Goal: Task Accomplishment & Management: Complete application form

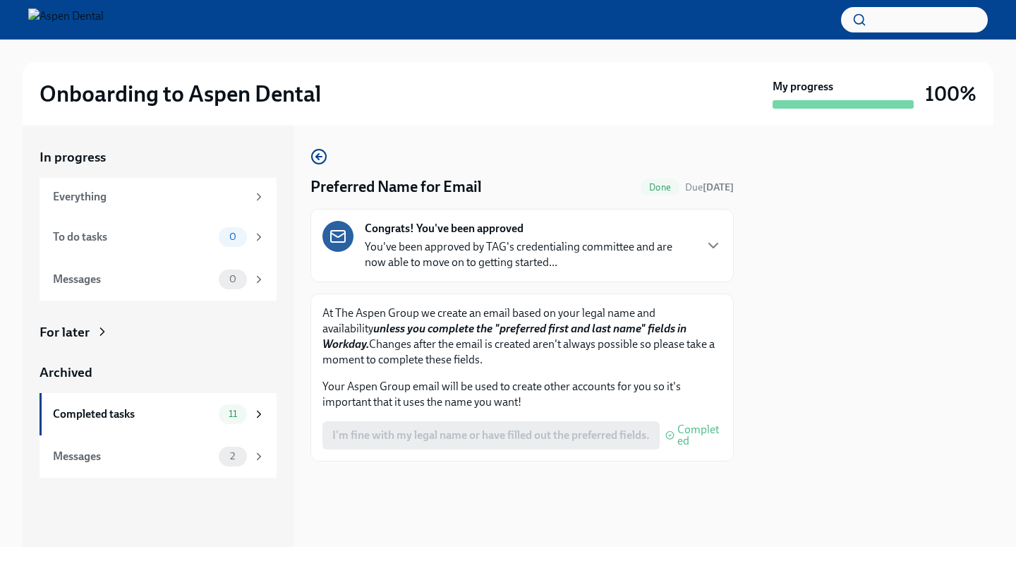
click at [554, 236] on div "Congrats! You've been approved You've been approved by TAG's credentialing comm…" at bounding box center [529, 245] width 329 height 49
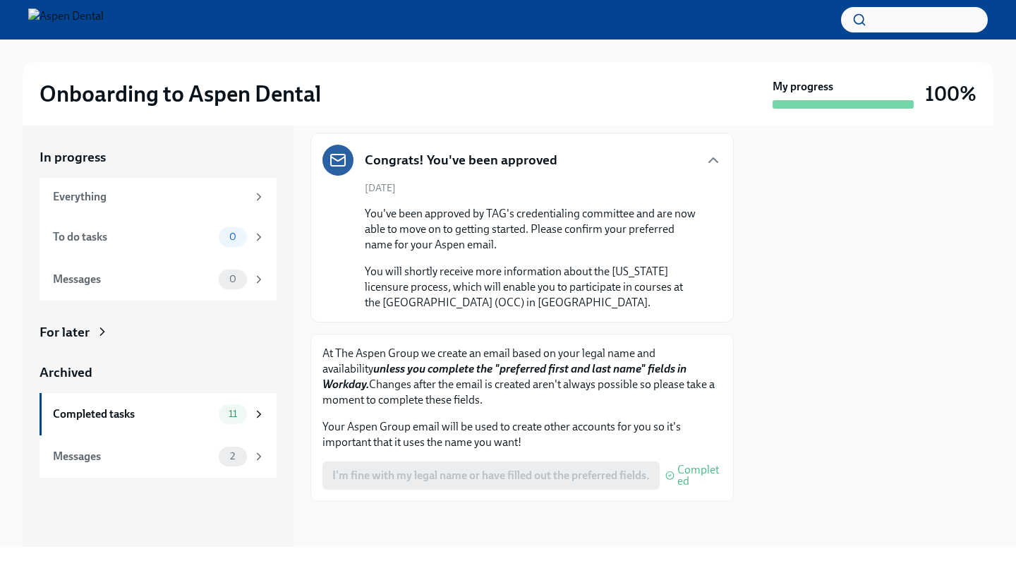
scroll to position [76, 0]
click at [625, 484] on div "I'm fine with my legal name or have filled out the preferred fields. Completed" at bounding box center [521, 475] width 399 height 28
click at [716, 162] on icon "button" at bounding box center [713, 160] width 8 height 4
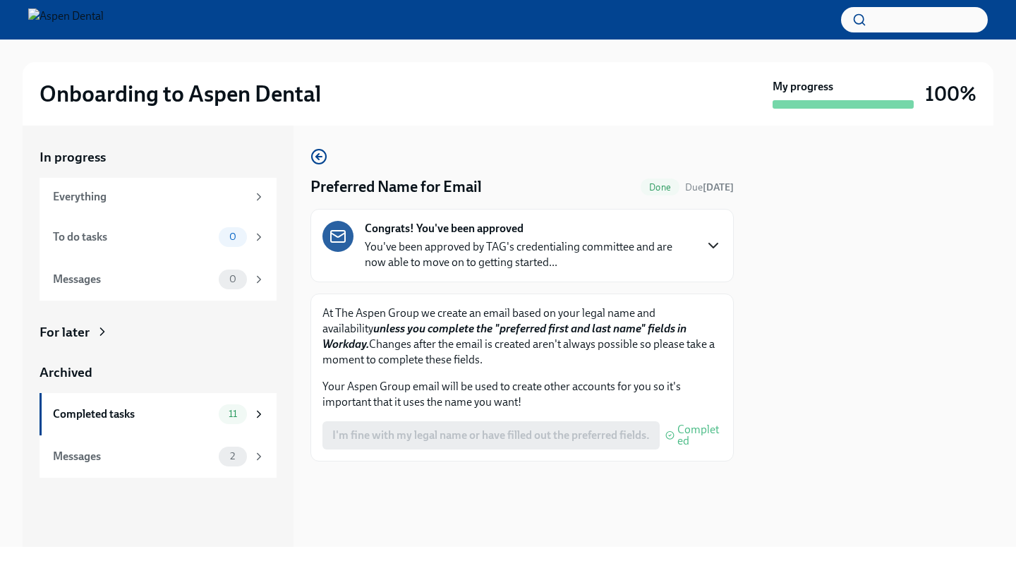
scroll to position [0, 0]
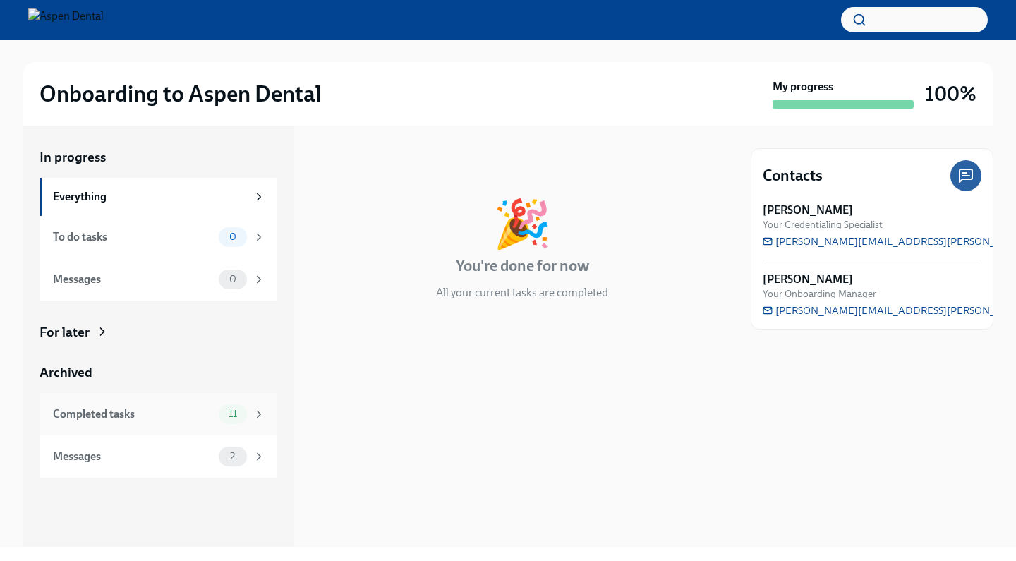
click at [197, 402] on div "Completed tasks 11" at bounding box center [157, 414] width 237 height 42
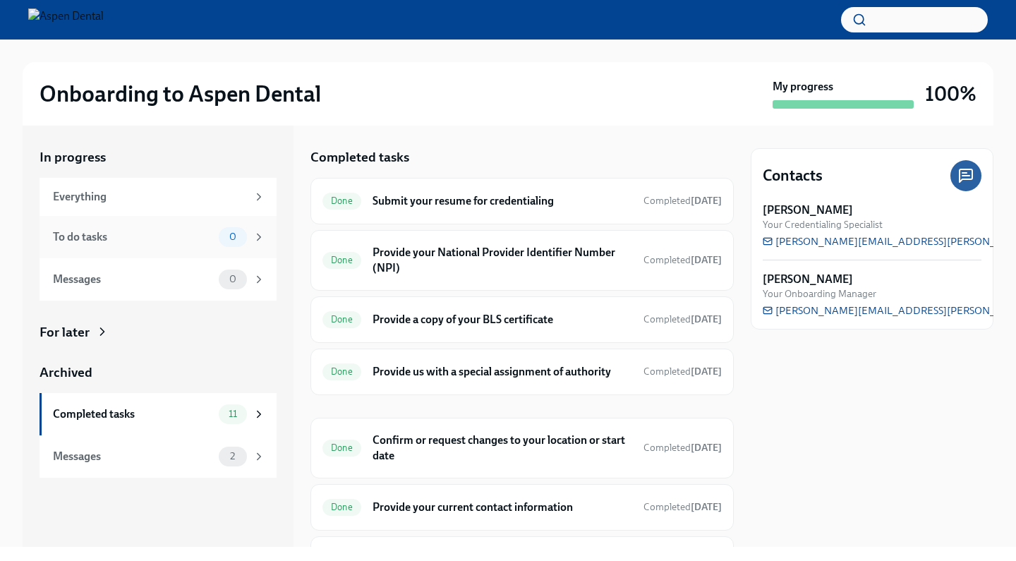
click at [237, 247] on div "To do tasks 0" at bounding box center [157, 237] width 237 height 42
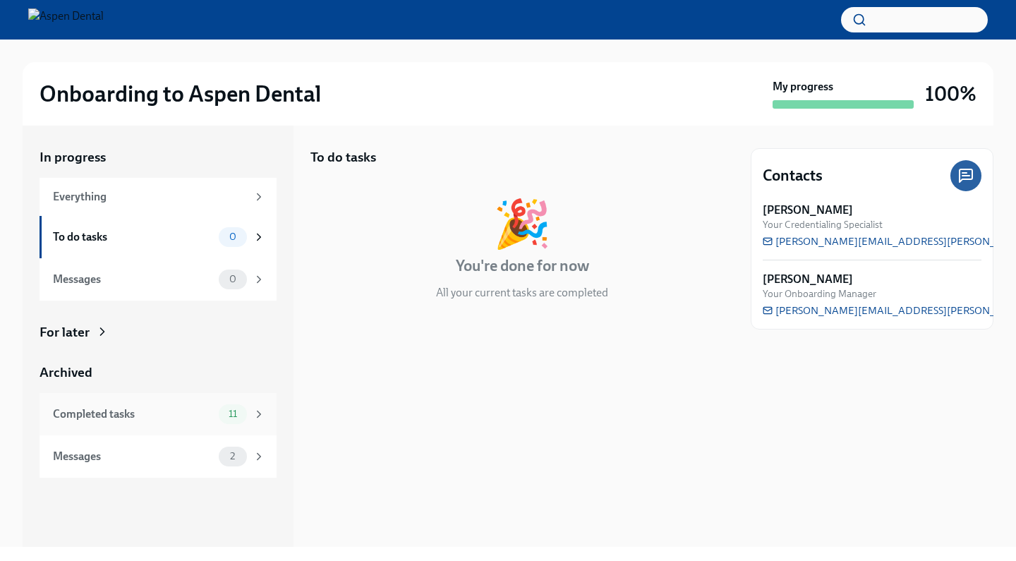
click at [161, 408] on div "Completed tasks" at bounding box center [133, 414] width 160 height 16
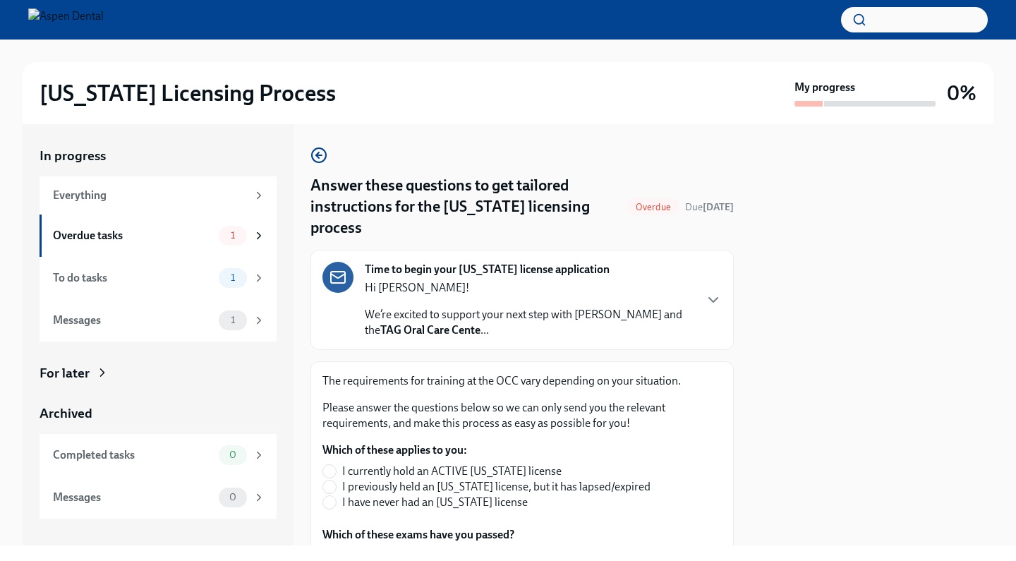
click at [472, 317] on p "We’re excited to support your next step with Aspen Dental and the TAG Oral Care…" at bounding box center [529, 322] width 329 height 31
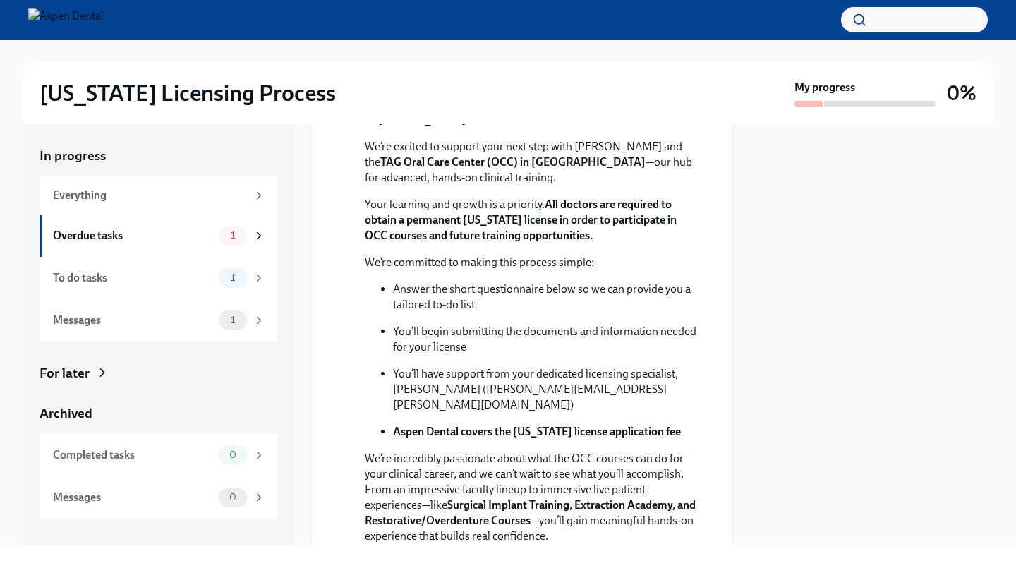
scroll to position [226, 0]
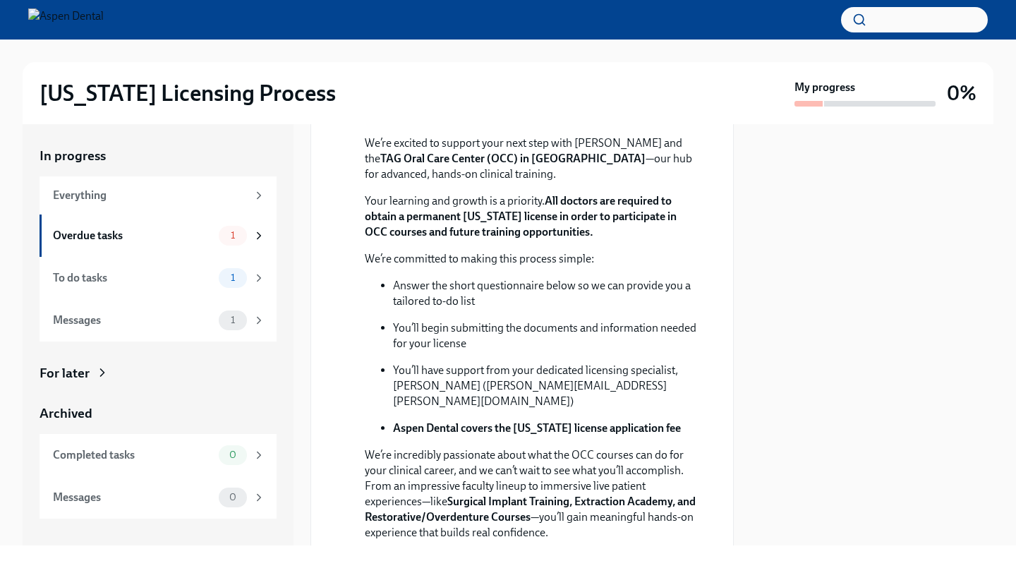
click at [500, 0] on div at bounding box center [508, 19] width 1016 height 39
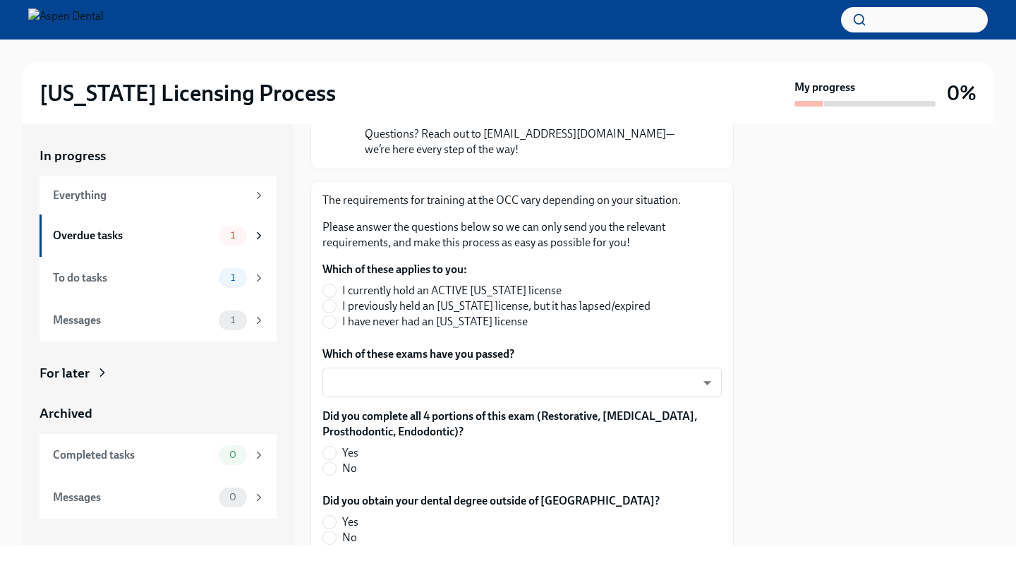
scroll to position [698, 0]
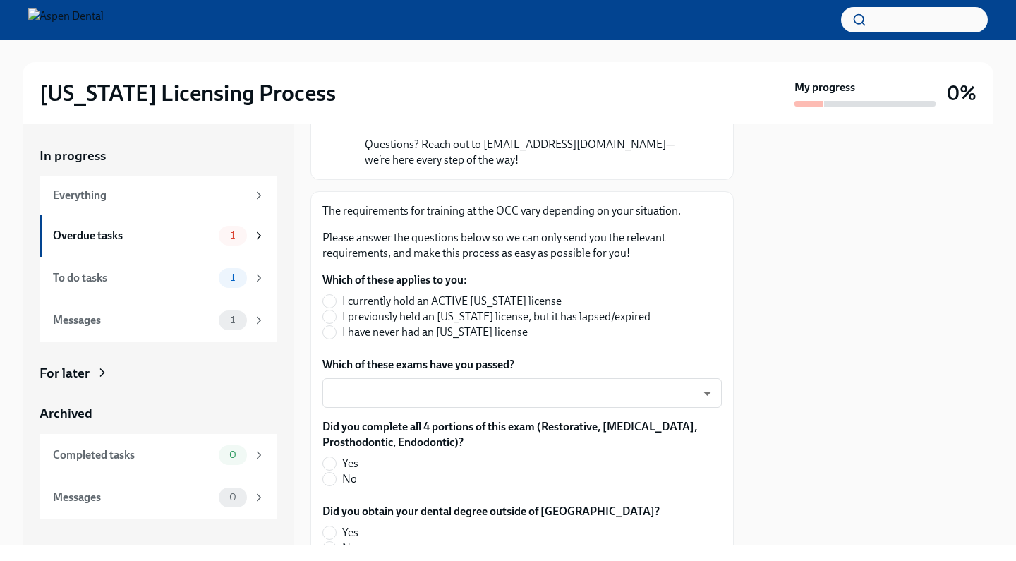
click at [443, 340] on span "I have never had an [US_STATE] license" at bounding box center [434, 332] width 185 height 16
click at [336, 339] on input "I have never had an [US_STATE] license" at bounding box center [329, 332] width 13 height 13
radio input "true"
click at [448, 441] on body "Illinois Licensing Process My progress 0% In progress Everything Overdue tasks …" at bounding box center [508, 280] width 1016 height 561
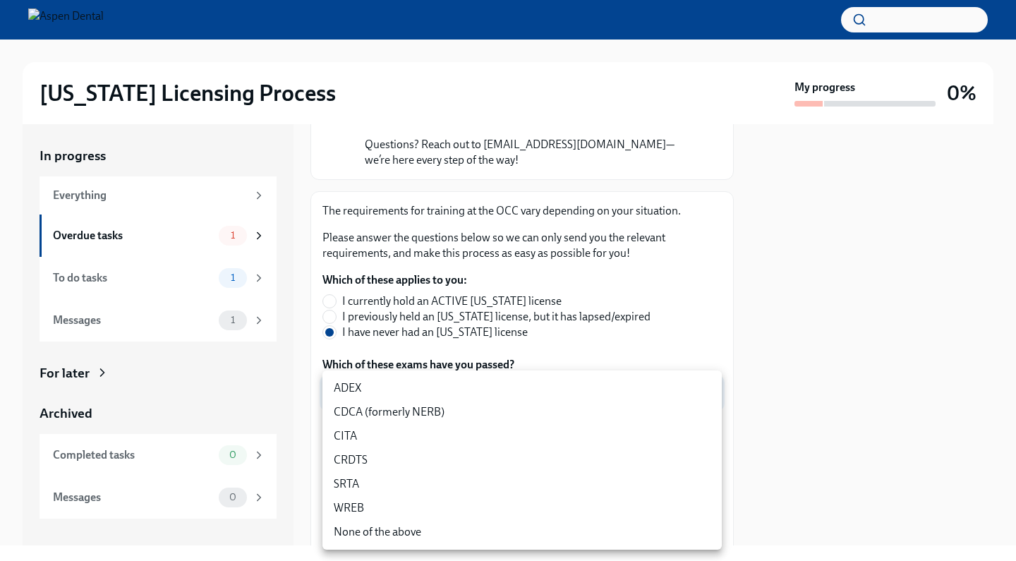
click at [398, 390] on li "ADEX" at bounding box center [521, 388] width 399 height 24
type input "pxo-W3vNi"
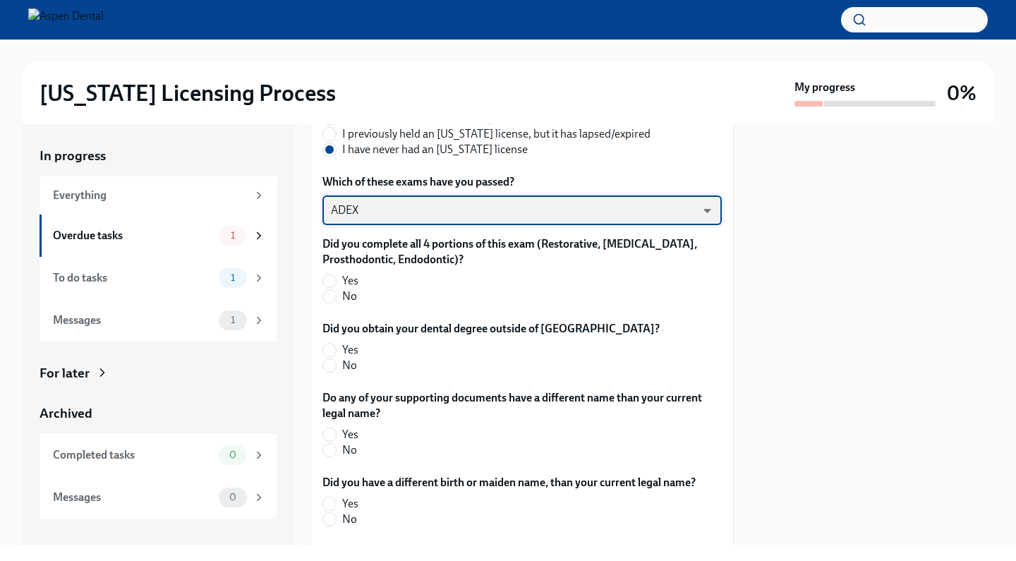
scroll to position [880, 0]
click at [329, 288] on input "Yes" at bounding box center [329, 281] width 13 height 13
radio input "true"
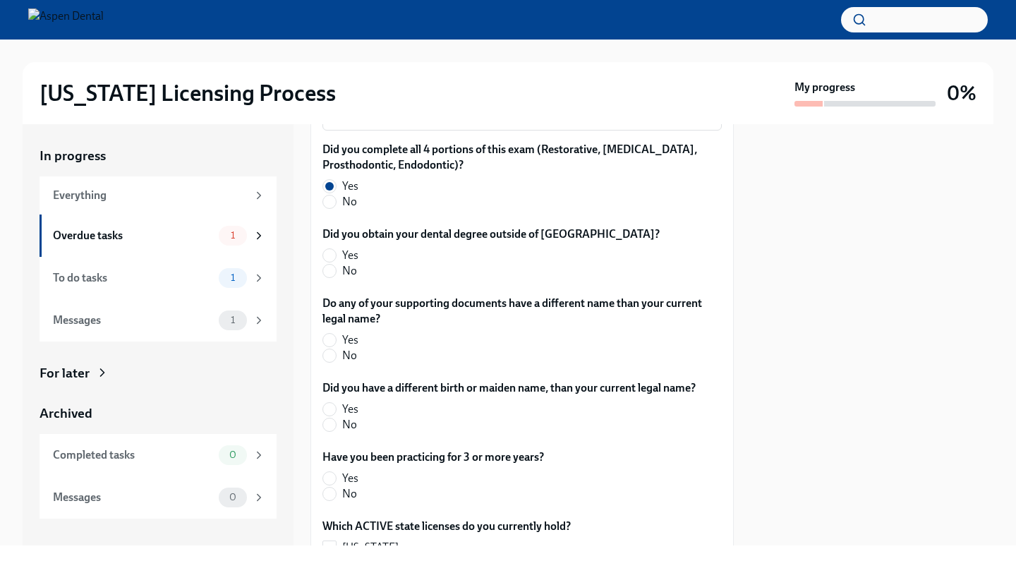
scroll to position [978, 0]
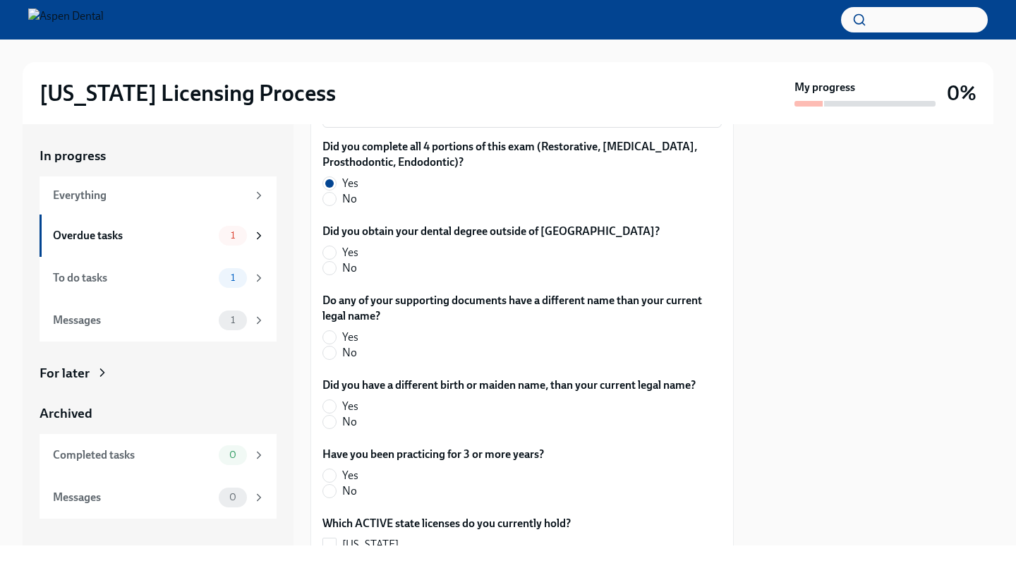
click at [333, 281] on div "Did you obtain your dental degree outside of the US? Yes No" at bounding box center [521, 253] width 399 height 58
click at [329, 274] on input "No" at bounding box center [329, 268] width 13 height 13
radio input "true"
click at [329, 359] on input "No" at bounding box center [329, 352] width 13 height 13
radio input "true"
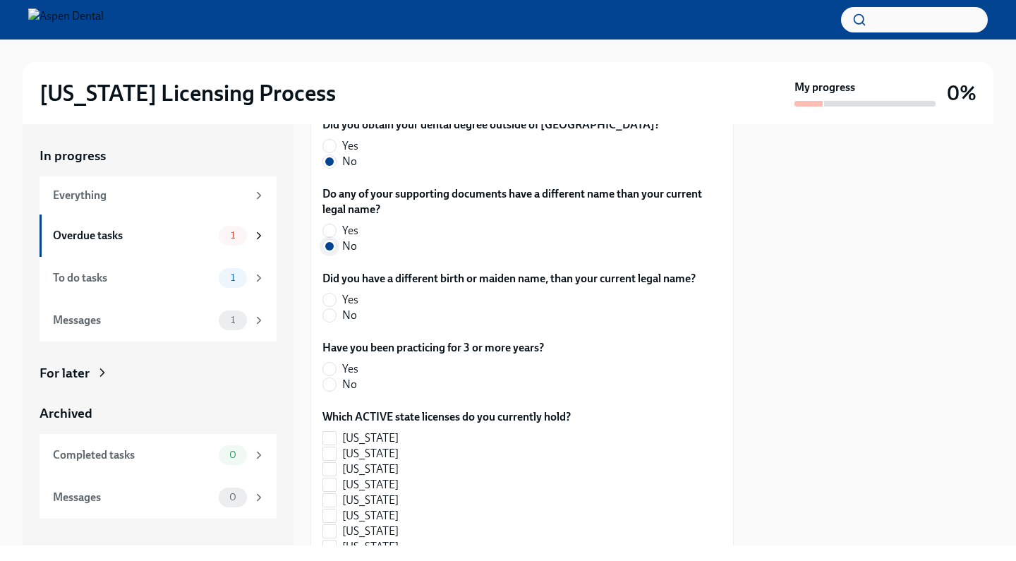
scroll to position [1116, 0]
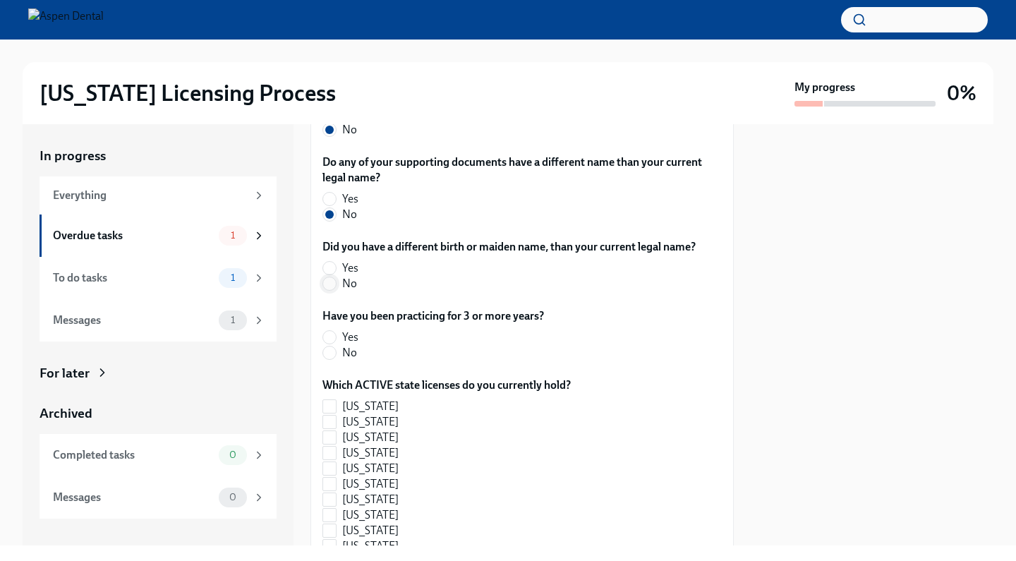
click at [329, 290] on input "No" at bounding box center [329, 283] width 13 height 13
radio input "true"
click at [331, 359] on input "No" at bounding box center [329, 352] width 13 height 13
radio input "true"
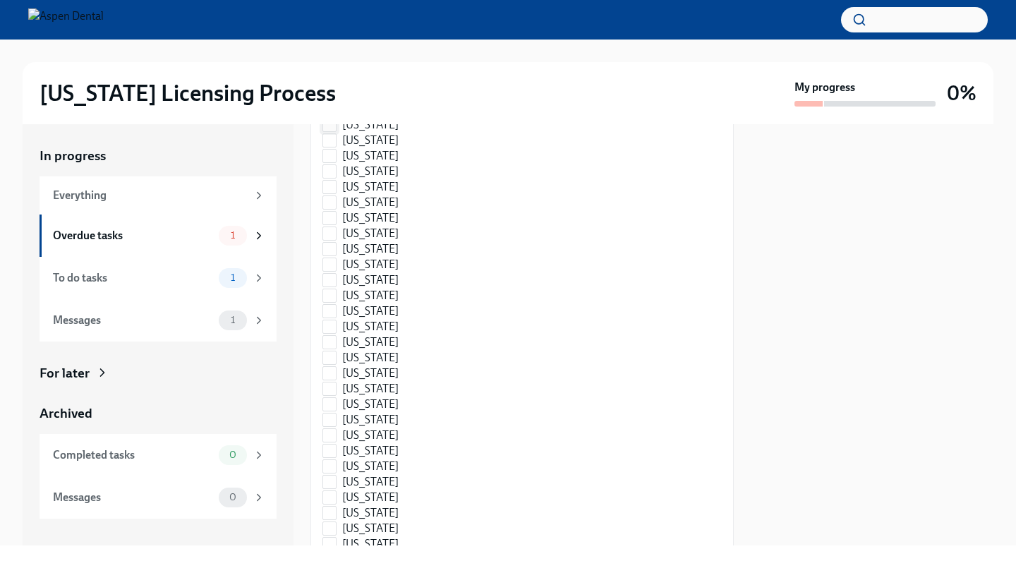
scroll to position [1585, 0]
click at [333, 300] on input "Minnesota" at bounding box center [329, 294] width 13 height 13
checkbox input "true"
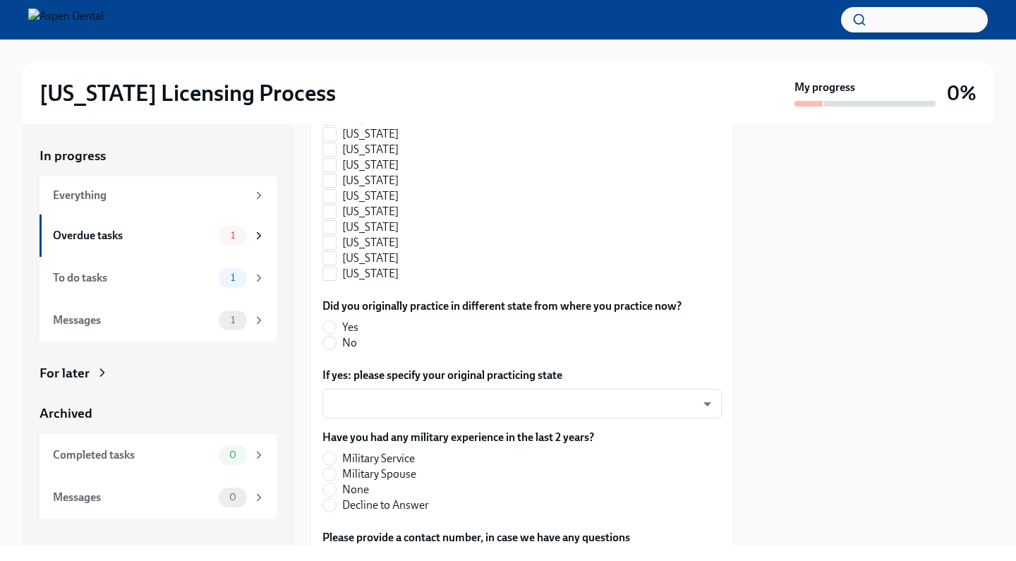
scroll to position [2032, 0]
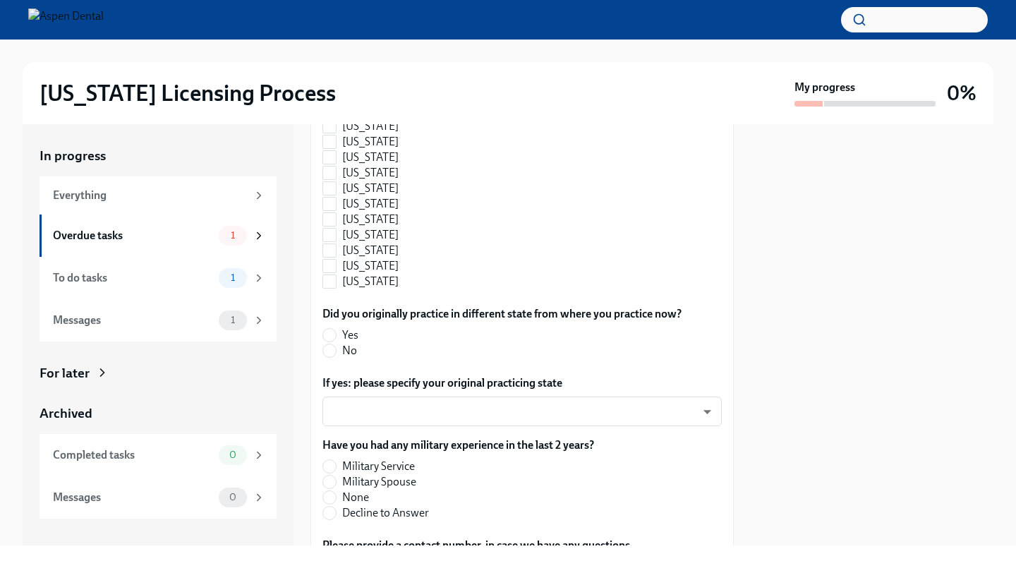
click at [348, 358] on span "No" at bounding box center [349, 351] width 15 height 16
click at [336, 357] on input "No" at bounding box center [329, 350] width 13 height 13
radio input "true"
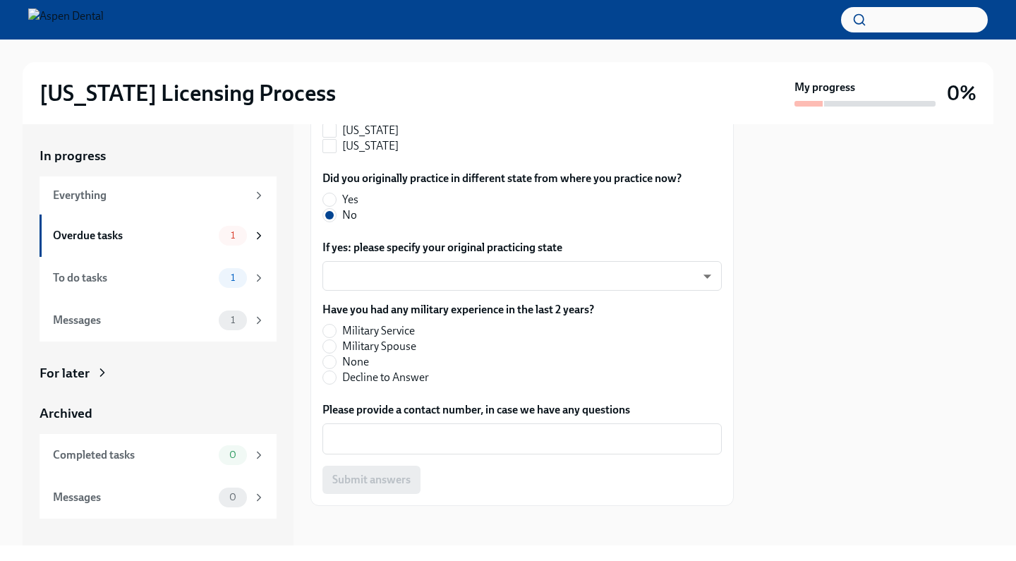
scroll to position [2169, 0]
click at [366, 368] on span "None" at bounding box center [355, 361] width 27 height 16
click at [336, 367] on input "None" at bounding box center [329, 360] width 13 height 13
radio input "true"
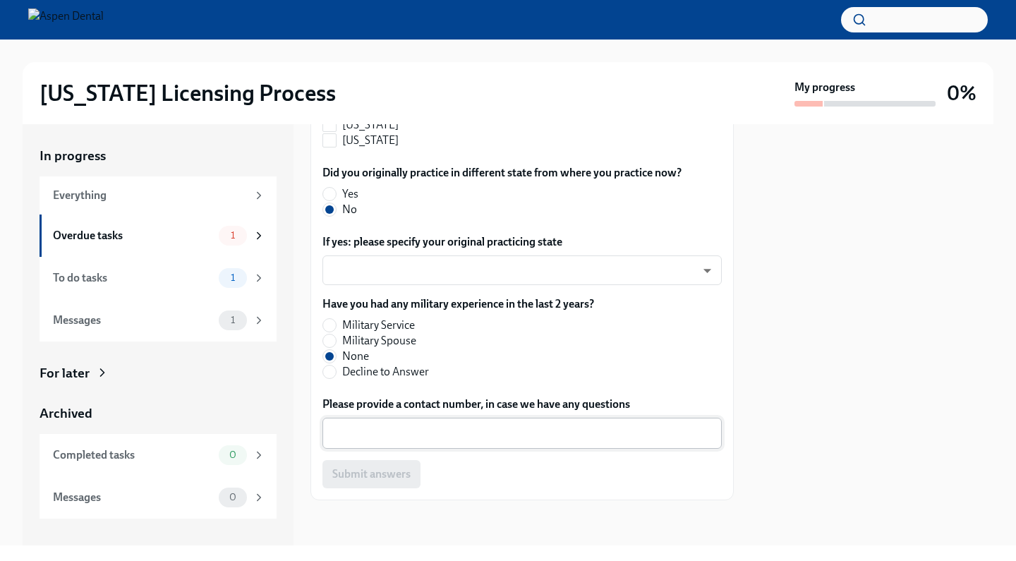
scroll to position [2224, 0]
click at [441, 443] on div "x ​" at bounding box center [521, 432] width 399 height 31
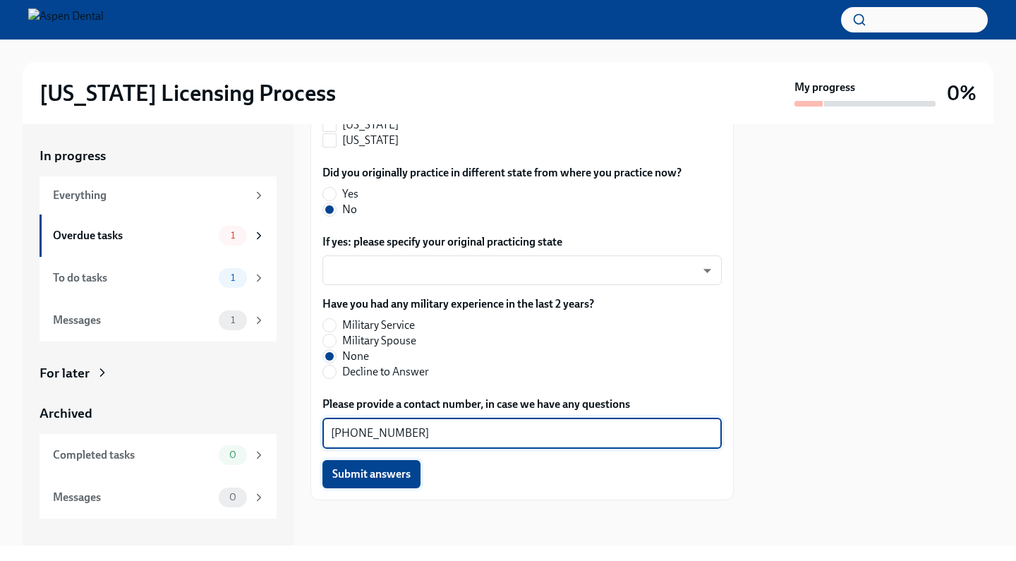
type textarea "408-893-9058"
click at [372, 477] on span "Submit answers" at bounding box center [371, 474] width 78 height 14
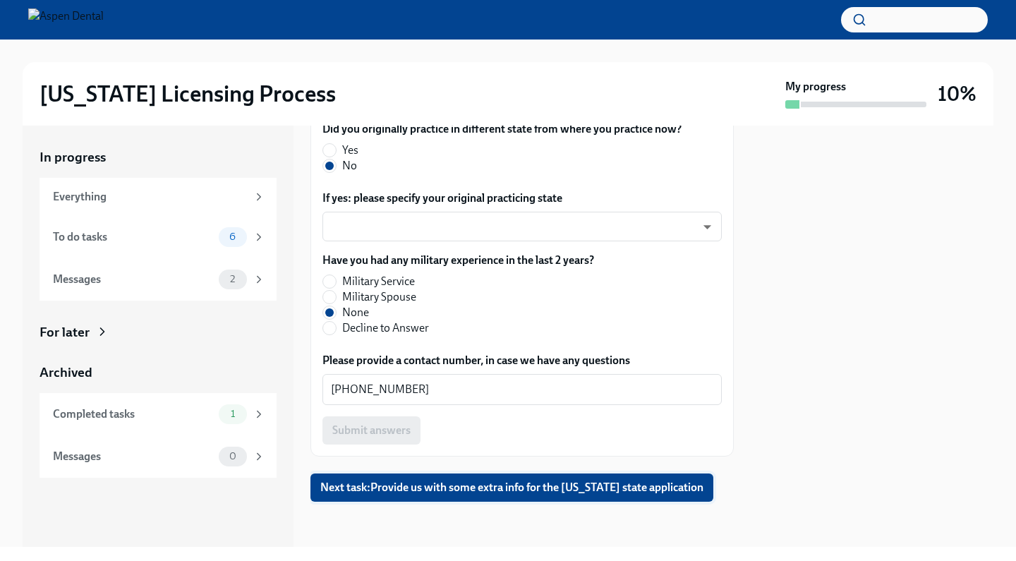
click at [528, 494] on span "Next task : Provide us with some extra info for the Illinois state application" at bounding box center [511, 487] width 383 height 14
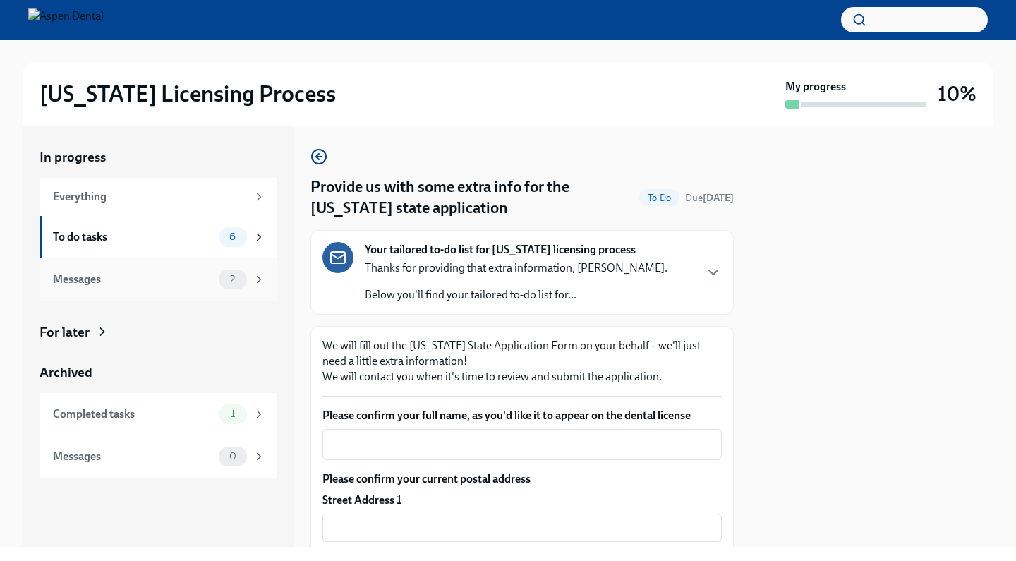
click at [211, 286] on div "Messages" at bounding box center [133, 280] width 160 height 16
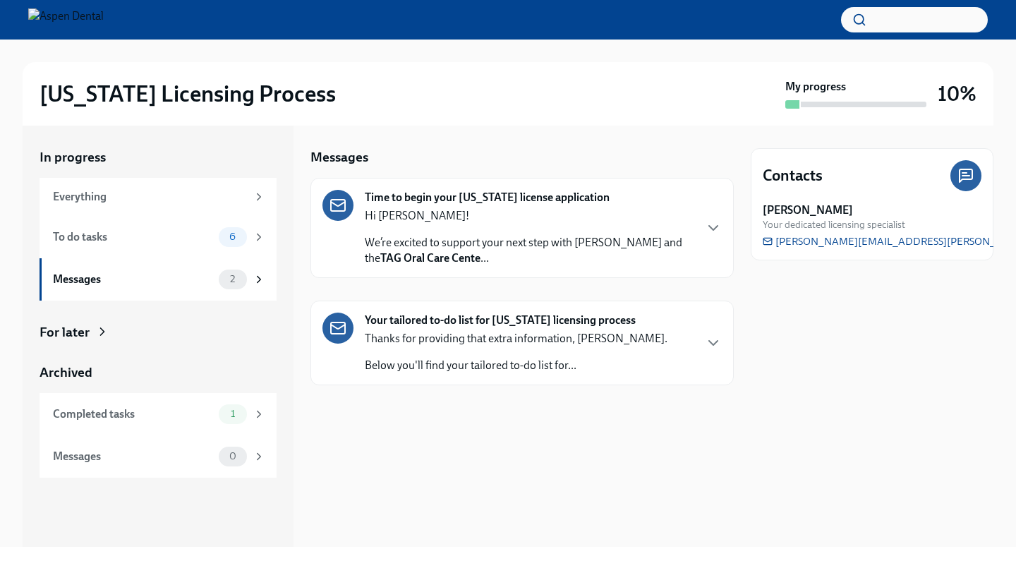
click at [440, 350] on div "Thanks for providing that extra information, Dr Cao. Below you'll find your tai…" at bounding box center [516, 352] width 303 height 42
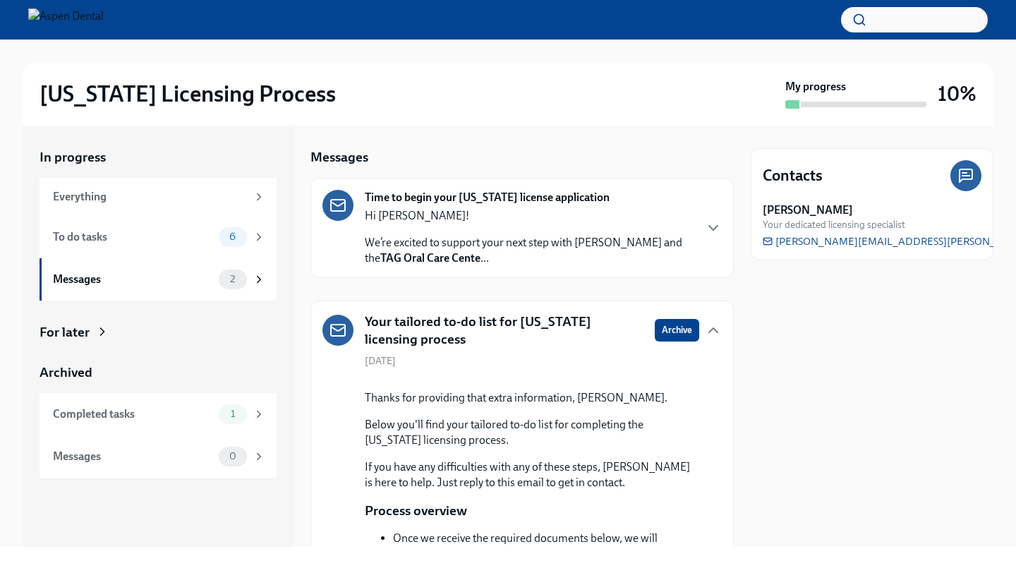
click at [488, 252] on p "We’re excited to support your next step with Aspen Dental and the TAG Oral Care…" at bounding box center [529, 250] width 329 height 31
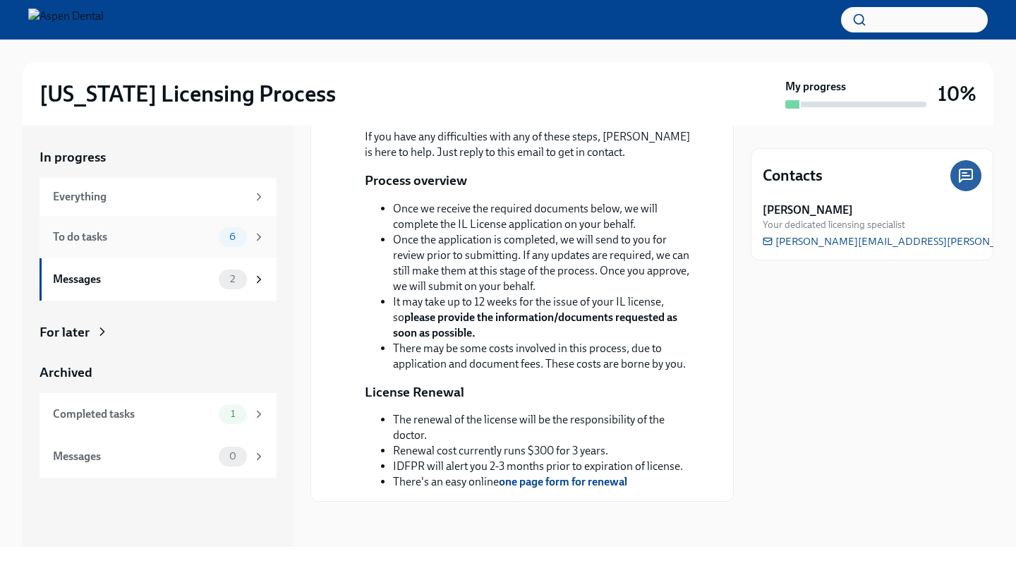
click at [166, 238] on div "To do tasks" at bounding box center [133, 237] width 160 height 16
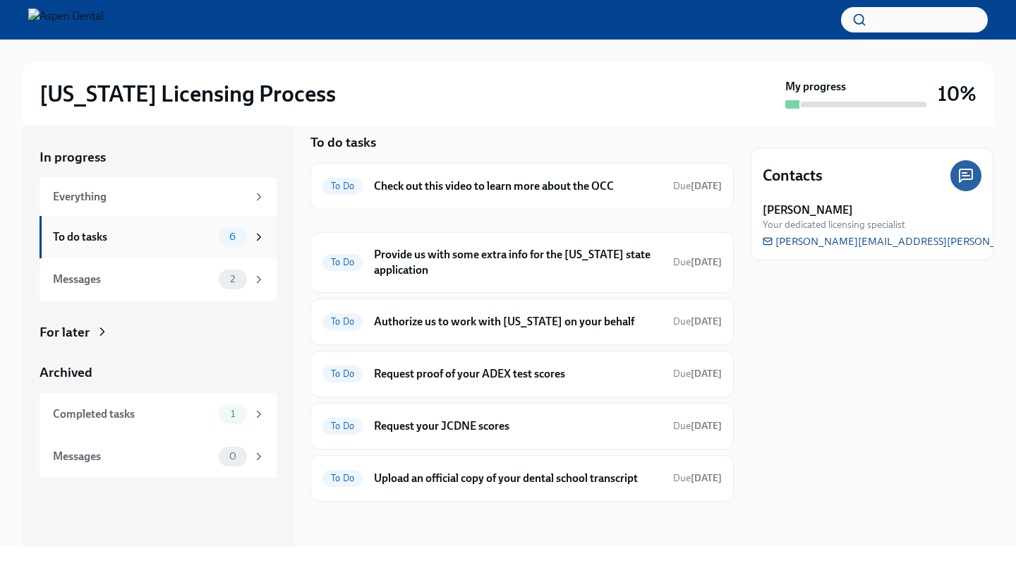
click at [252, 238] on icon at bounding box center [258, 237] width 13 height 13
click at [557, 185] on h6 "Check out this video to learn more about the OCC" at bounding box center [518, 187] width 288 height 16
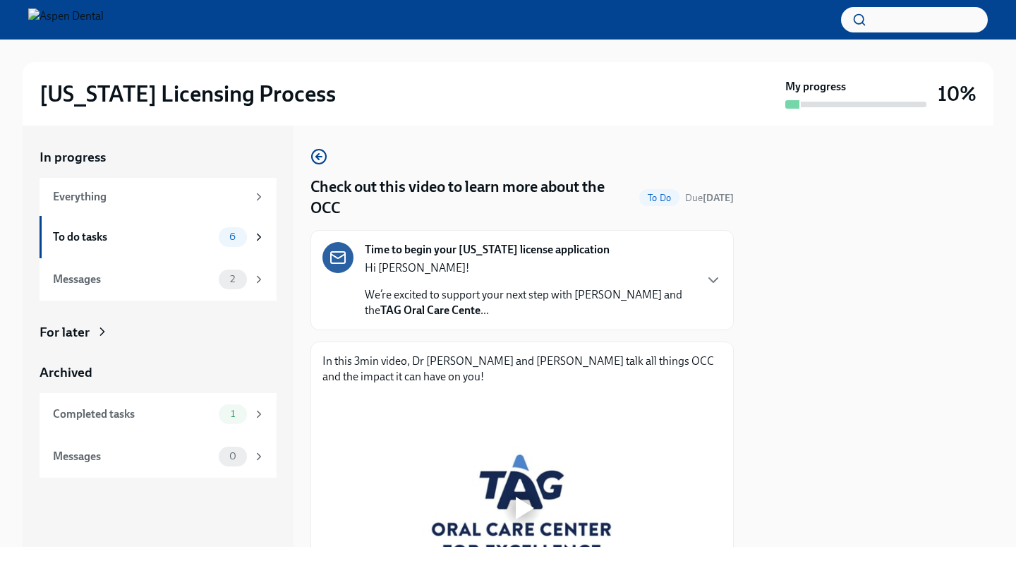
click at [712, 292] on div "Time to begin your Illinois license application Hi Dr. Cao! We’re excited to su…" at bounding box center [521, 280] width 399 height 76
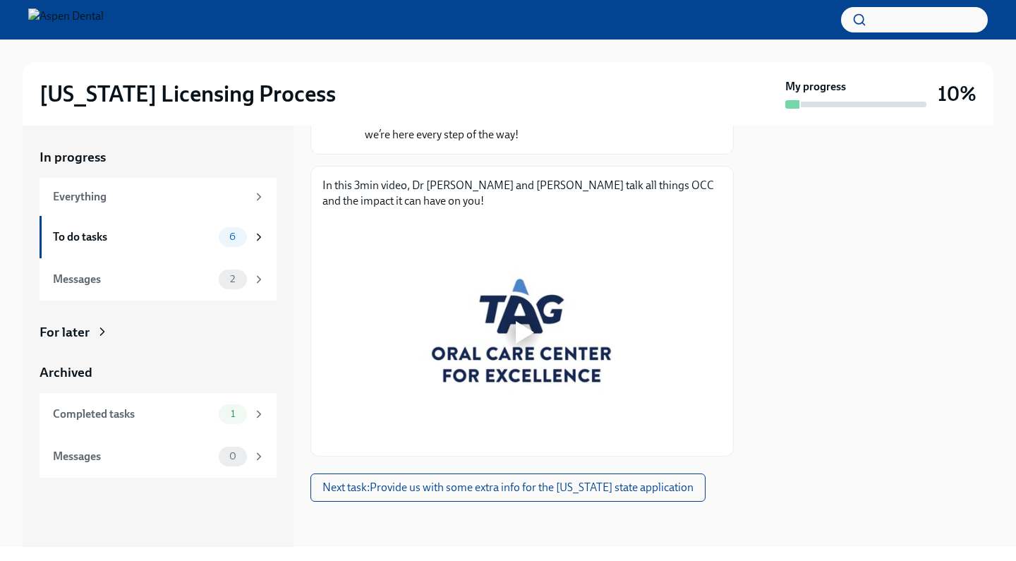
scroll to position [764, 0]
click at [499, 342] on div at bounding box center [521, 332] width 399 height 224
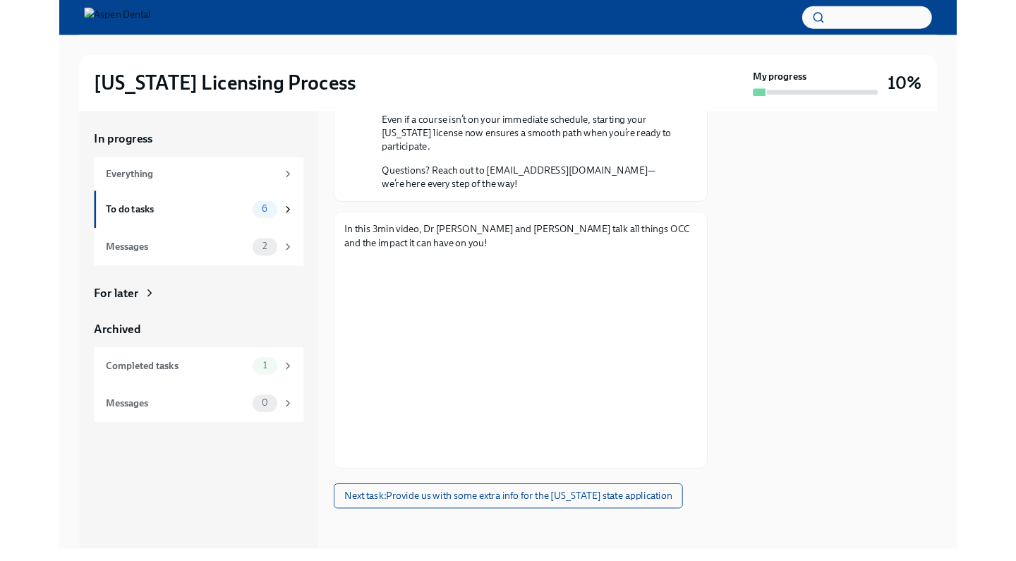
scroll to position [708, 0]
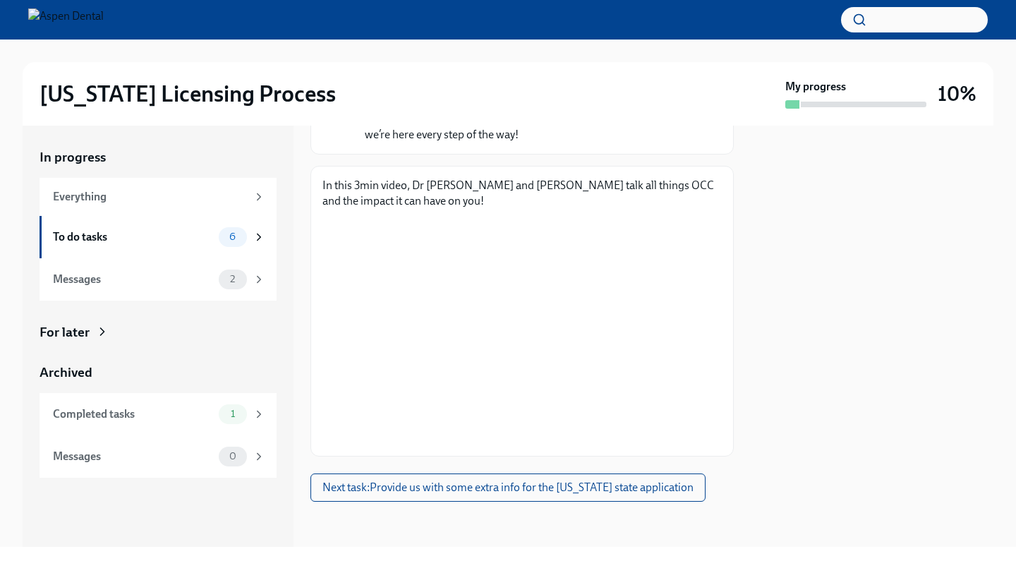
click at [709, 97] on div "Illinois Licensing Process" at bounding box center [409, 94] width 740 height 28
click at [412, 489] on span "Next task : Provide us with some extra info for the Illinois state application" at bounding box center [507, 487] width 371 height 14
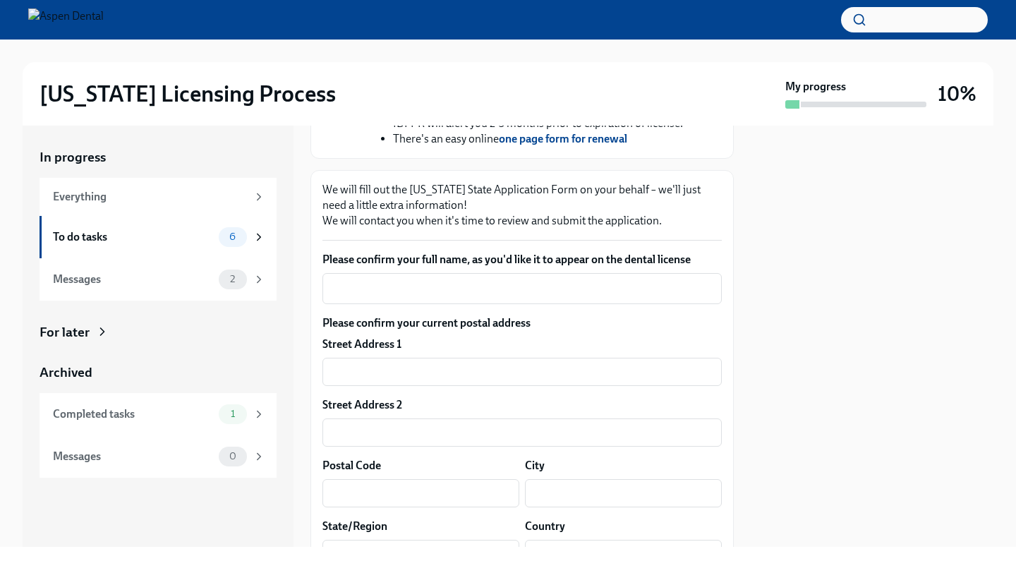
scroll to position [602, 0]
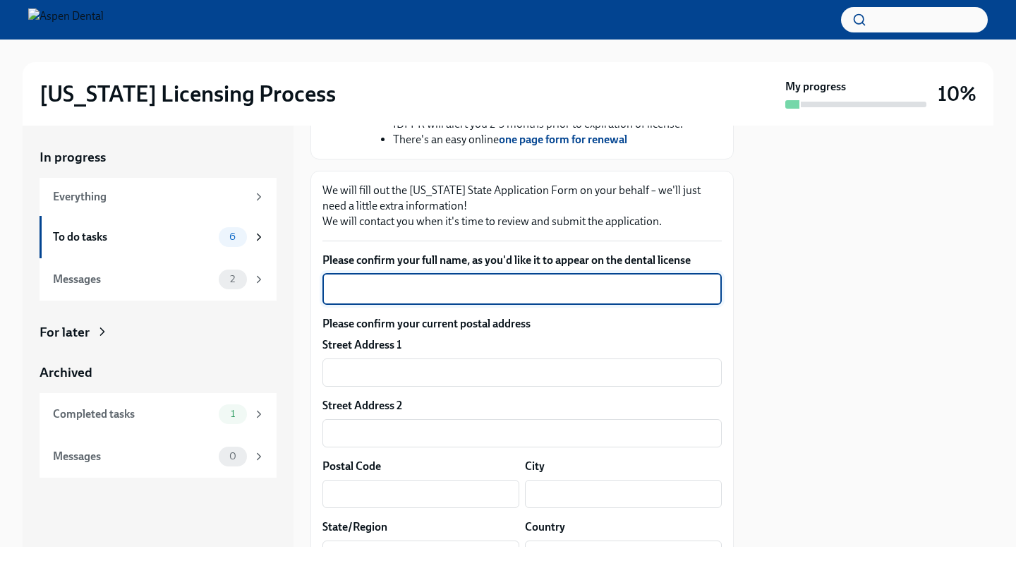
click at [424, 298] on textarea "Please confirm your full name, as you'd like it to appear on the dental license" at bounding box center [522, 289] width 382 height 17
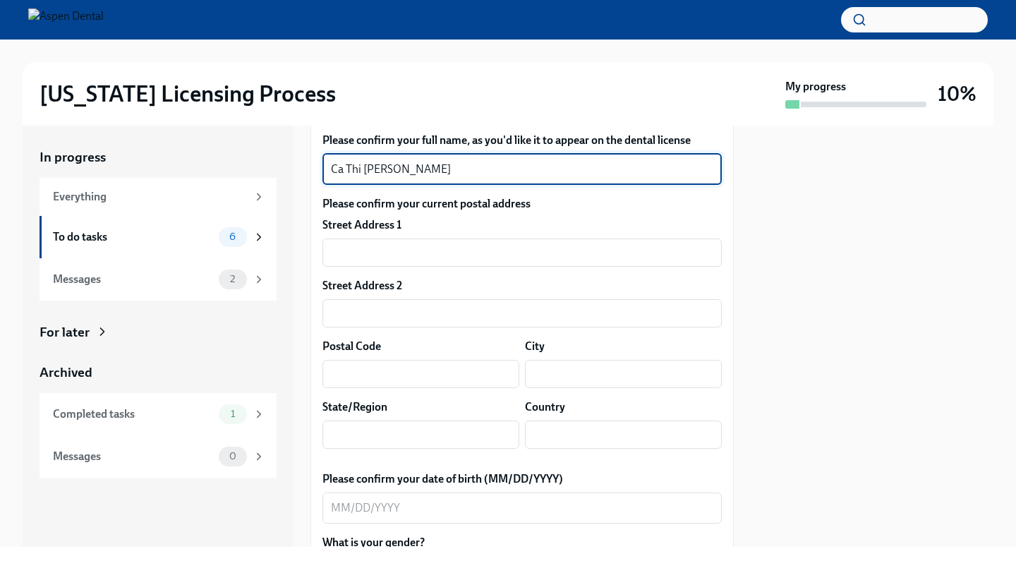
scroll to position [726, 0]
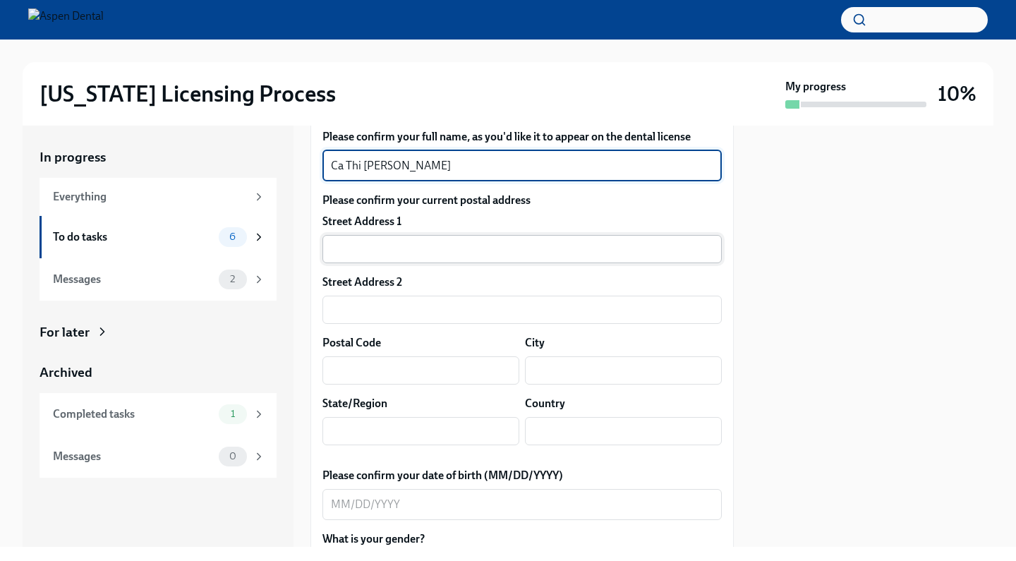
type textarea "Ca Thi Si Cao"
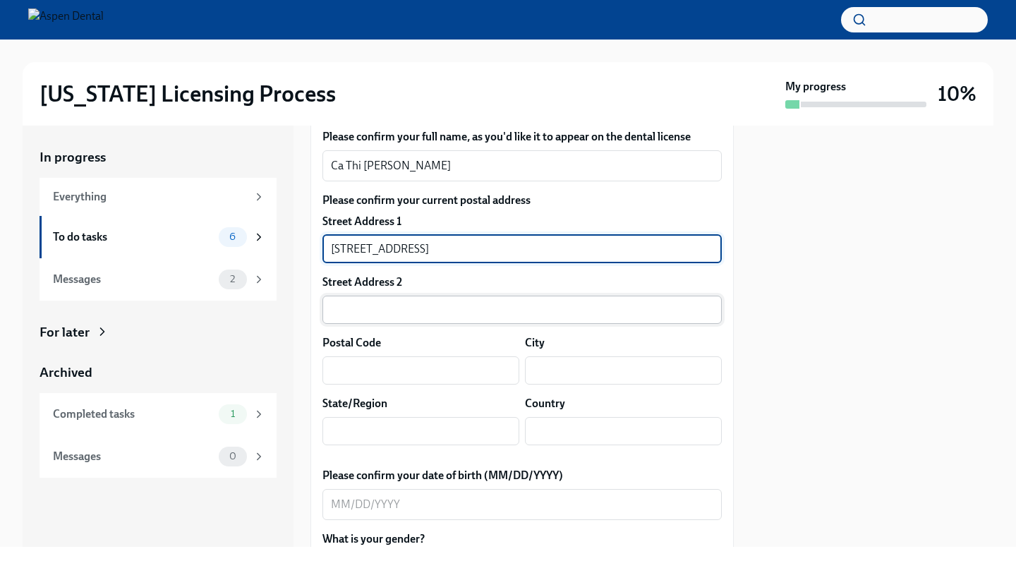
type input "900 Golden Wheel Park Dr"
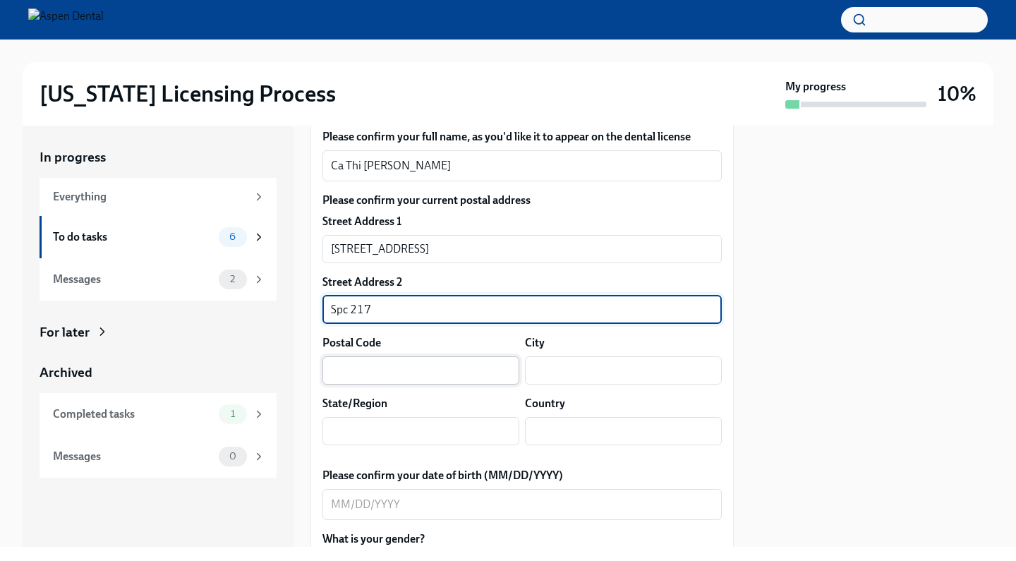
type input "Spc 217"
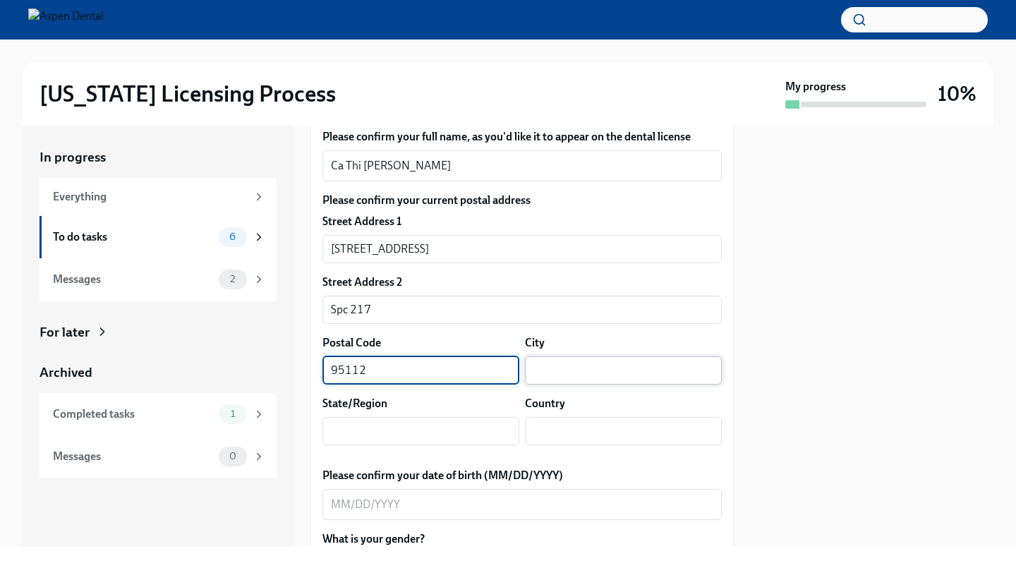
type input "95112"
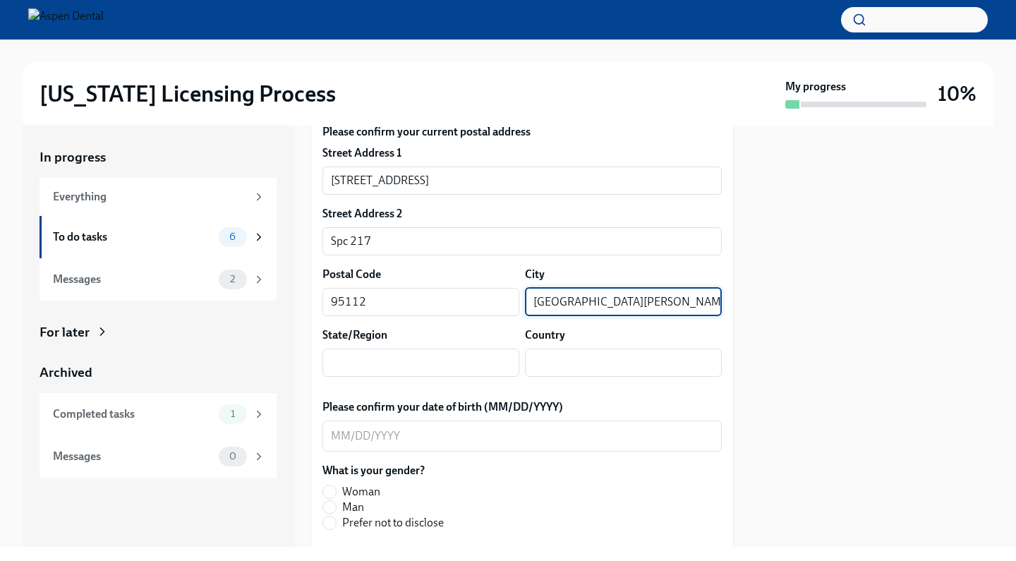
scroll to position [798, 0]
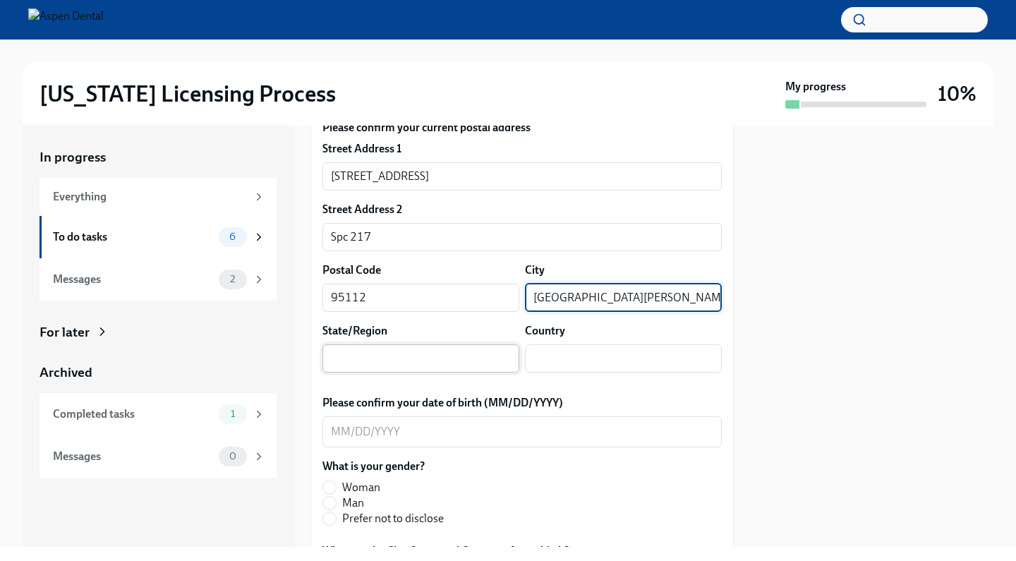
type input "San Jose"
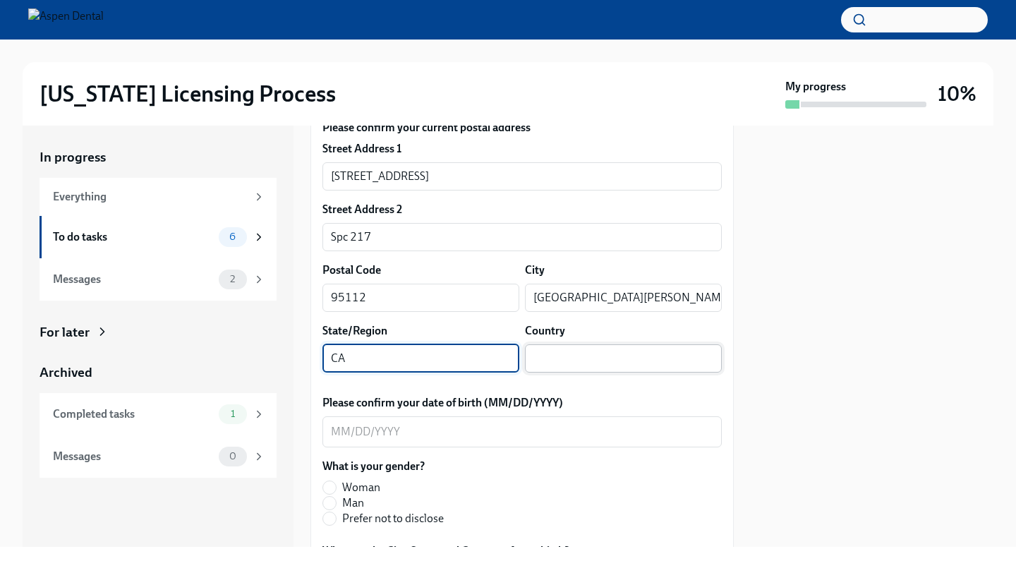
type input "CA"
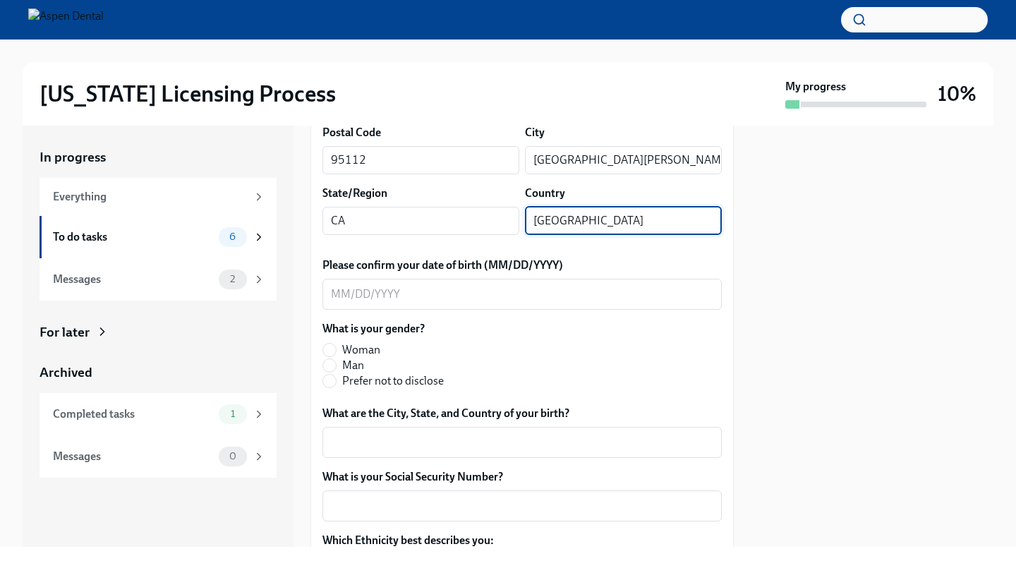
scroll to position [950, 0]
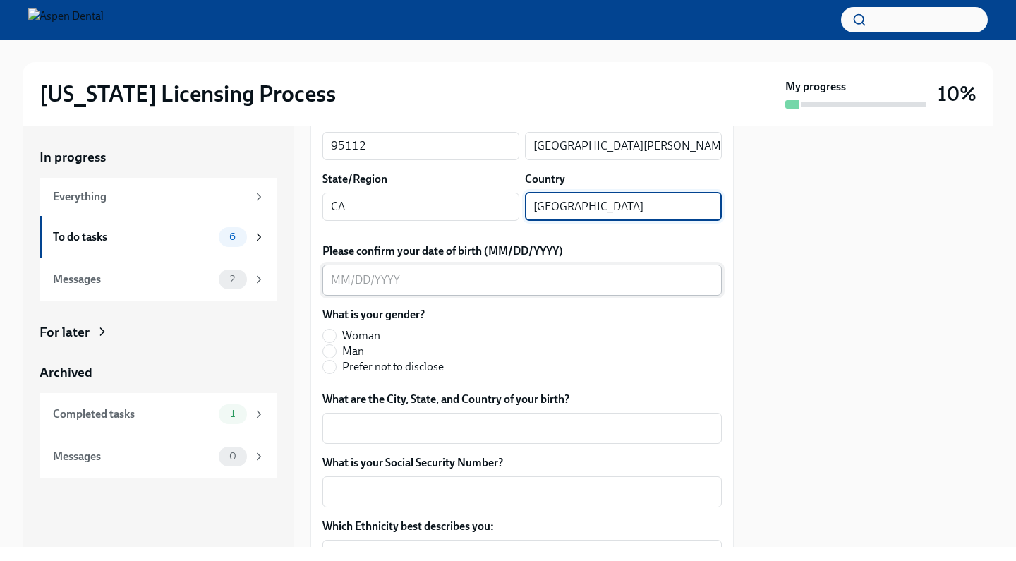
type input "USA"
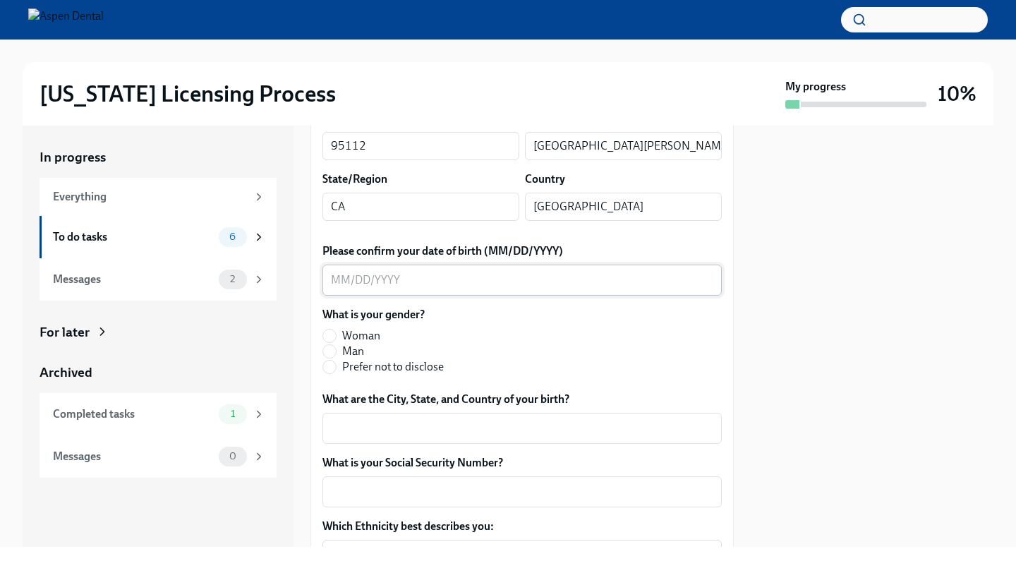
click at [334, 295] on div "x ​" at bounding box center [521, 279] width 399 height 31
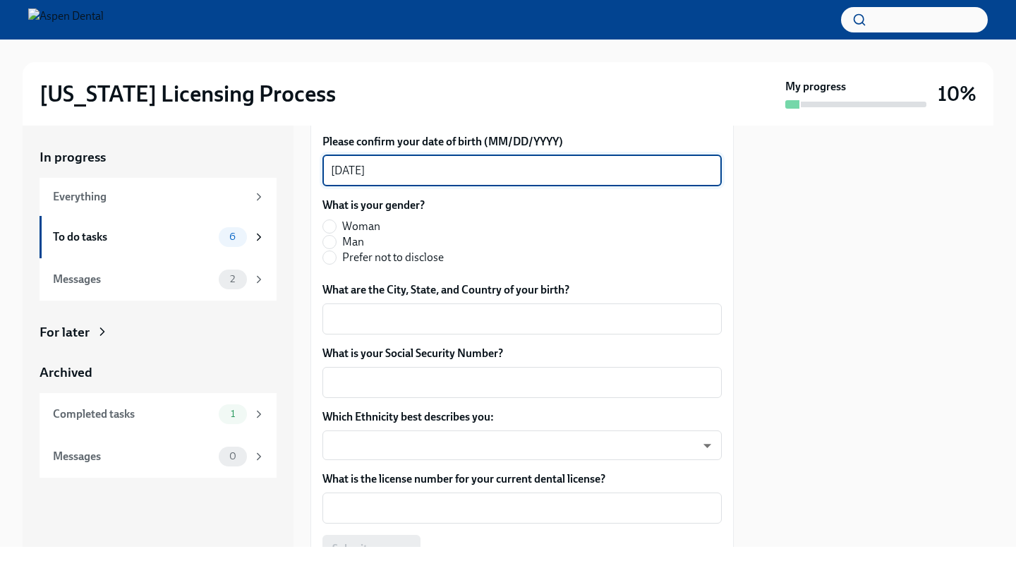
scroll to position [1062, 0]
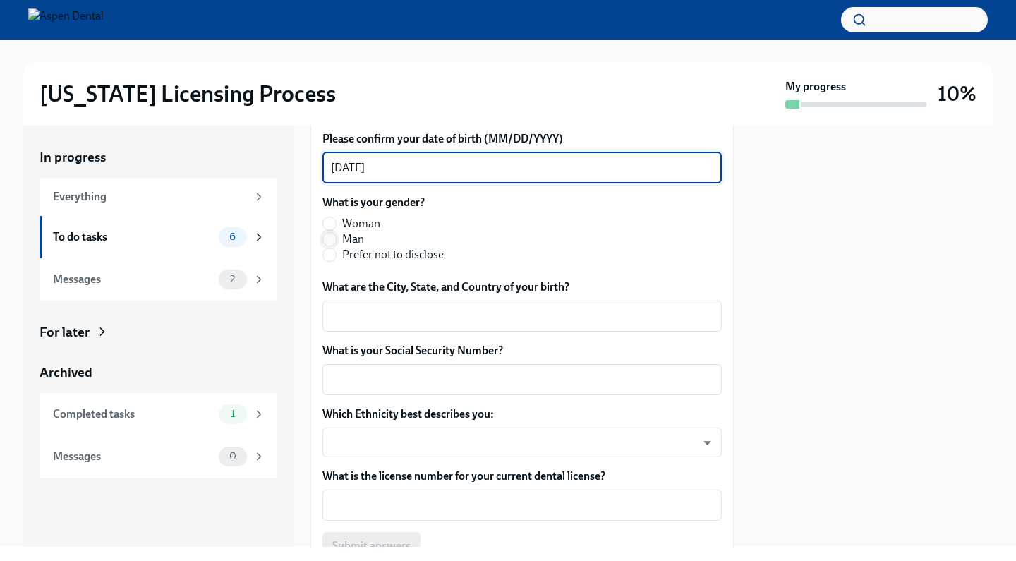
type textarea "08/10/1993"
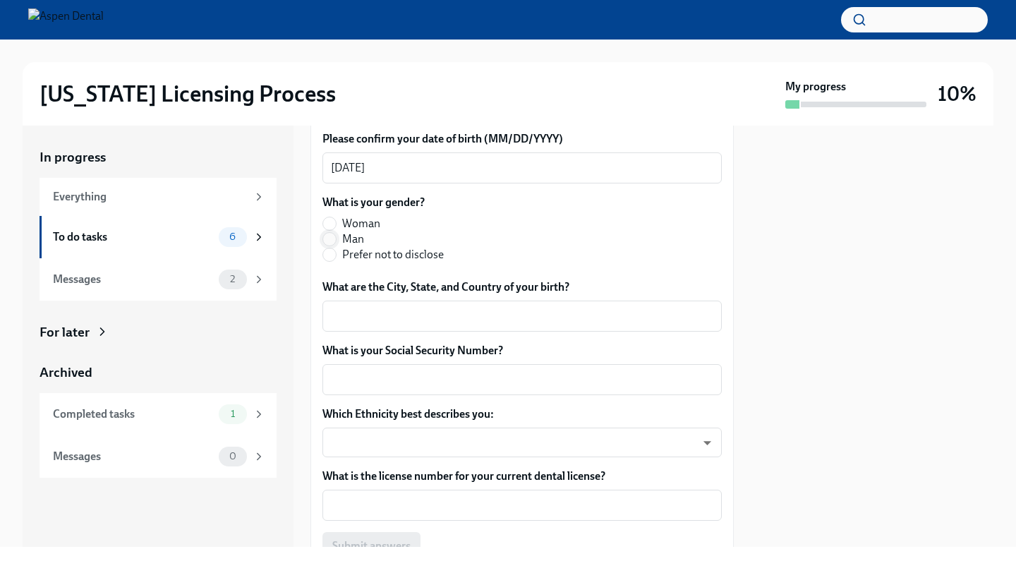
click at [333, 245] on input "Man" at bounding box center [329, 239] width 13 height 13
radio input "true"
click at [331, 230] on input "Woman" at bounding box center [329, 223] width 13 height 13
radio input "true"
click at [362, 331] on div "x ​" at bounding box center [521, 315] width 399 height 31
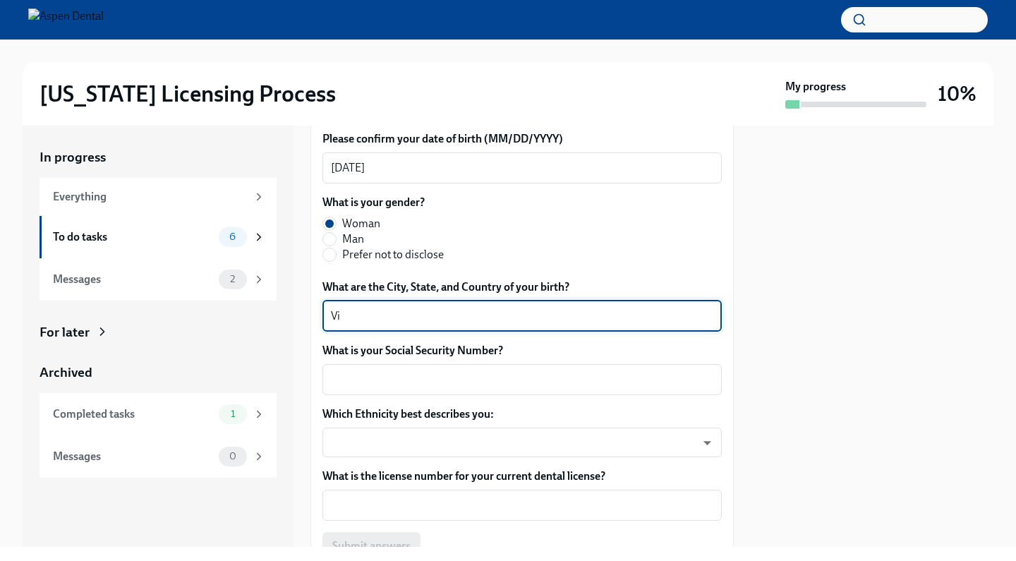
type textarea "V"
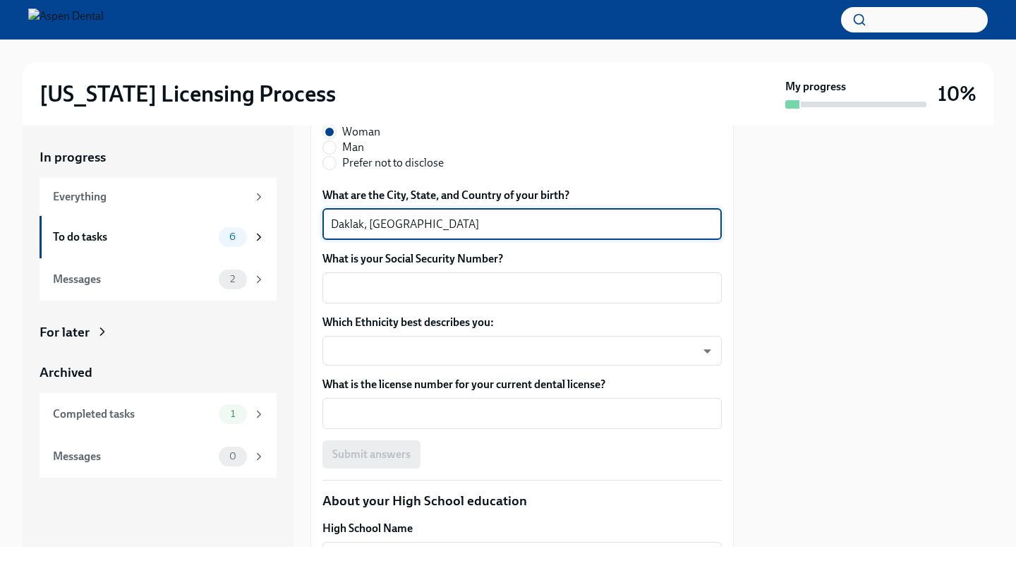
scroll to position [1161, 0]
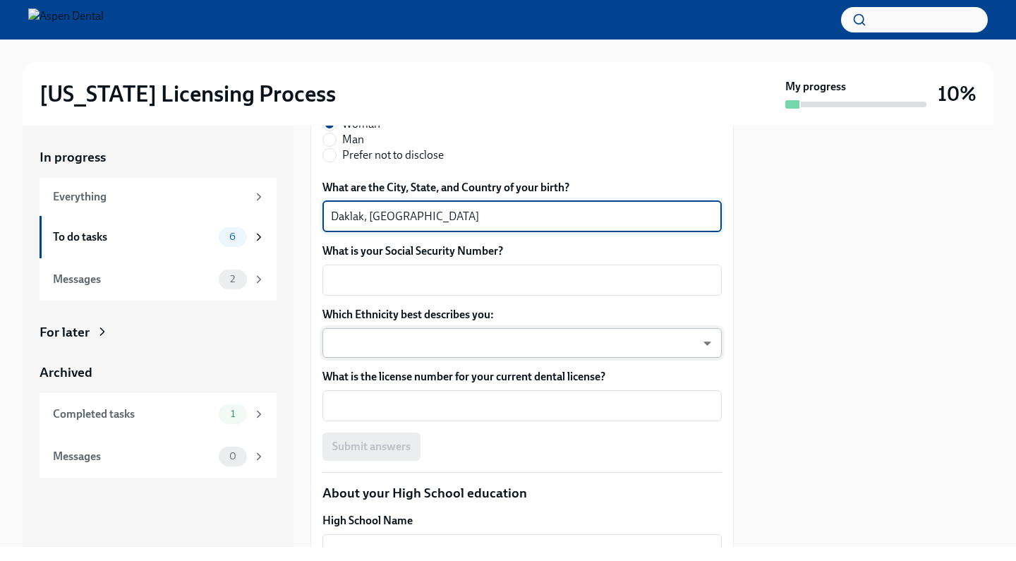
type textarea "Daklak, Vietnam"
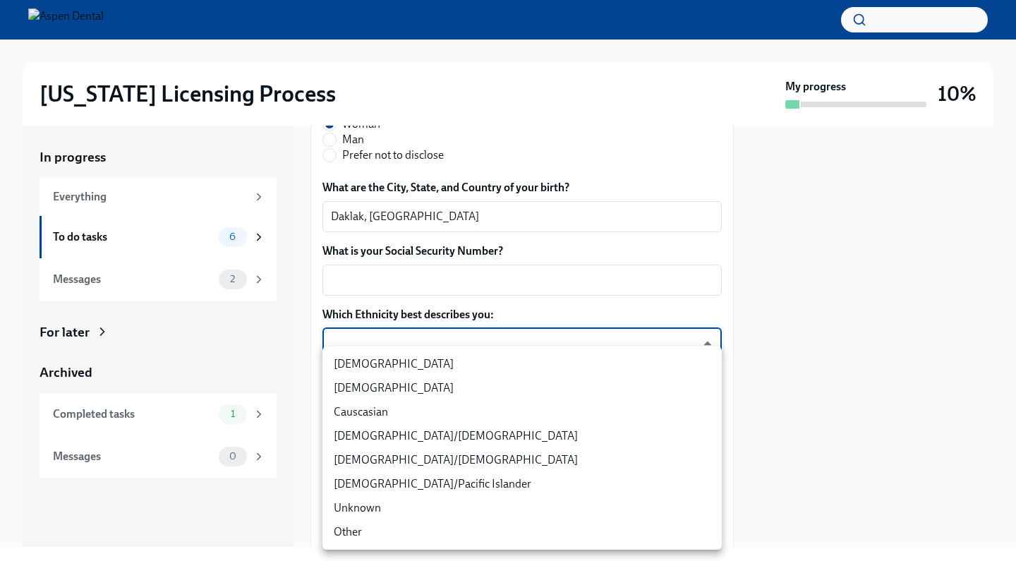
click at [385, 432] on body "Illinois Licensing Process My progress 10% In progress Everything To do tasks 6…" at bounding box center [508, 280] width 1016 height 561
click at [355, 392] on li "Asian" at bounding box center [521, 388] width 399 height 24
type input "930Z9RFkx"
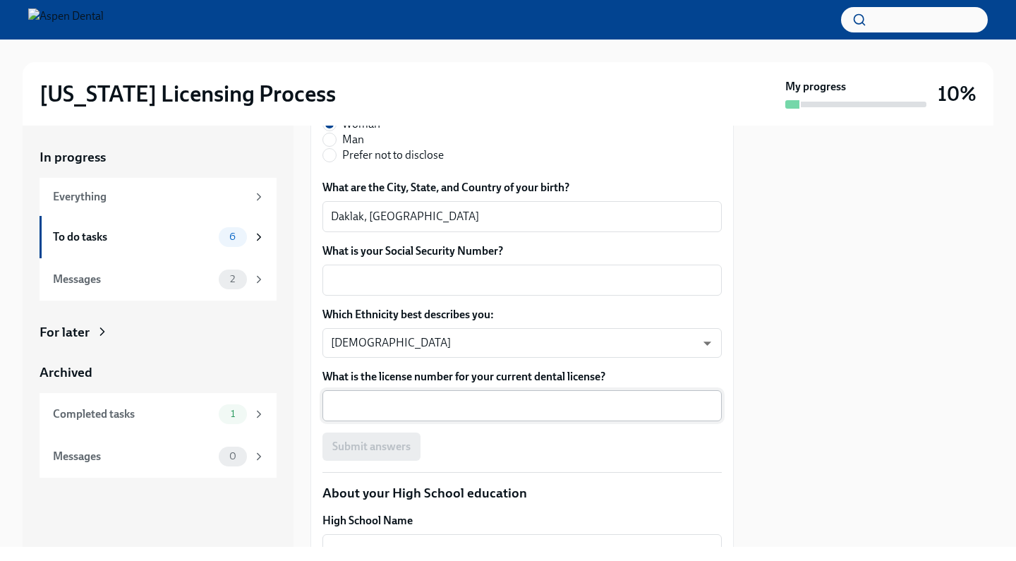
click at [391, 421] on div "x ​" at bounding box center [521, 405] width 399 height 31
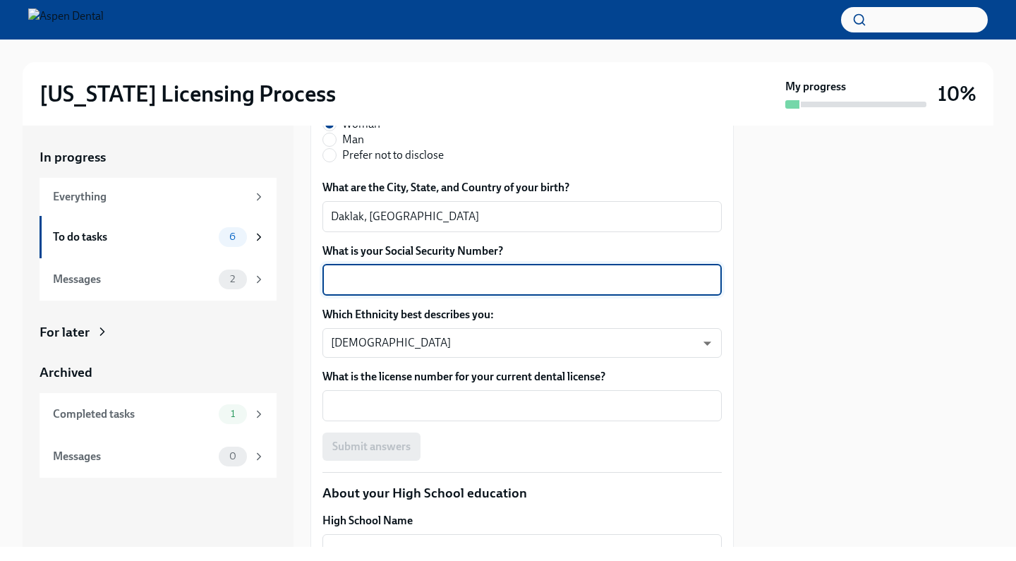
click at [379, 288] on textarea "What is your Social Security Number?" at bounding box center [522, 280] width 382 height 17
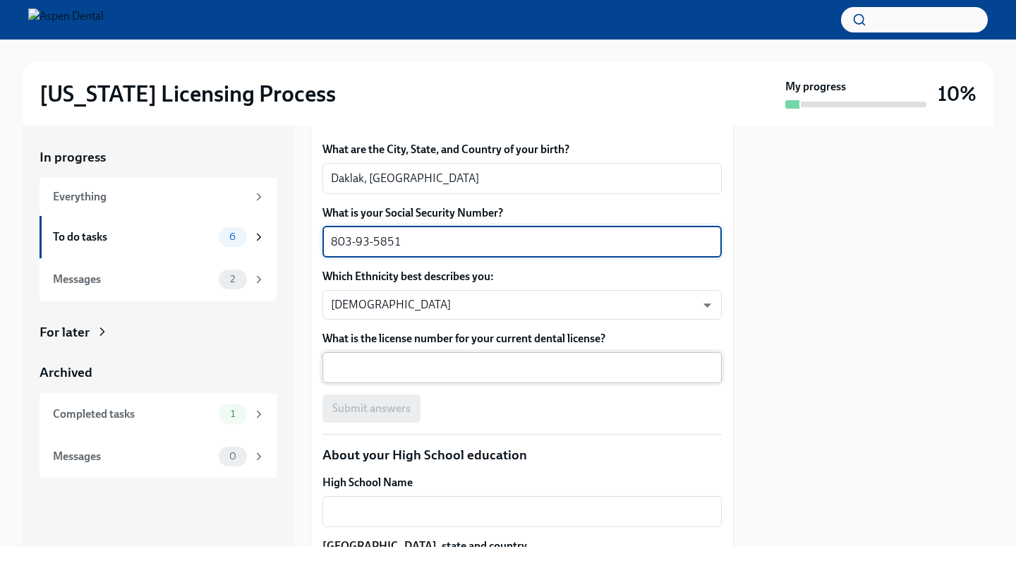
scroll to position [1202, 0]
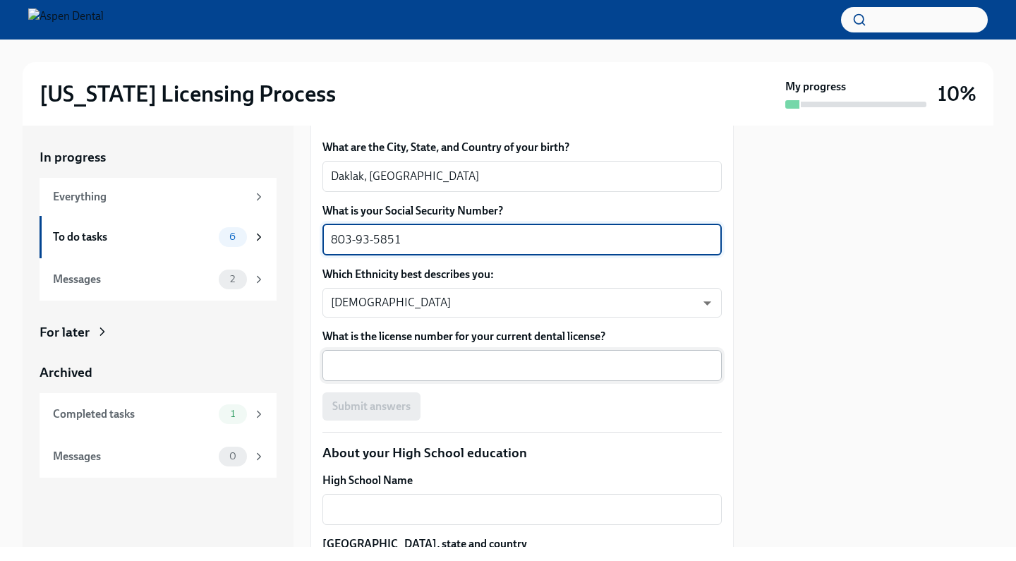
type textarea "803-93-5851"
click at [384, 374] on textarea "What is the license number for your current dental license?" at bounding box center [522, 365] width 382 height 17
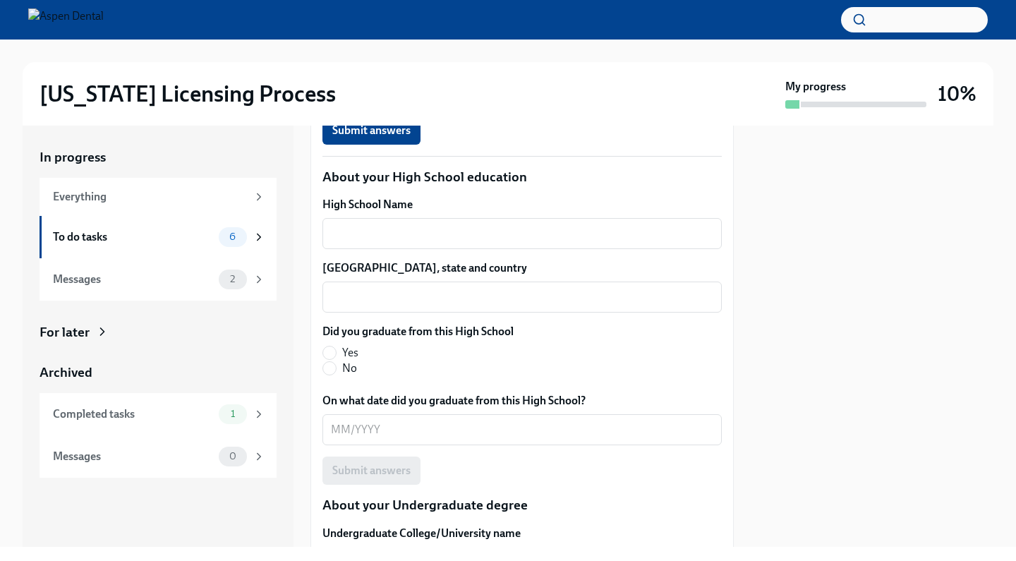
scroll to position [1426, 0]
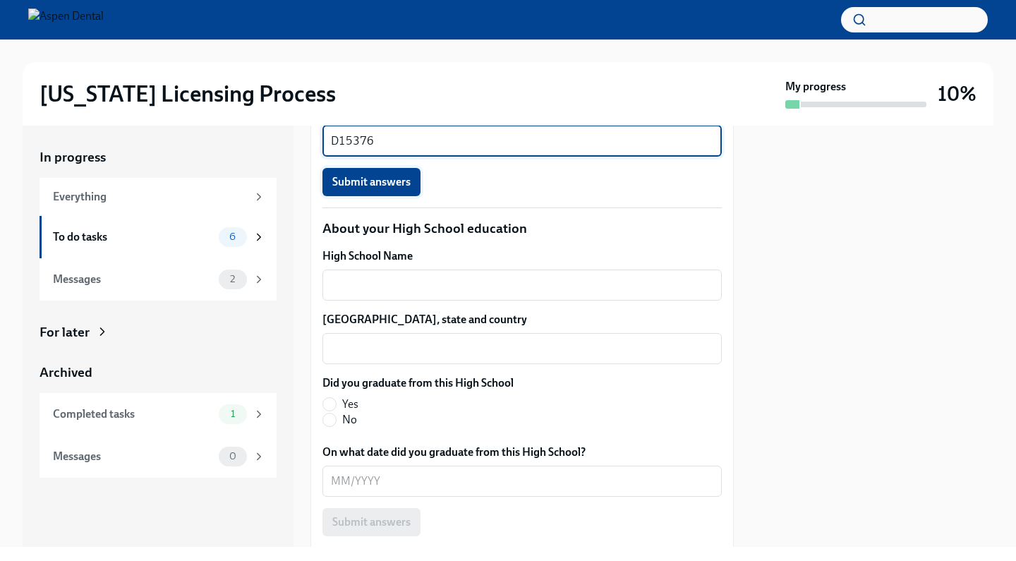
type textarea "D15376"
click at [381, 196] on button "Submit answers" at bounding box center [371, 182] width 98 height 28
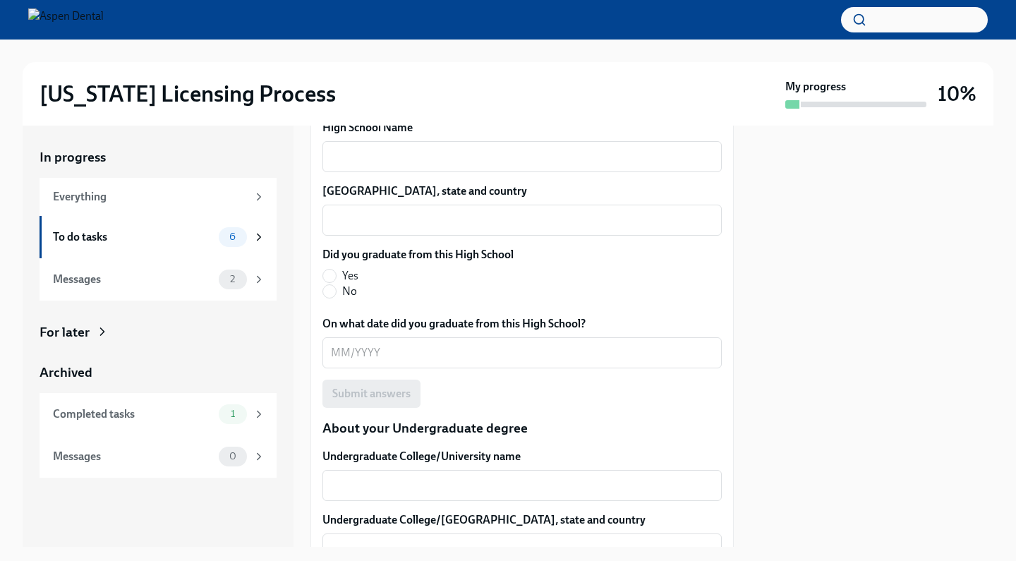
scroll to position [1506, 0]
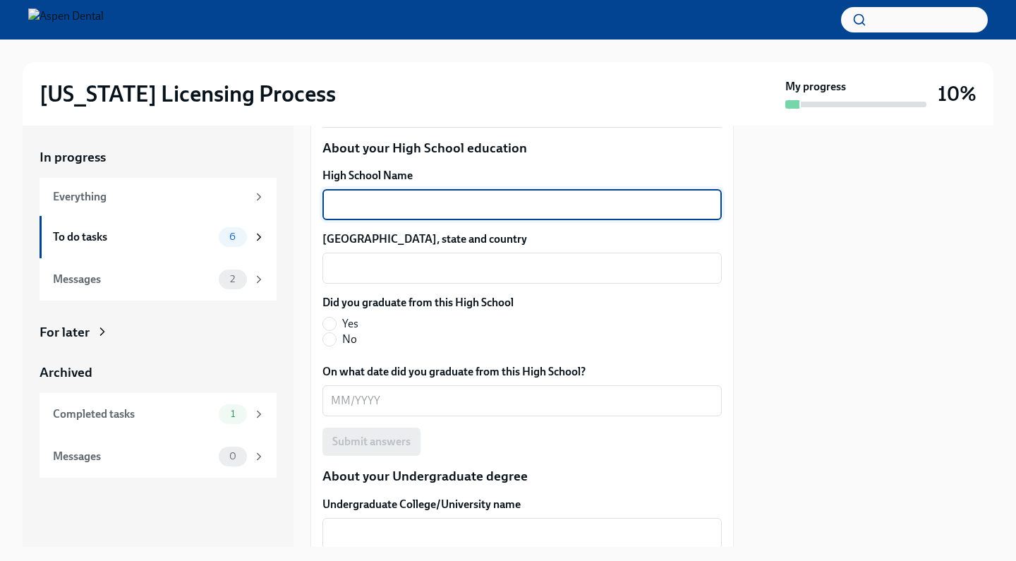
click at [422, 213] on textarea "High School Name" at bounding box center [522, 204] width 382 height 17
click at [420, 213] on textarea "Nguyen Du Highschool" at bounding box center [522, 204] width 382 height 17
type textarea "Nguyen Du Highschool"
click at [408, 283] on div "x ​" at bounding box center [521, 267] width 399 height 31
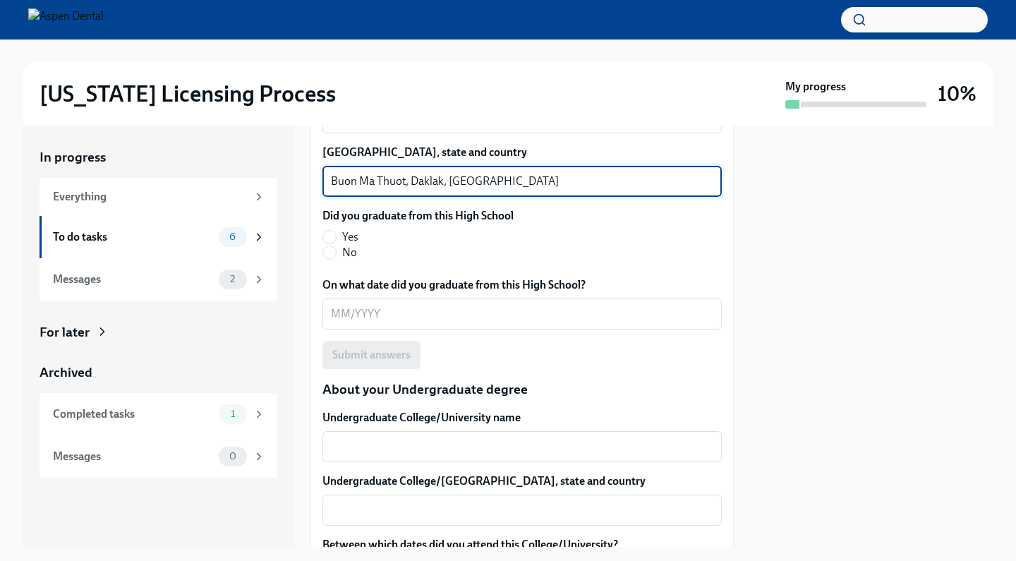
scroll to position [1594, 0]
type textarea "Buon Ma Thuot, Daklak, Vietnam"
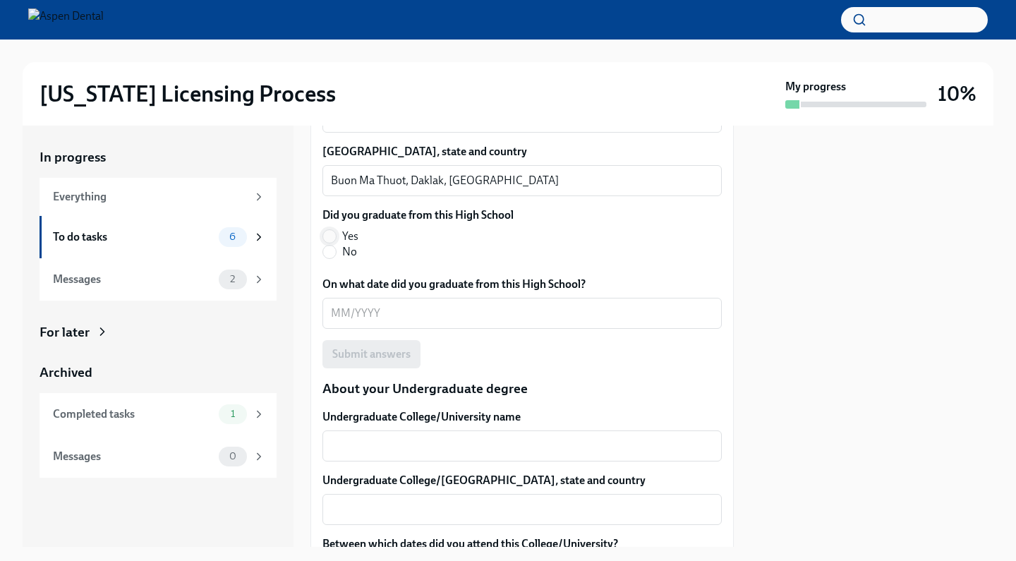
click at [325, 243] on input "Yes" at bounding box center [329, 236] width 13 height 13
radio input "true"
click at [343, 322] on textarea "On what date did you graduate from this High School?" at bounding box center [522, 313] width 382 height 17
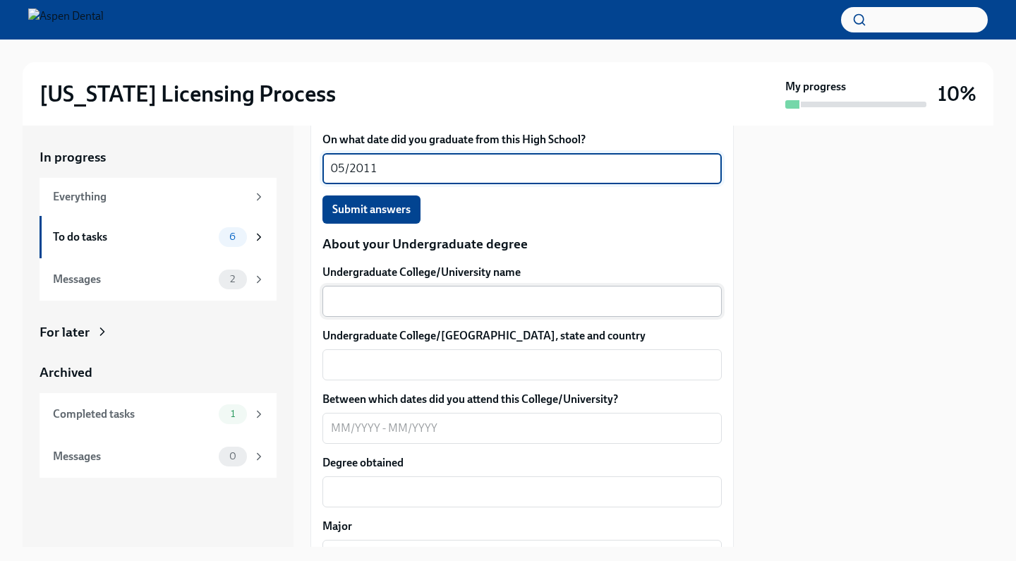
scroll to position [1687, 0]
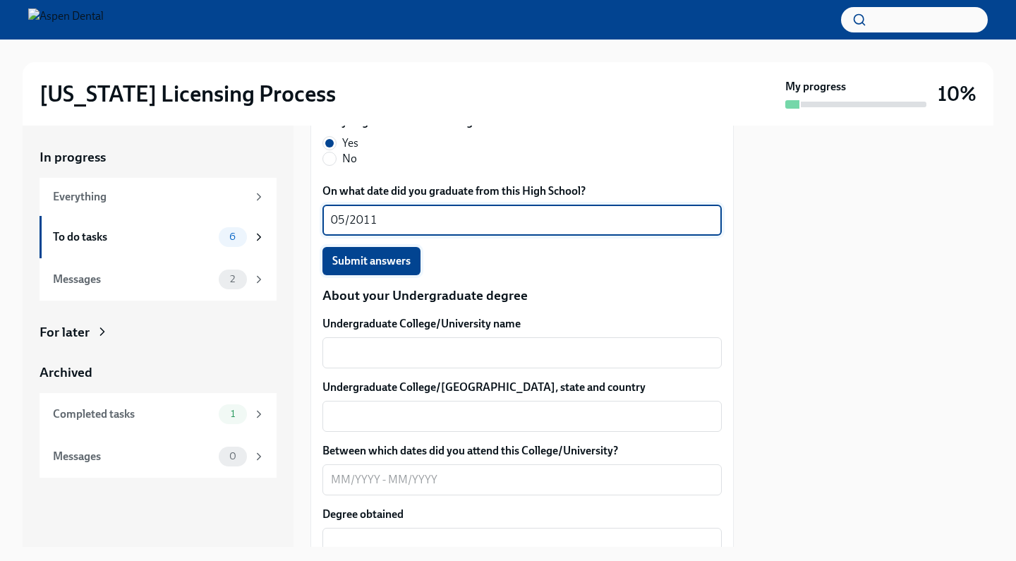
type textarea "05/2011"
click at [366, 275] on button "Submit answers" at bounding box center [371, 261] width 98 height 28
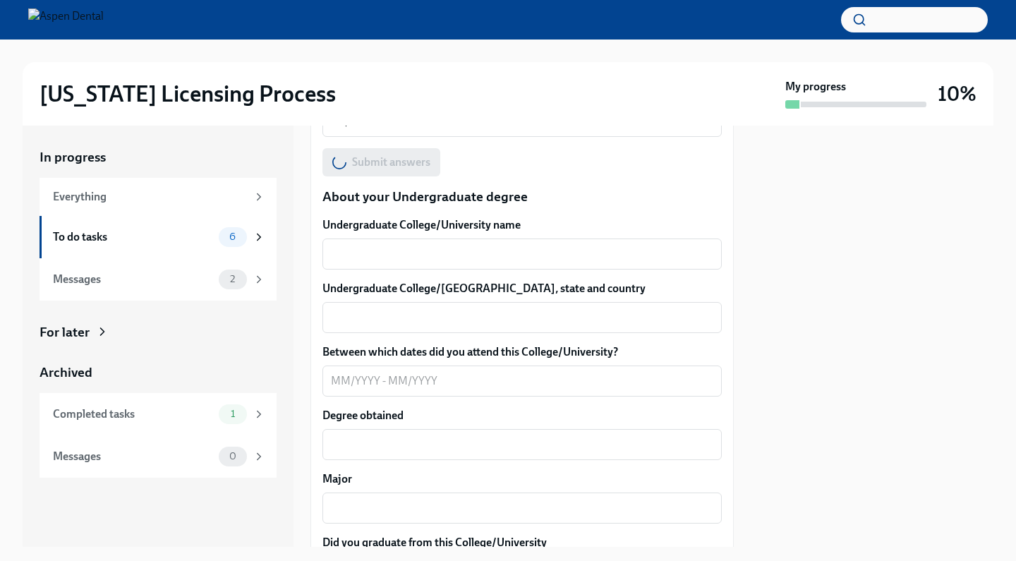
scroll to position [1785, 0]
click at [386, 270] on div "x ​" at bounding box center [521, 254] width 399 height 31
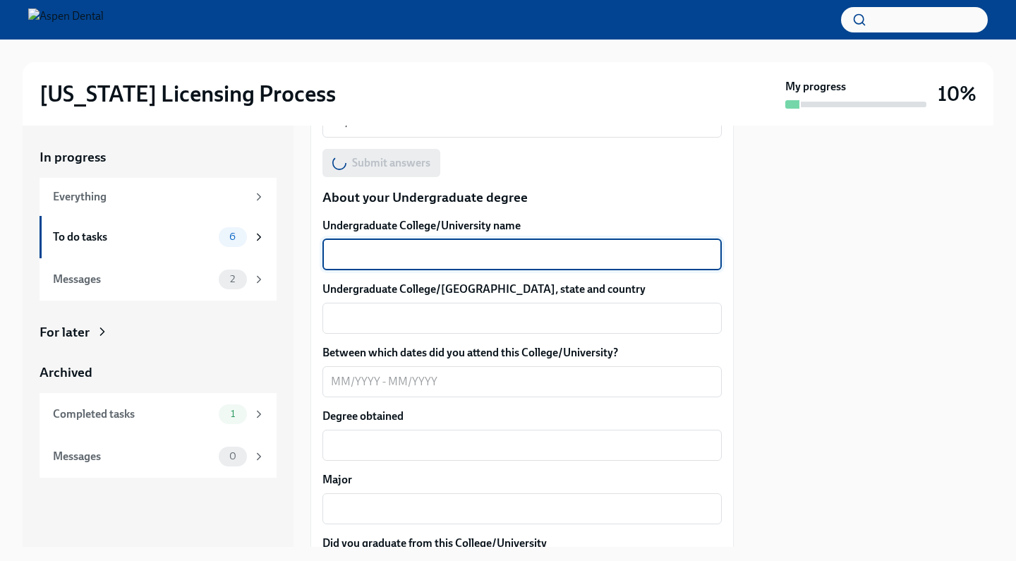
scroll to position [1787, 0]
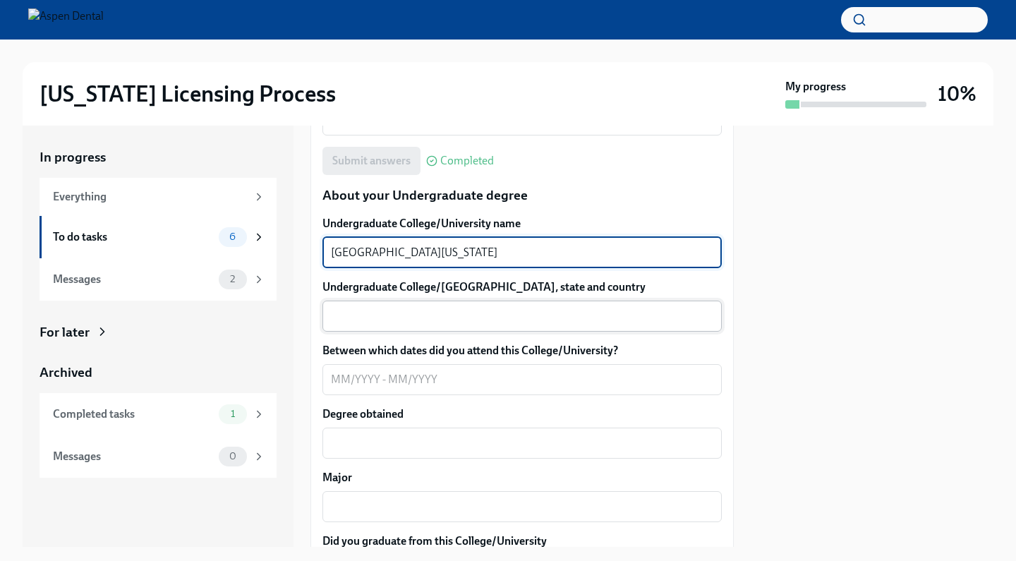
type textarea "University of California, Berkeley"
click at [388, 324] on textarea "Undergraduate College/University city, state and country" at bounding box center [522, 315] width 382 height 17
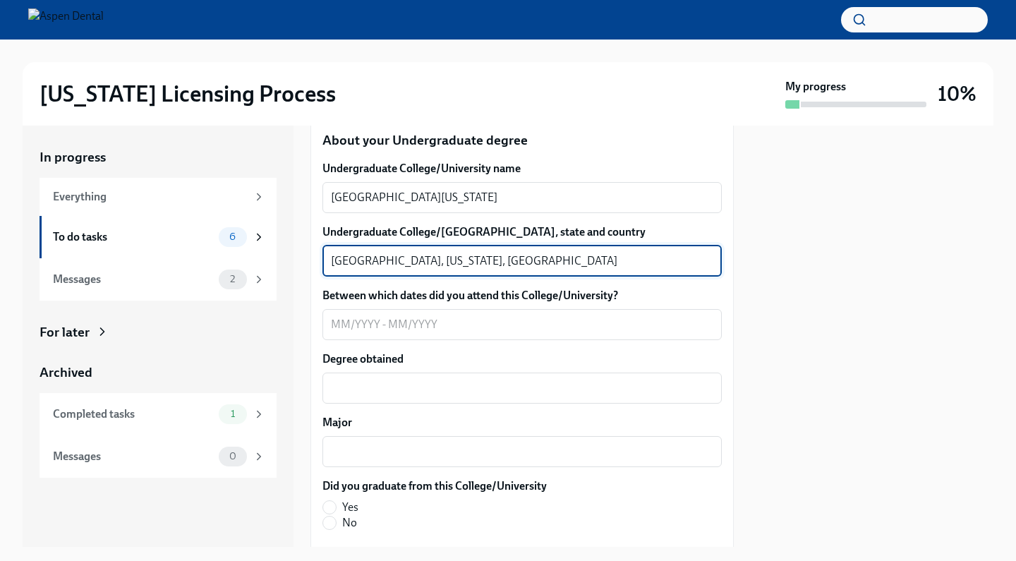
scroll to position [1845, 0]
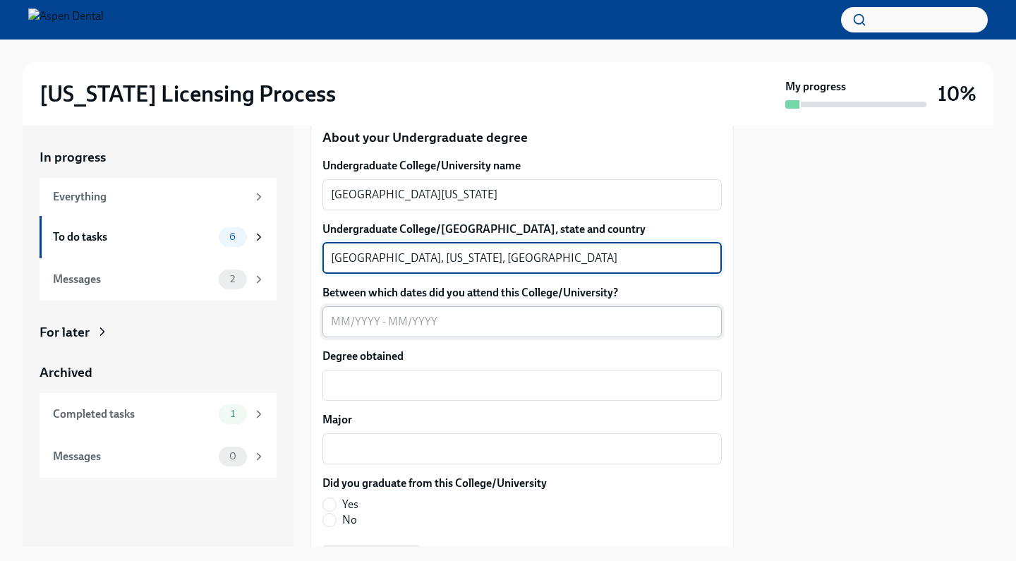
type textarea "Berkeley, California, USA"
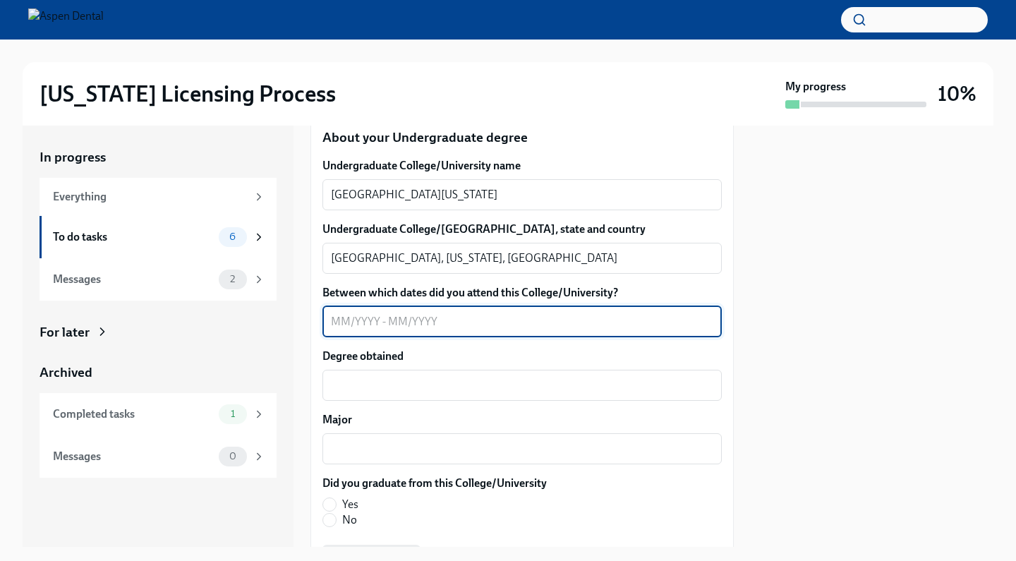
click at [339, 330] on textarea "Between which dates did you attend this College/University?" at bounding box center [522, 321] width 382 height 17
type textarea "09/2018-05/2020"
click at [466, 401] on div "Degree obtained x ​" at bounding box center [521, 374] width 399 height 52
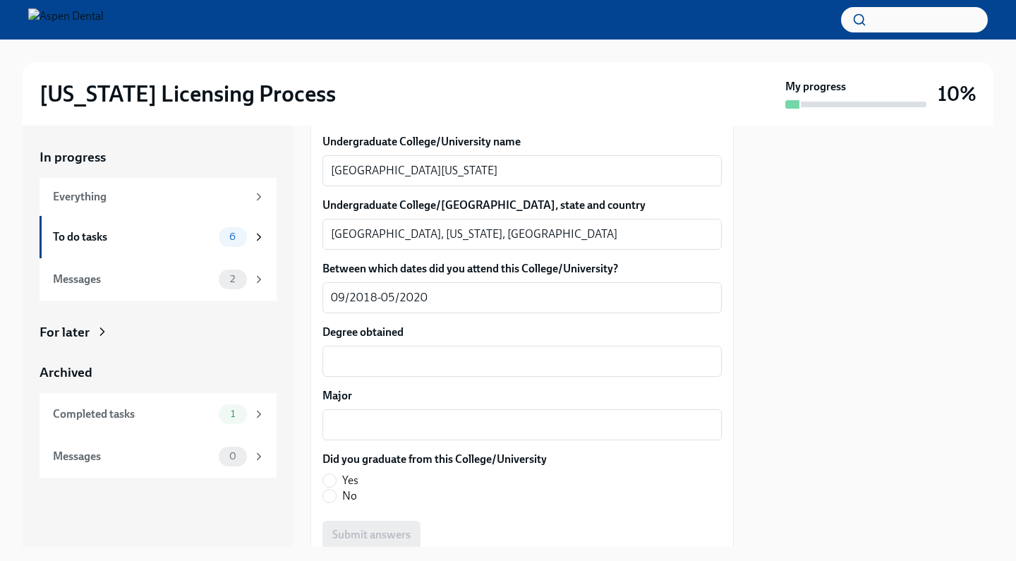
scroll to position [1877, 0]
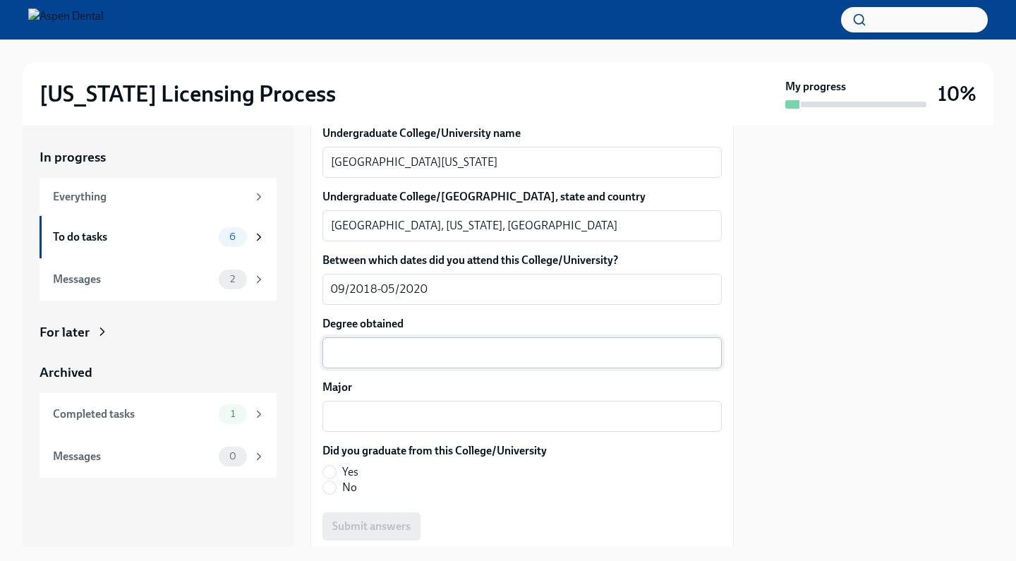
click at [444, 361] on textarea "Degree obtained" at bounding box center [522, 352] width 382 height 17
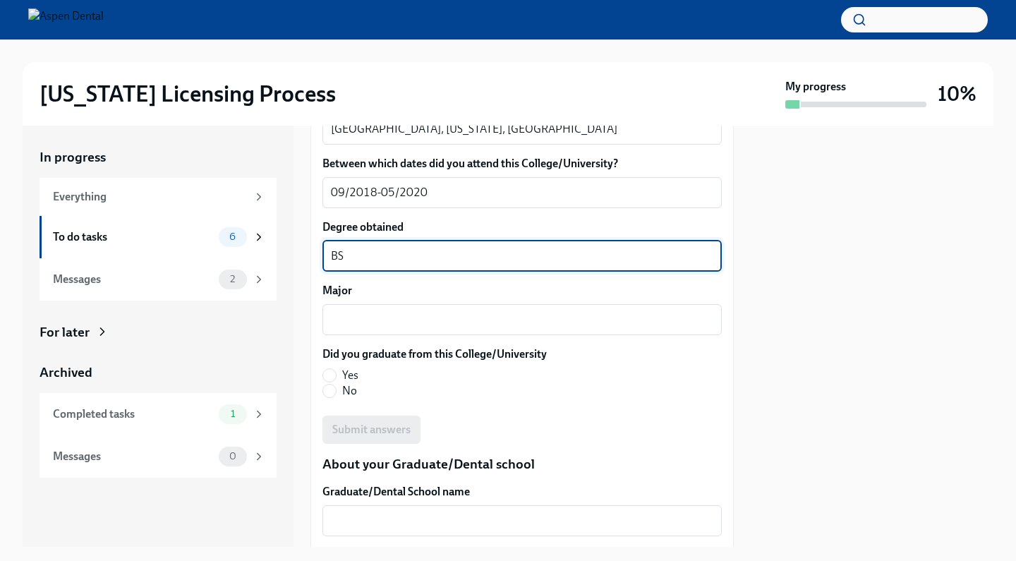
scroll to position [1979, 0]
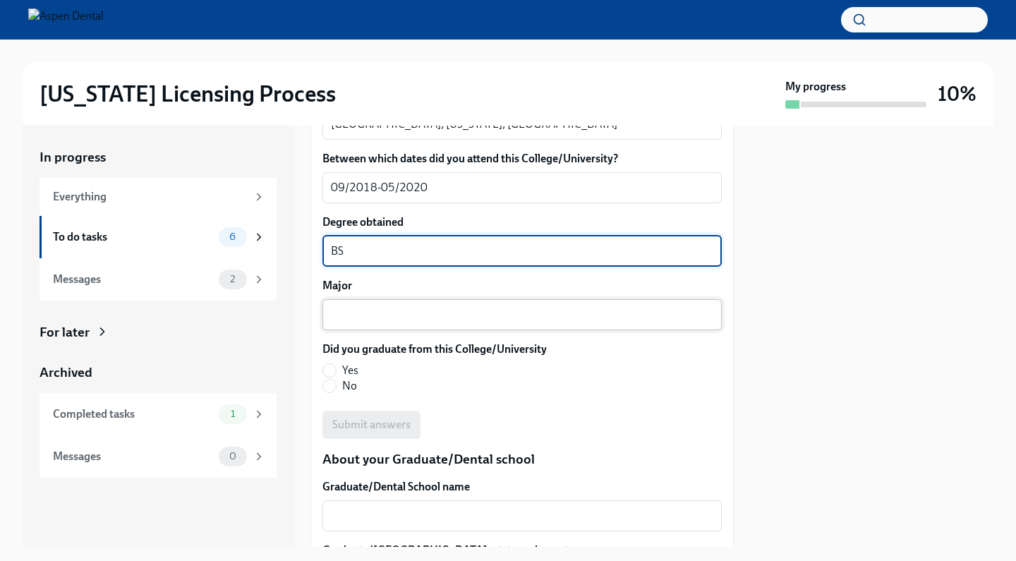
type textarea "BS"
click at [367, 323] on textarea "Major" at bounding box center [522, 314] width 382 height 17
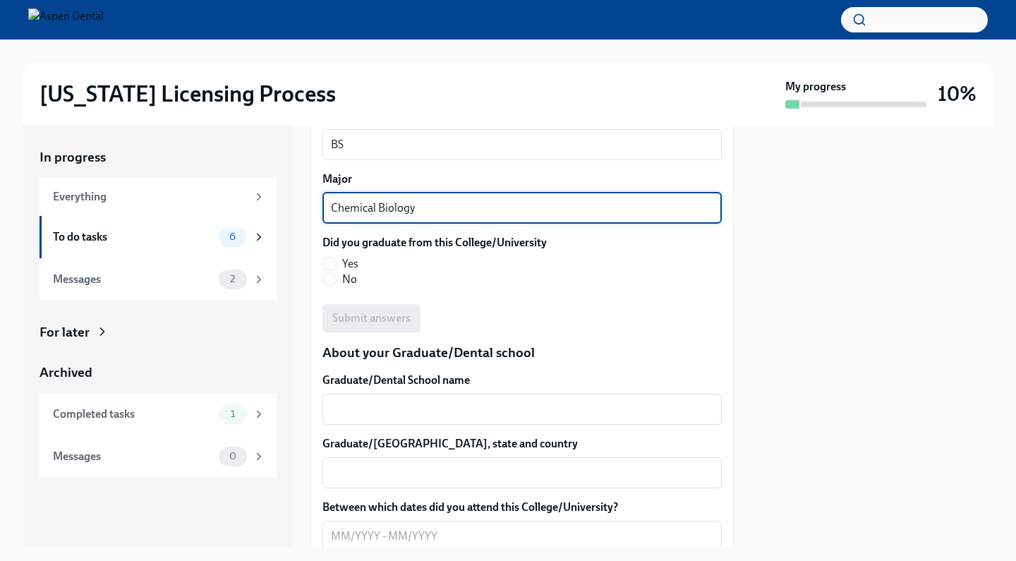
scroll to position [2098, 0]
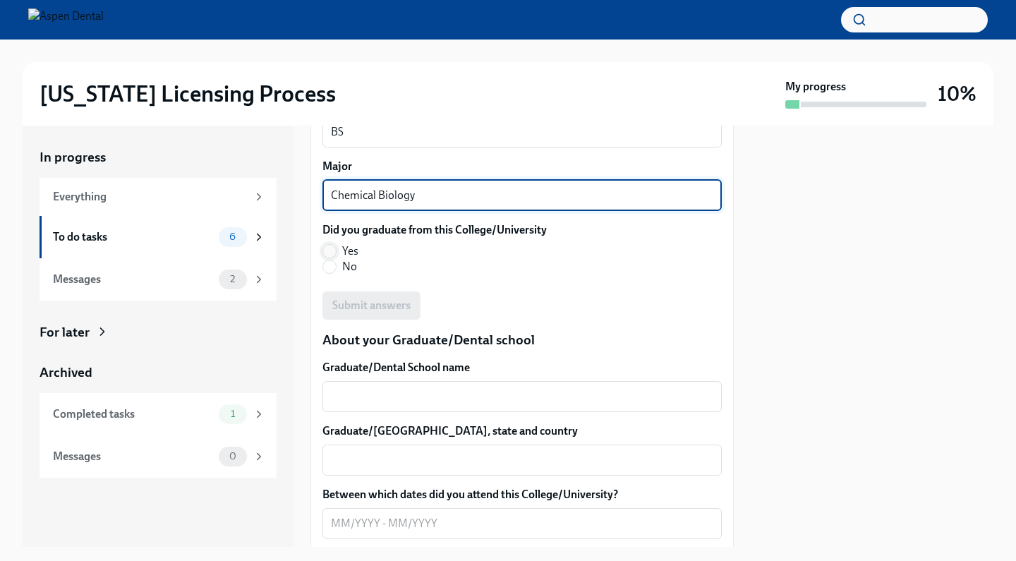
type textarea "Chemical Biology"
click at [331, 257] on input "Yes" at bounding box center [329, 251] width 13 height 13
radio input "true"
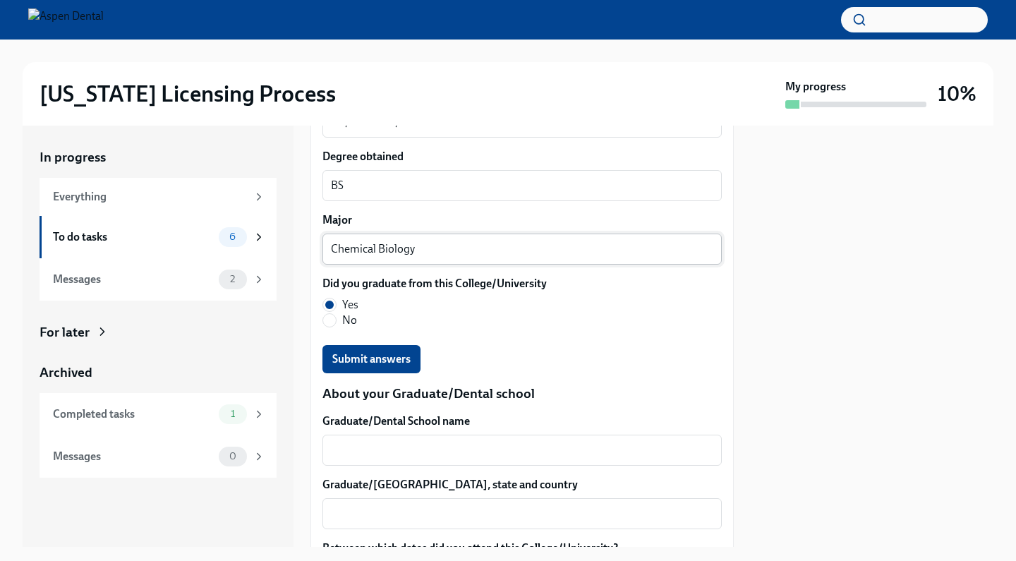
scroll to position [2082, 0]
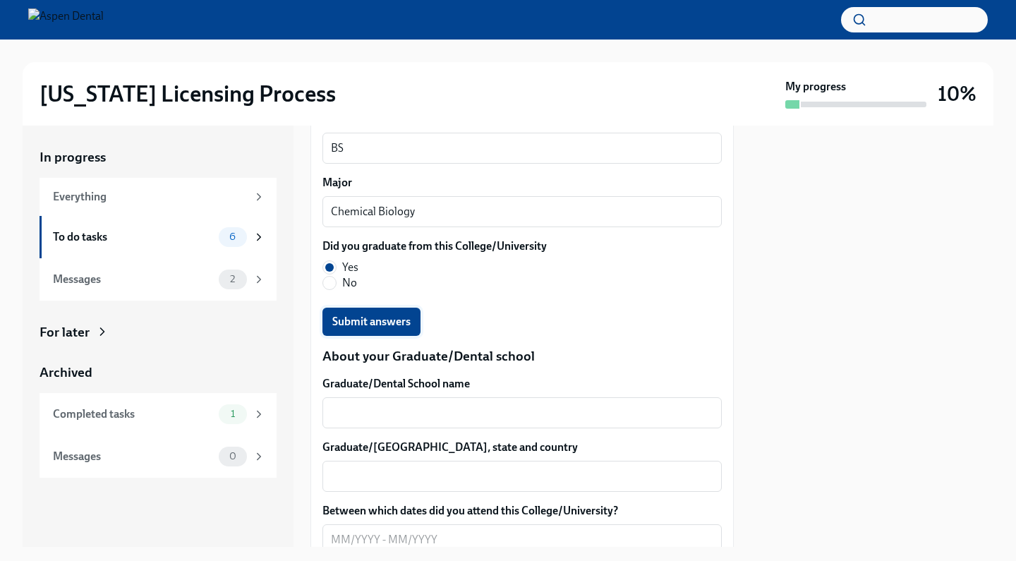
click at [399, 329] on span "Submit answers" at bounding box center [371, 322] width 78 height 14
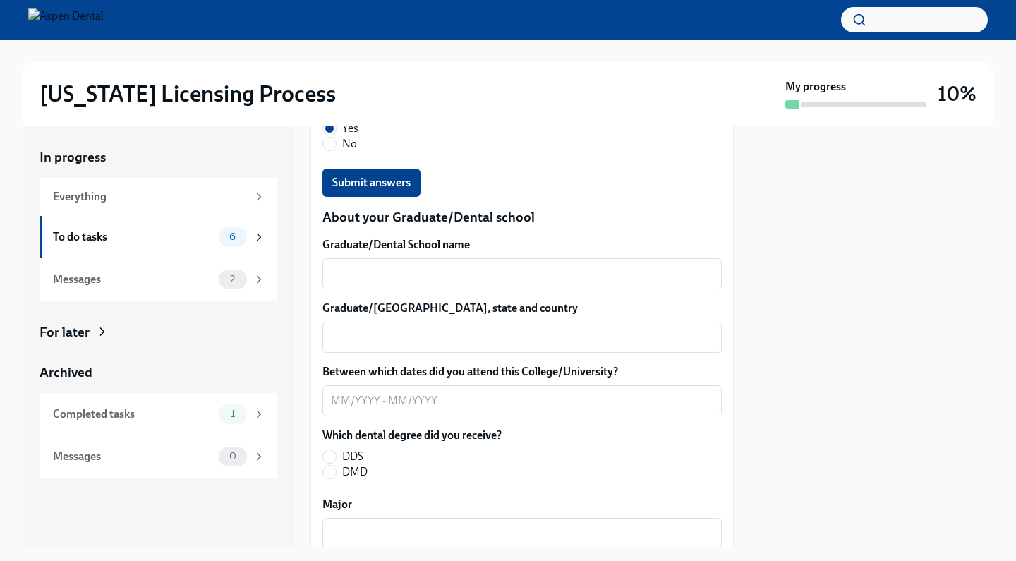
scroll to position [2238, 0]
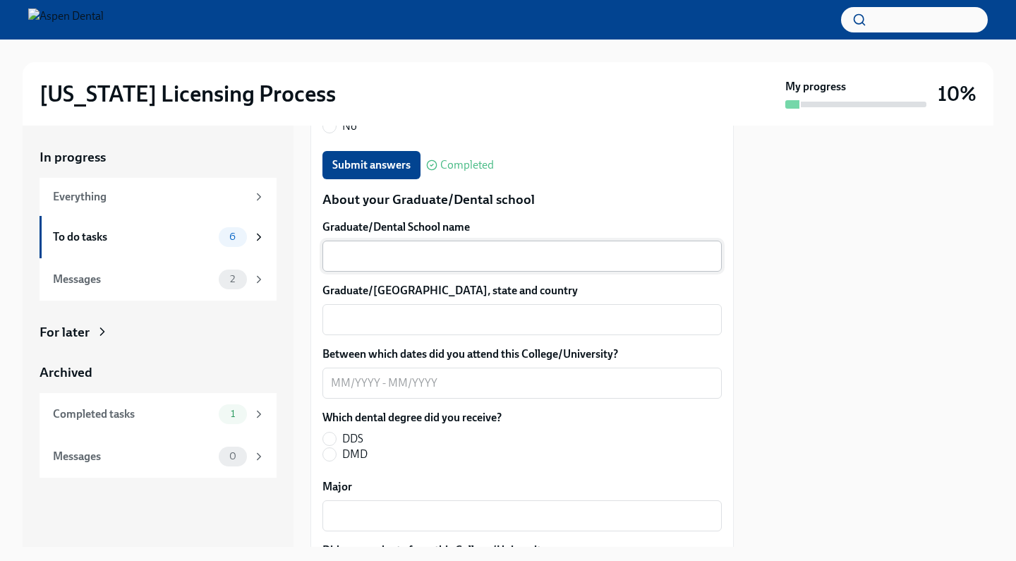
click at [427, 272] on div "x ​" at bounding box center [521, 255] width 399 height 31
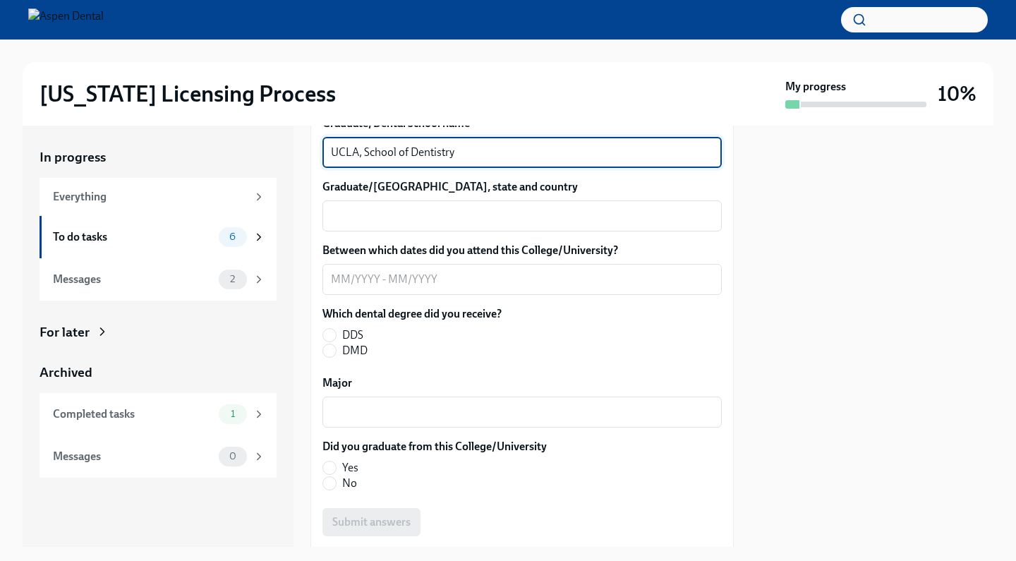
scroll to position [2350, 0]
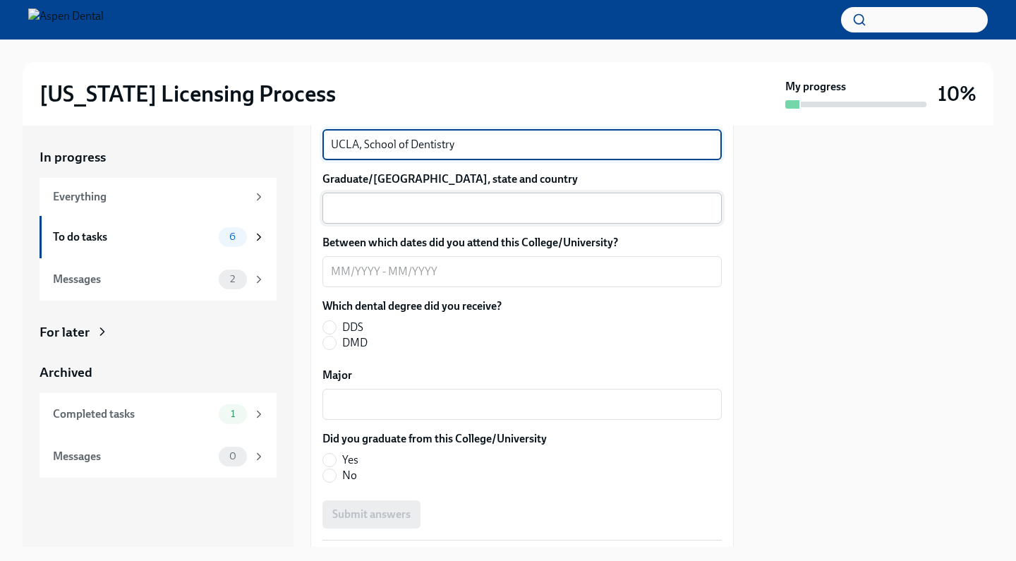
type textarea "UCLA, School of Dentistry"
click at [439, 217] on textarea "Graduate/Dental School city, state and country" at bounding box center [522, 208] width 382 height 17
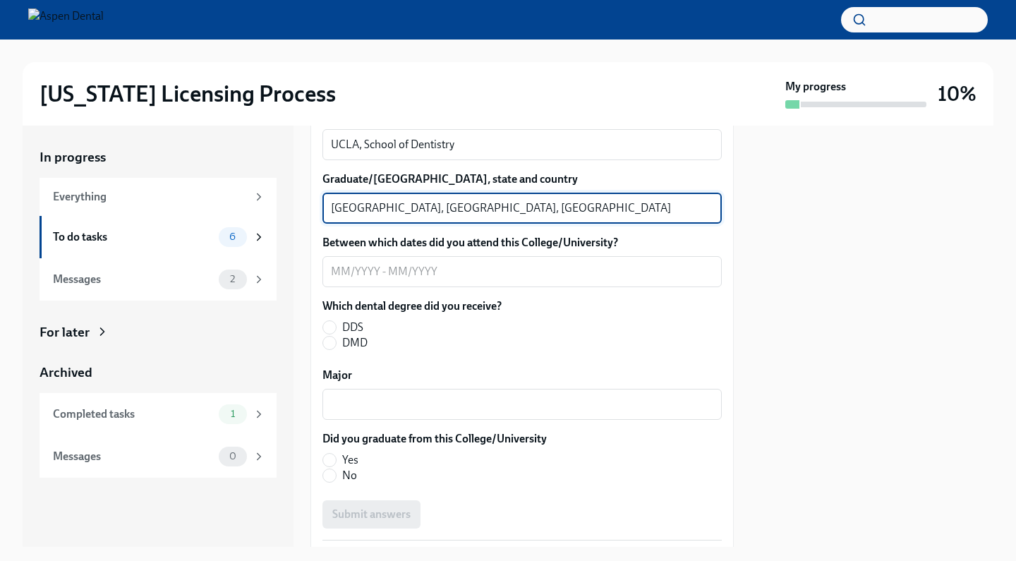
click at [410, 217] on textarea "Los Angeles, CA, USA" at bounding box center [522, 208] width 382 height 17
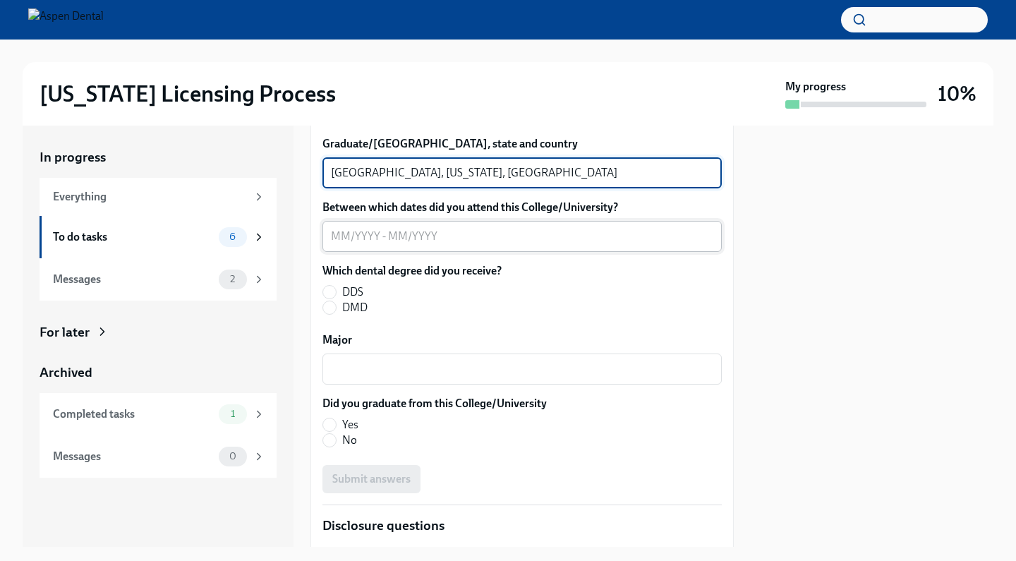
scroll to position [2384, 0]
type textarea "Los Angeles, California, USA"
click at [341, 245] on textarea "Between which dates did you attend this College/University?" at bounding box center [522, 236] width 382 height 17
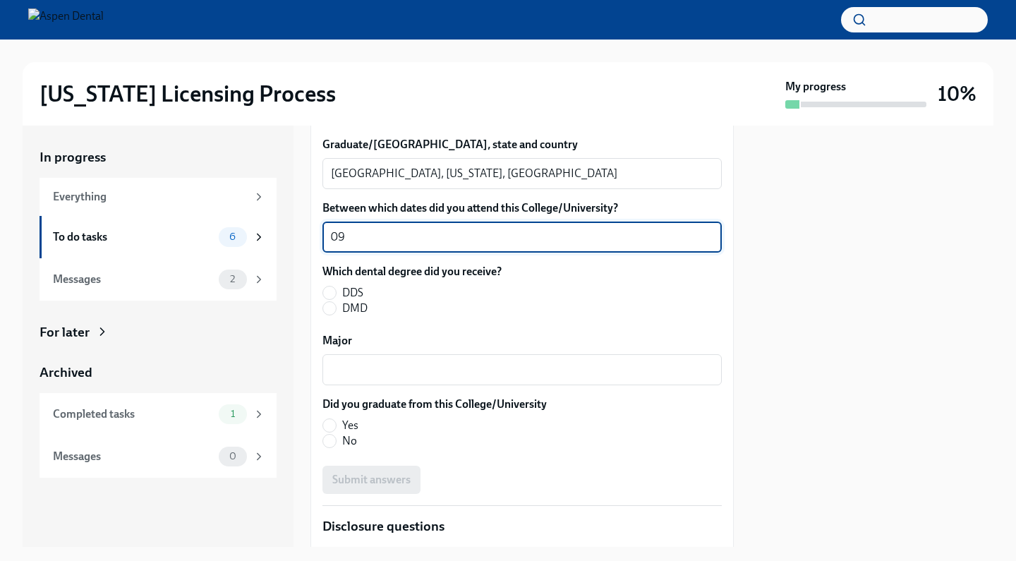
type textarea "0"
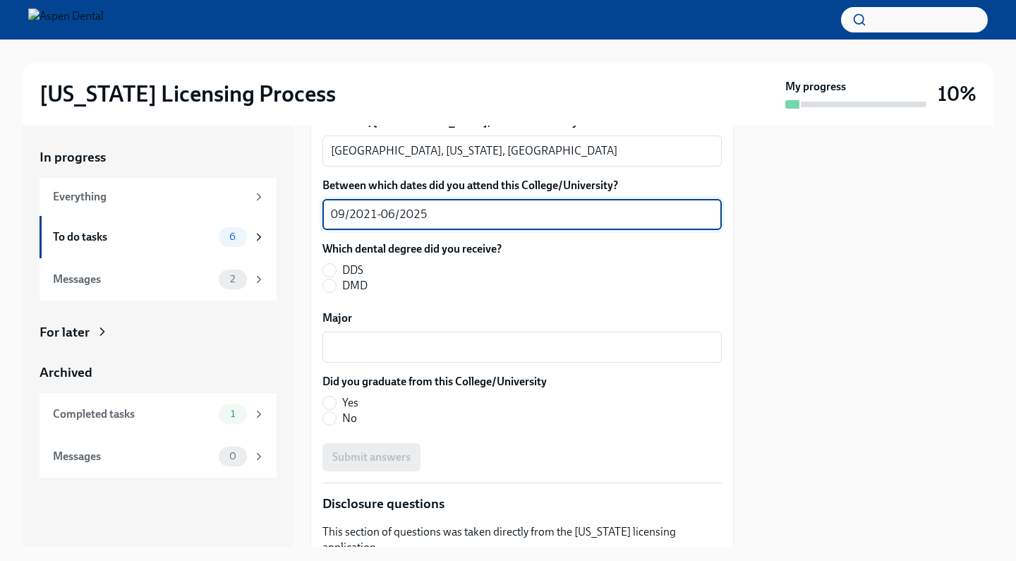
scroll to position [2406, 0]
type textarea "09/2021-06/2025"
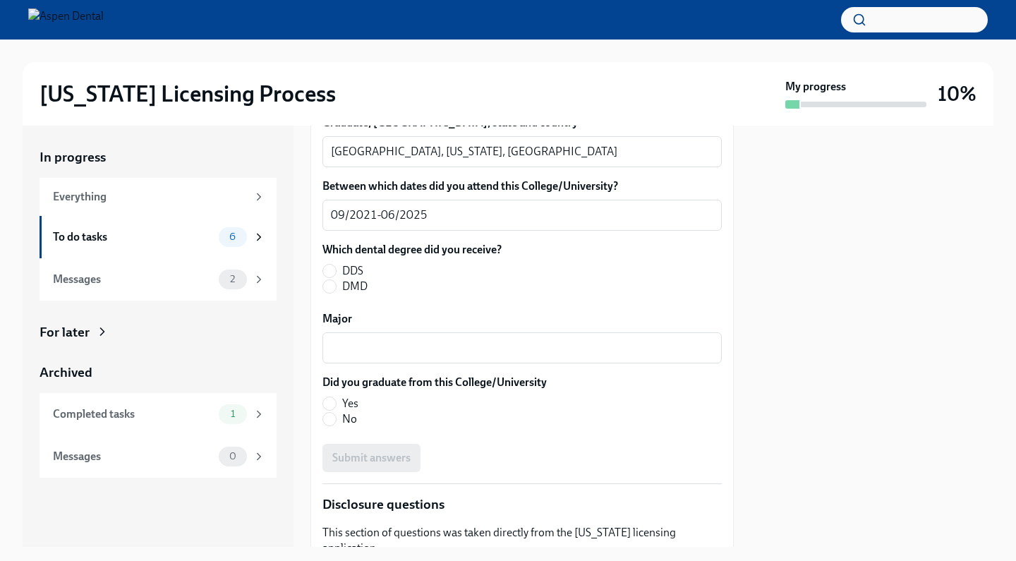
click at [362, 279] on span "DDS" at bounding box center [352, 271] width 21 height 16
click at [336, 277] on input "DDS" at bounding box center [329, 270] width 13 height 13
radio input "true"
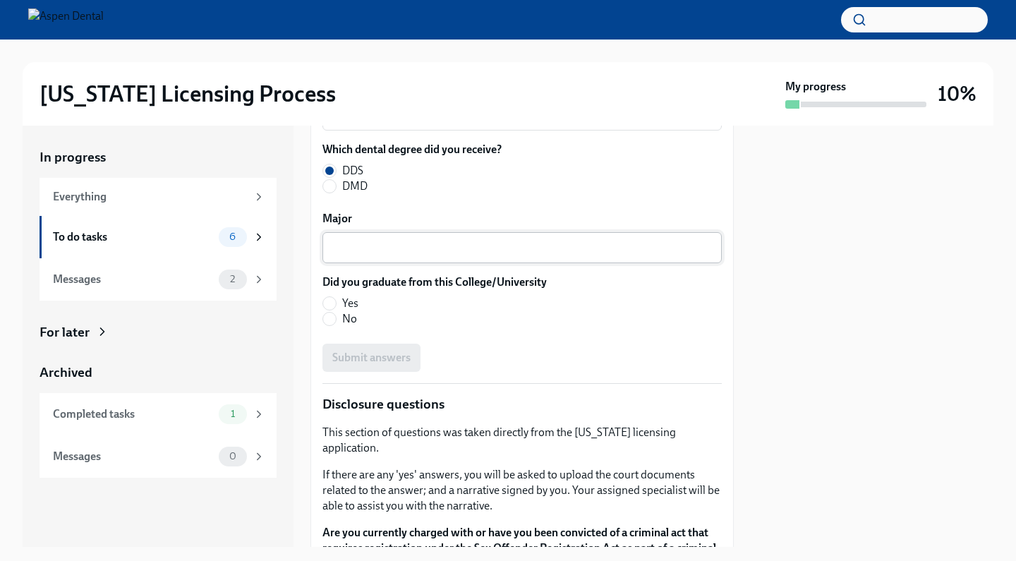
scroll to position [2527, 0]
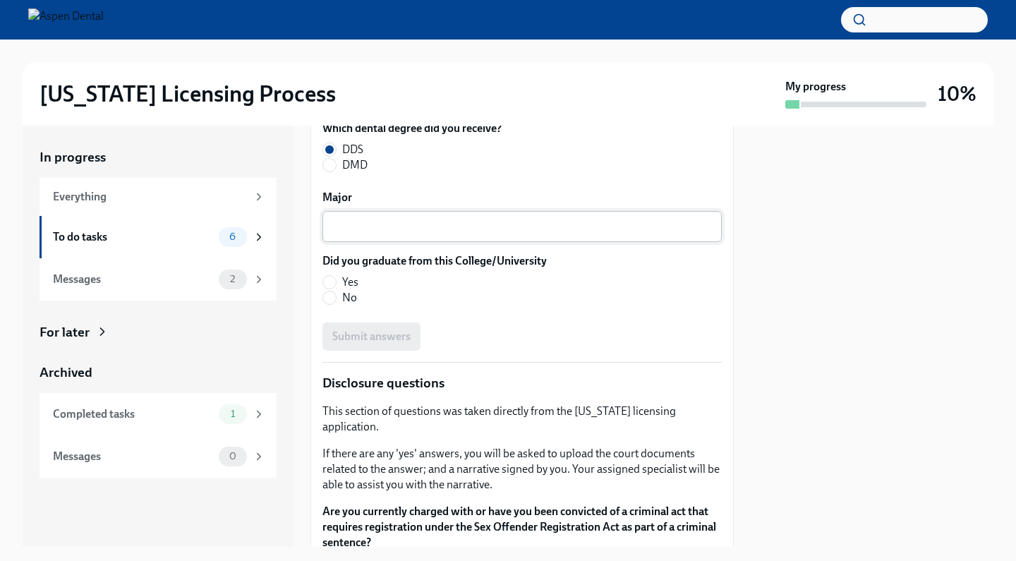
click at [398, 242] on div "x ​" at bounding box center [521, 226] width 399 height 31
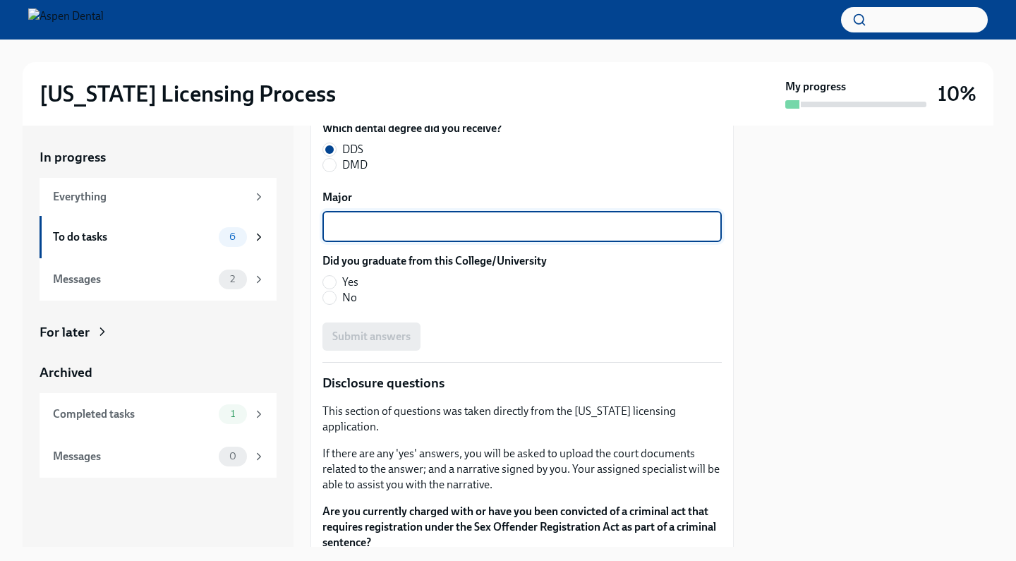
click at [398, 242] on div "x ​" at bounding box center [521, 226] width 399 height 31
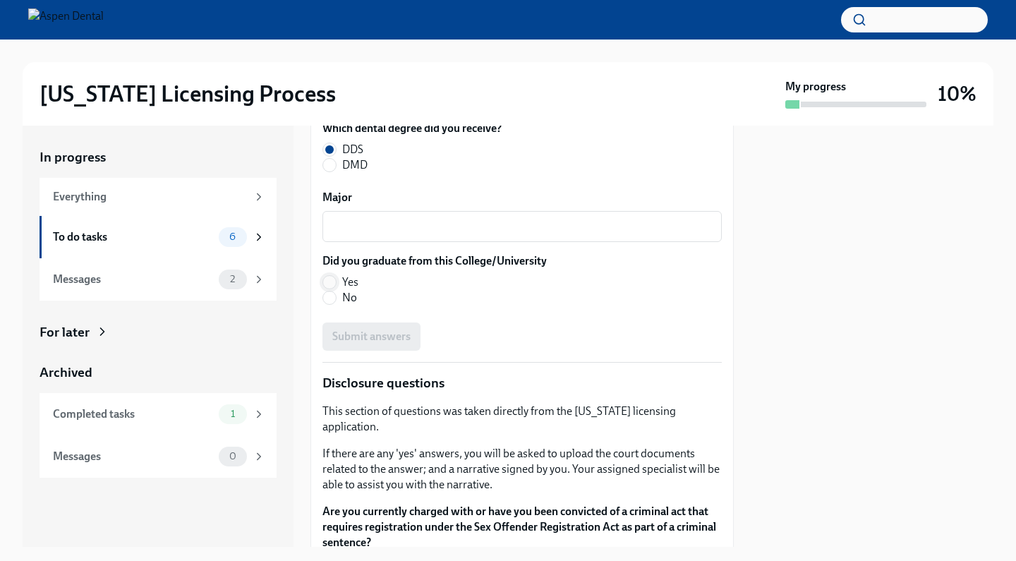
click at [327, 288] on input "Yes" at bounding box center [329, 282] width 13 height 13
radio input "true"
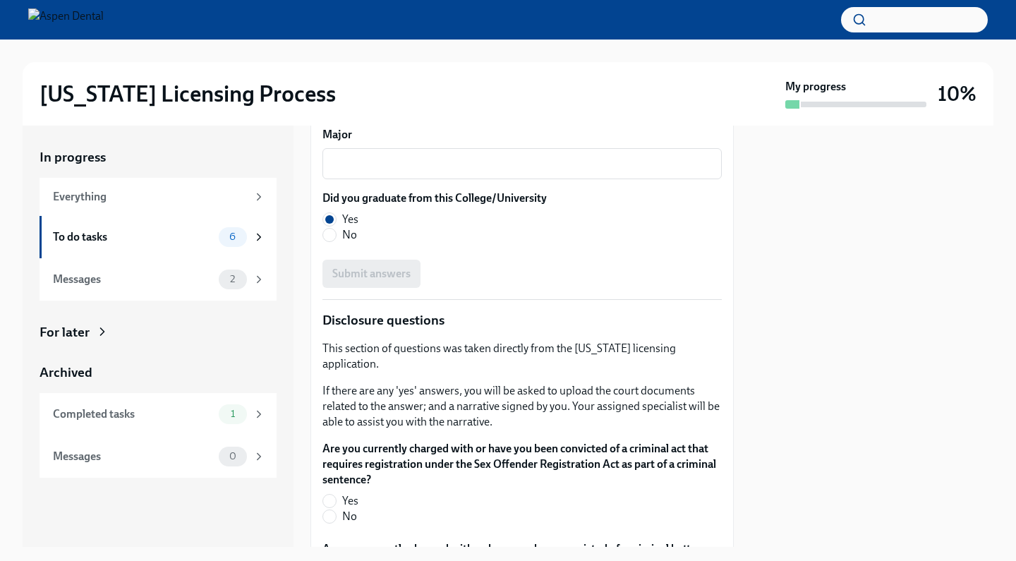
scroll to position [2590, 0]
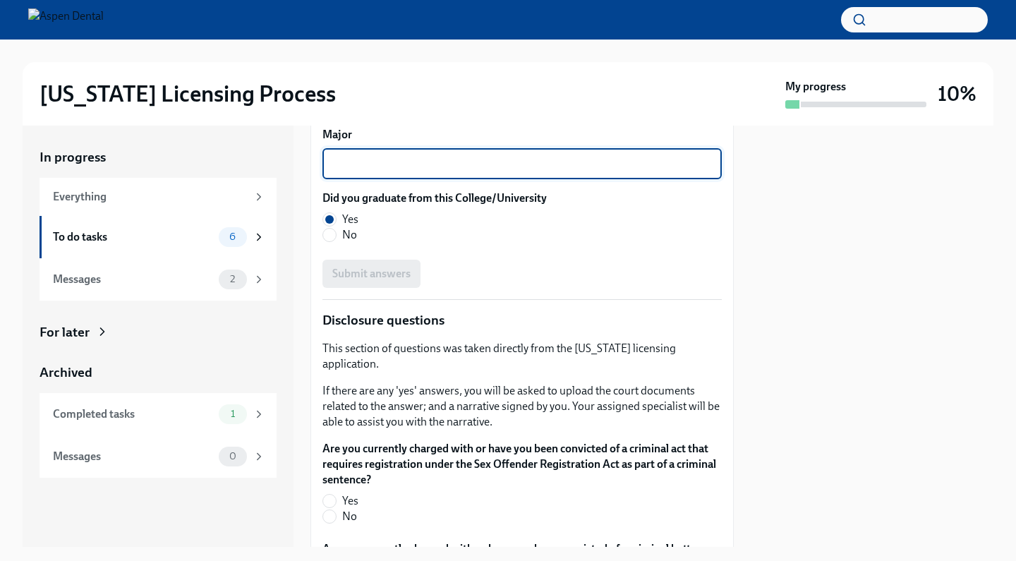
click at [390, 172] on textarea "Major" at bounding box center [522, 163] width 382 height 17
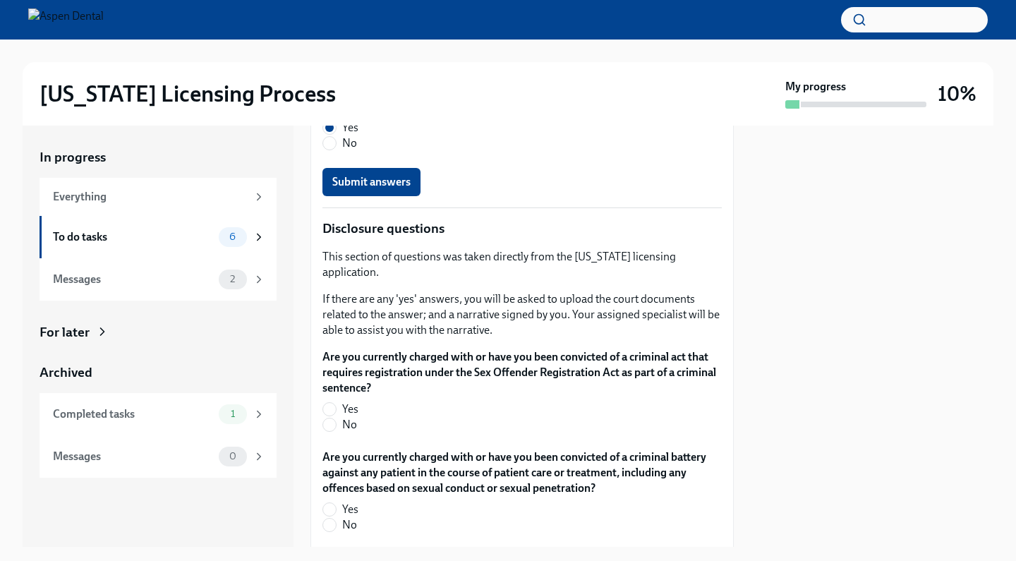
scroll to position [2683, 0]
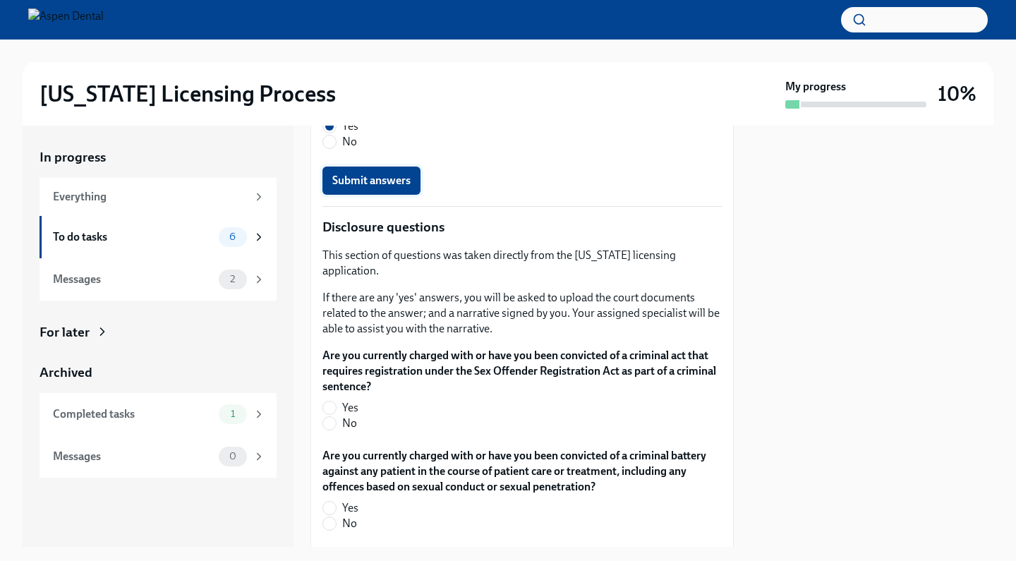
type textarea "Dentistry"
click at [376, 188] on span "Submit answers" at bounding box center [371, 180] width 78 height 14
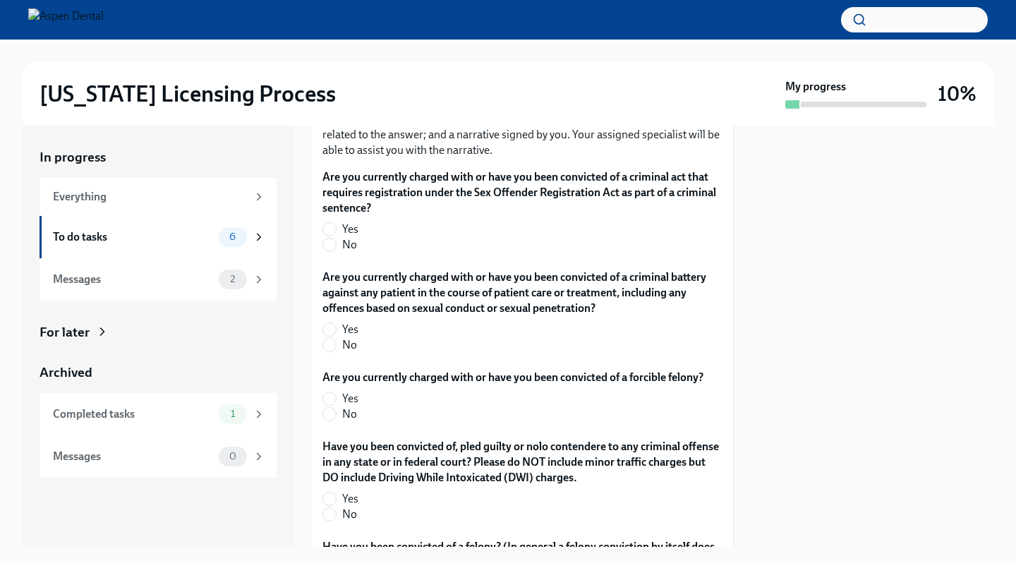
scroll to position [2867, 0]
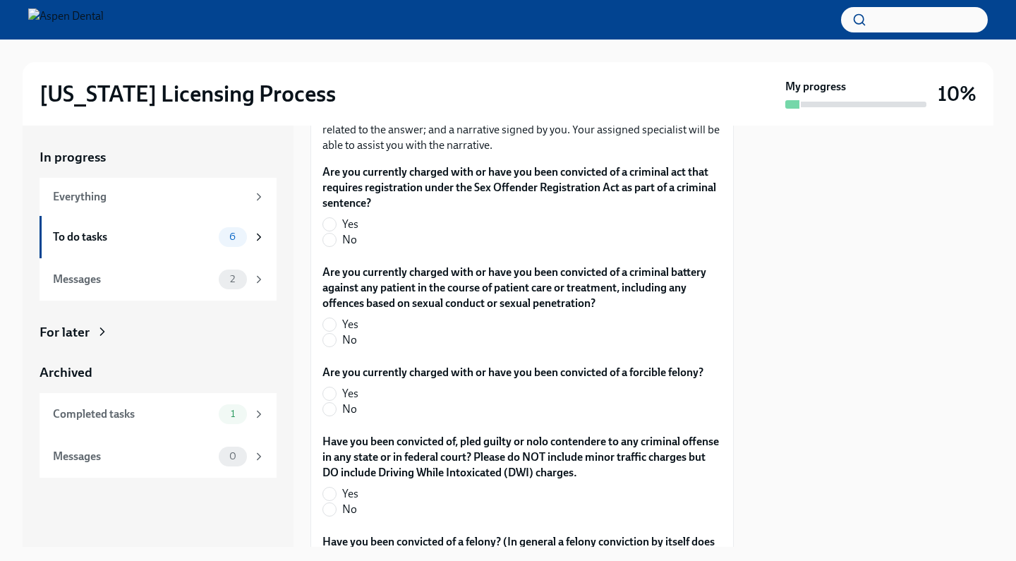
click at [348, 248] on span "No" at bounding box center [349, 240] width 15 height 16
click at [336, 246] on input "No" at bounding box center [329, 239] width 13 height 13
radio input "true"
click at [348, 348] on span "No" at bounding box center [349, 340] width 15 height 16
click at [336, 346] on input "No" at bounding box center [329, 340] width 13 height 13
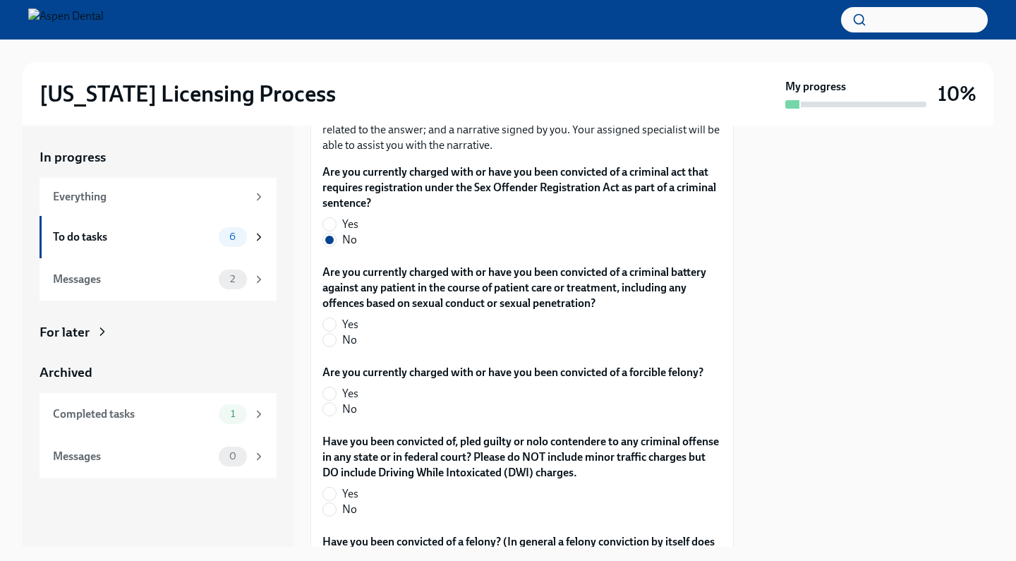
radio input "true"
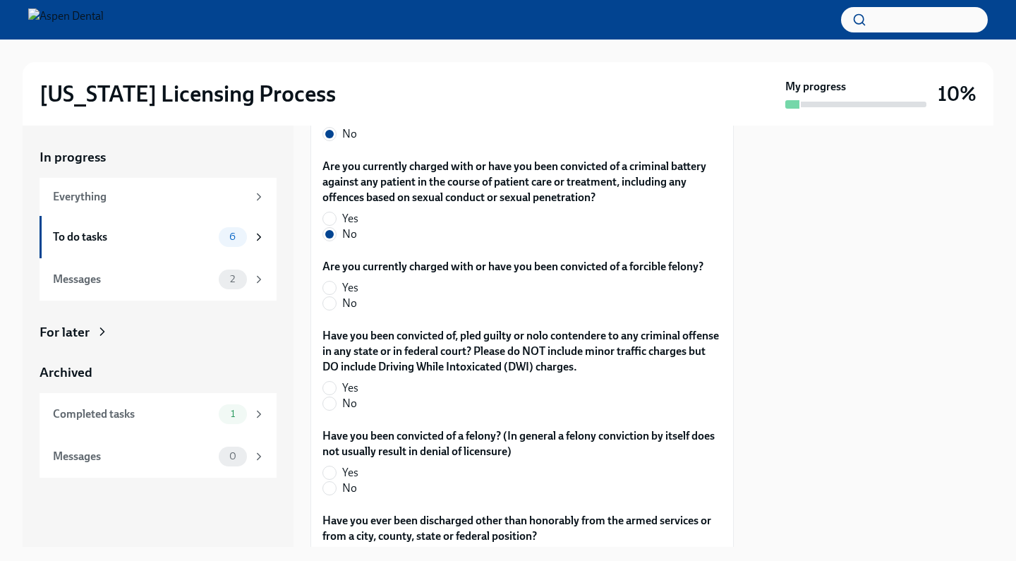
scroll to position [2977, 0]
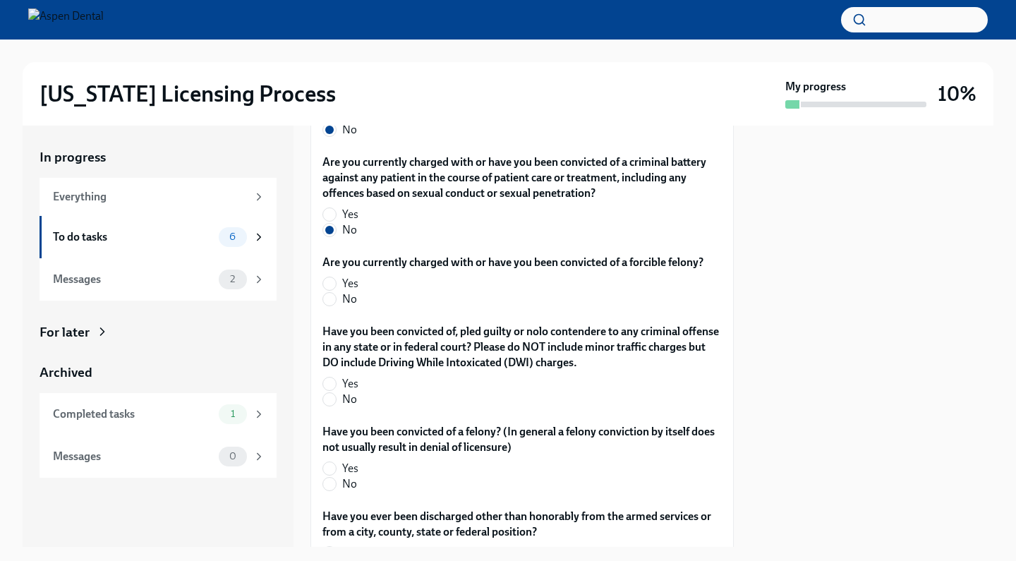
click at [336, 307] on label "No" at bounding box center [507, 299] width 370 height 16
click at [336, 305] on input "No" at bounding box center [329, 299] width 13 height 13
radio input "true"
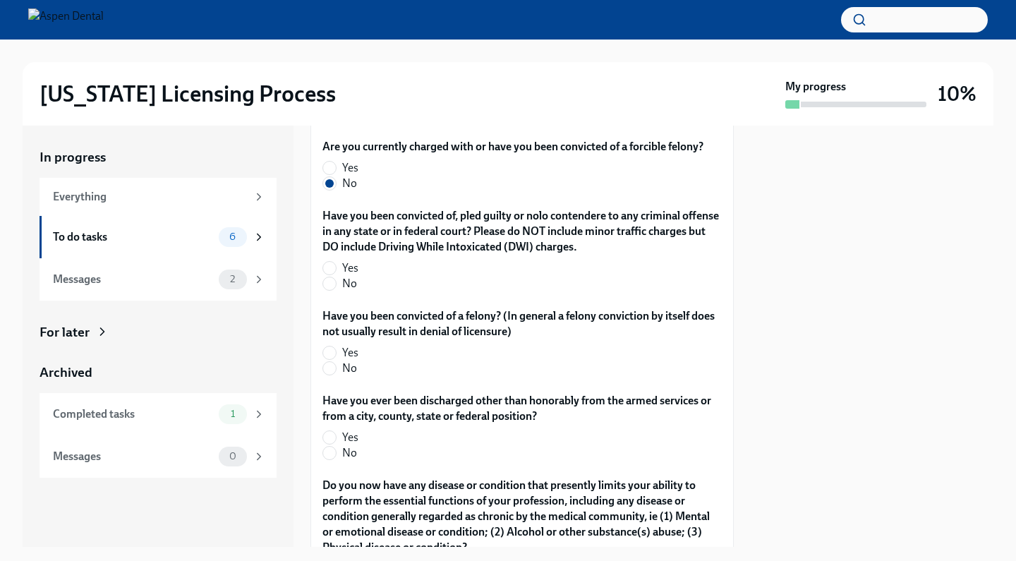
scroll to position [3099, 0]
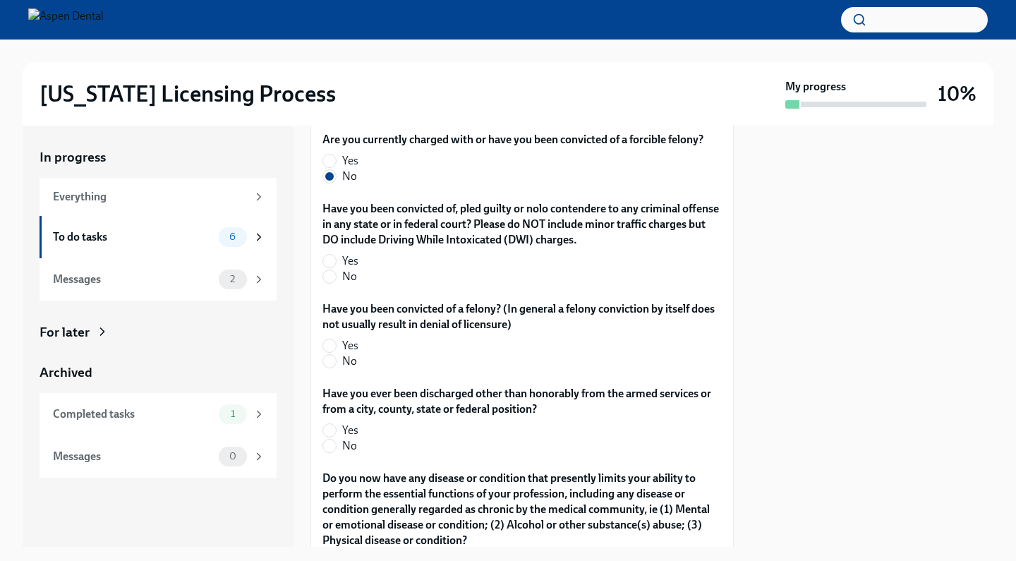
click at [353, 284] on span "No" at bounding box center [349, 277] width 15 height 16
click at [336, 283] on input "No" at bounding box center [329, 276] width 13 height 13
radio input "true"
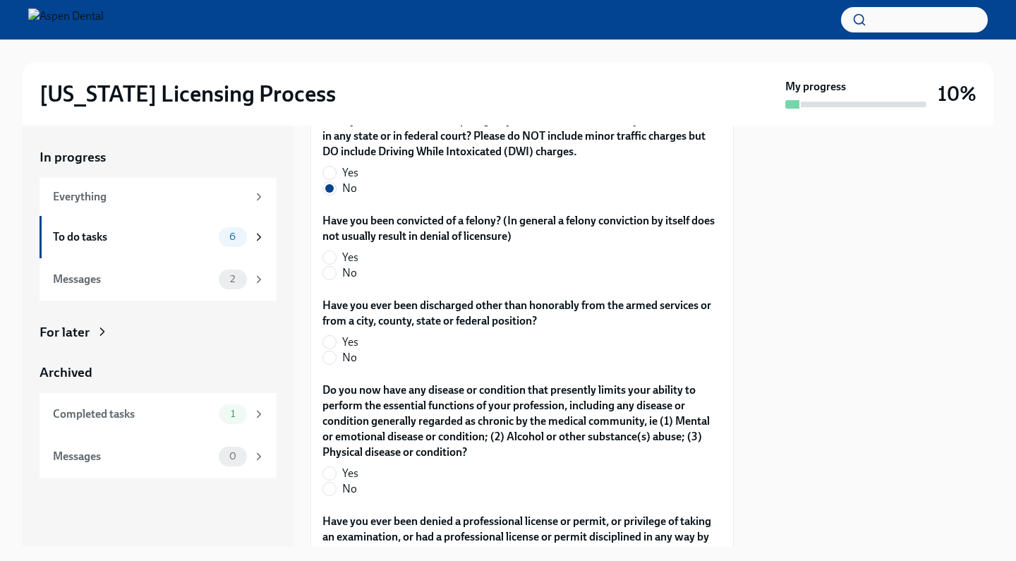
click at [343, 281] on span "No" at bounding box center [349, 273] width 15 height 16
click at [336, 279] on input "No" at bounding box center [329, 273] width 13 height 13
radio input "true"
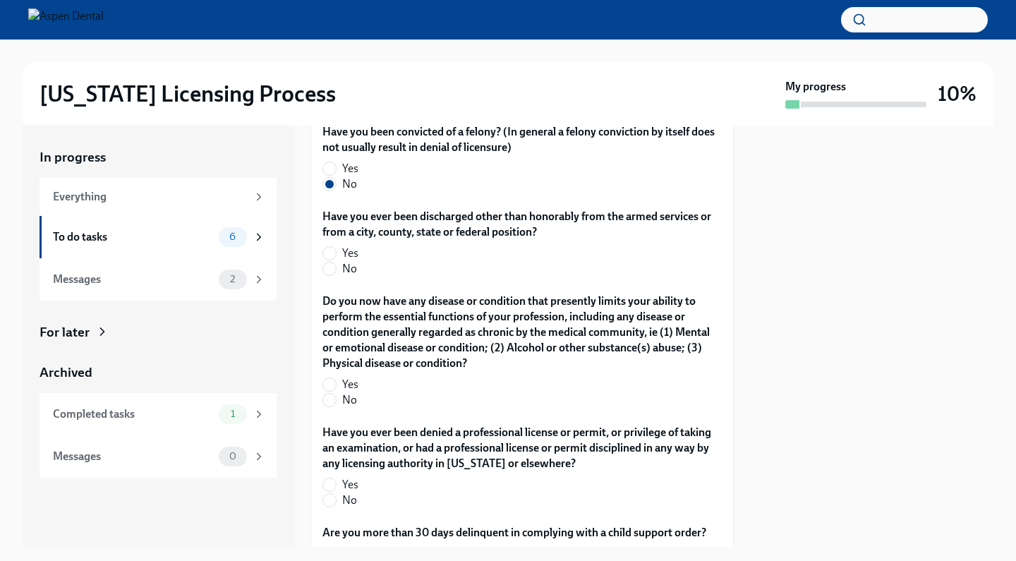
click at [343, 276] on span "No" at bounding box center [349, 269] width 15 height 16
click at [336, 275] on input "No" at bounding box center [329, 268] width 13 height 13
radio input "true"
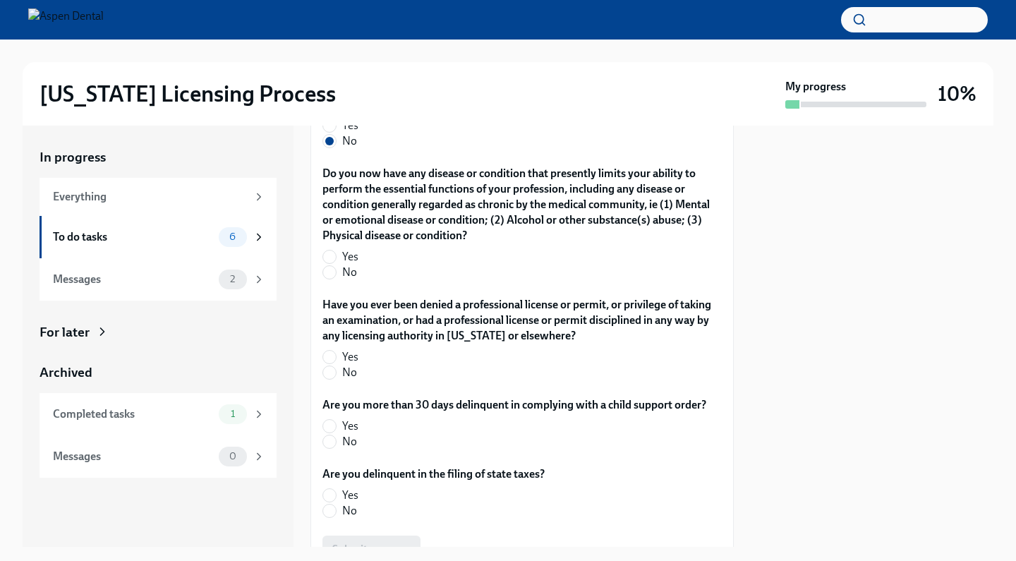
click at [343, 280] on span "No" at bounding box center [349, 272] width 15 height 16
click at [336, 279] on input "No" at bounding box center [329, 272] width 13 height 13
radio input "true"
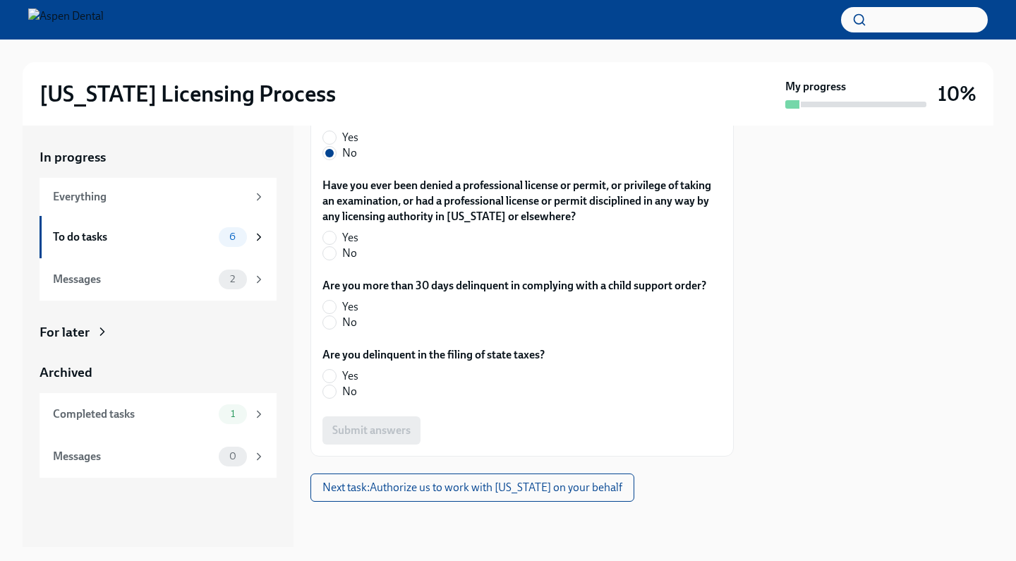
scroll to position [3570, 0]
click at [350, 261] on span "No" at bounding box center [349, 253] width 15 height 16
click at [336, 260] on input "No" at bounding box center [329, 253] width 13 height 13
radio input "true"
click at [338, 330] on label "No" at bounding box center [508, 323] width 372 height 16
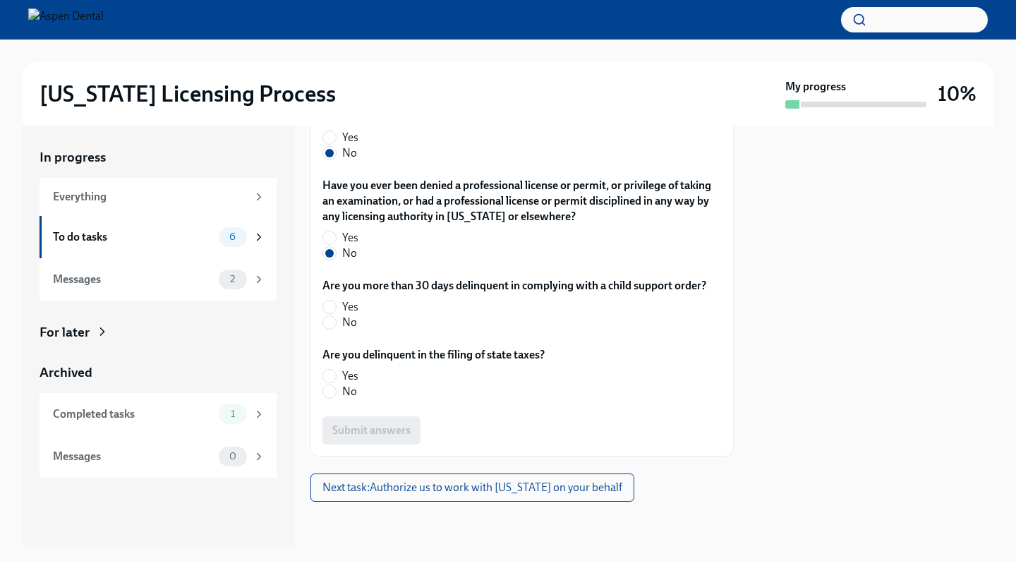
click at [336, 329] on input "No" at bounding box center [329, 322] width 13 height 13
radio input "true"
click at [329, 398] on input "No" at bounding box center [329, 391] width 13 height 13
radio input "true"
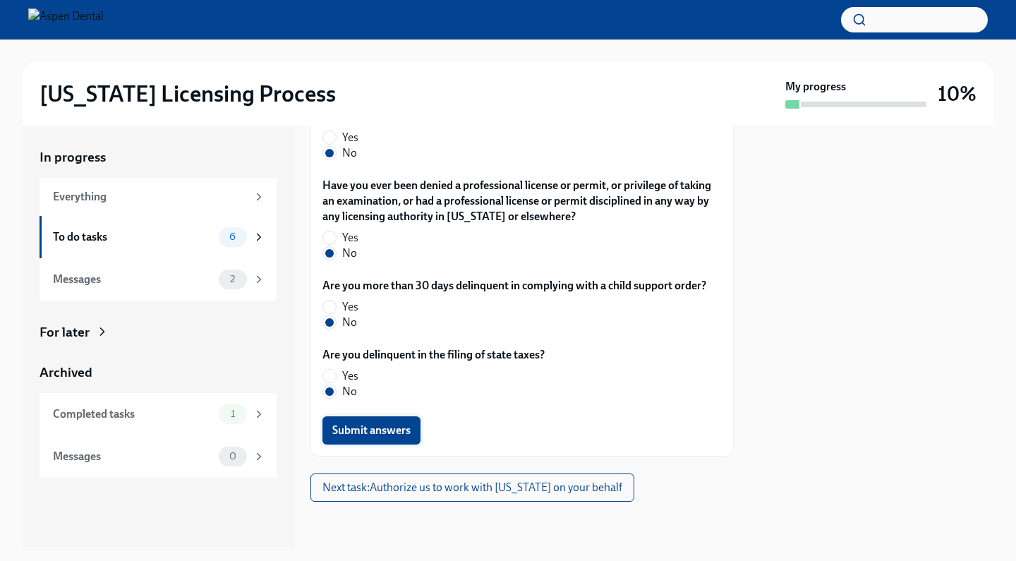
click at [385, 438] on button "Submit answers" at bounding box center [371, 430] width 98 height 28
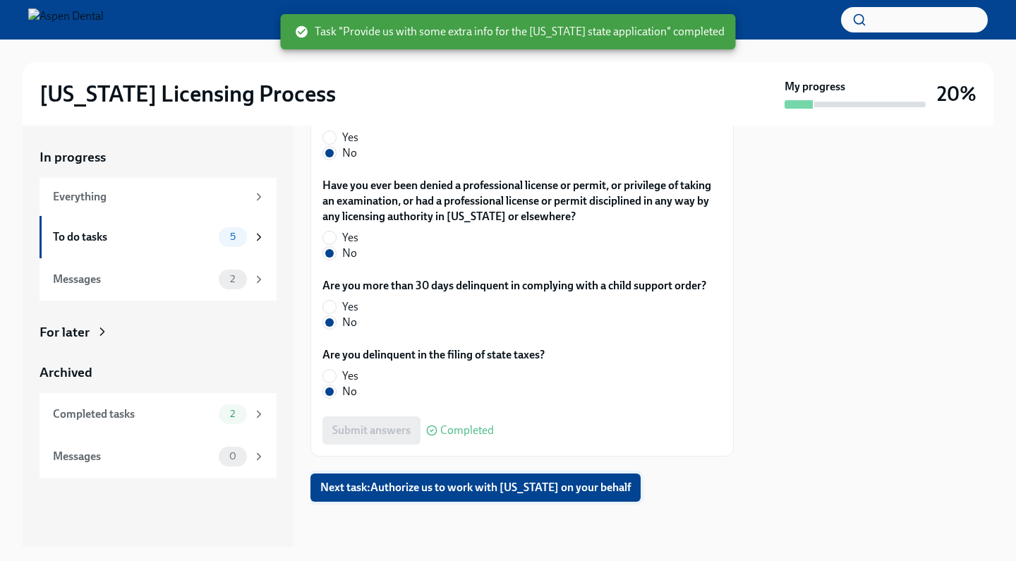
click at [466, 482] on span "Next task : Authorize us to work with Illinois on your behalf" at bounding box center [475, 487] width 310 height 14
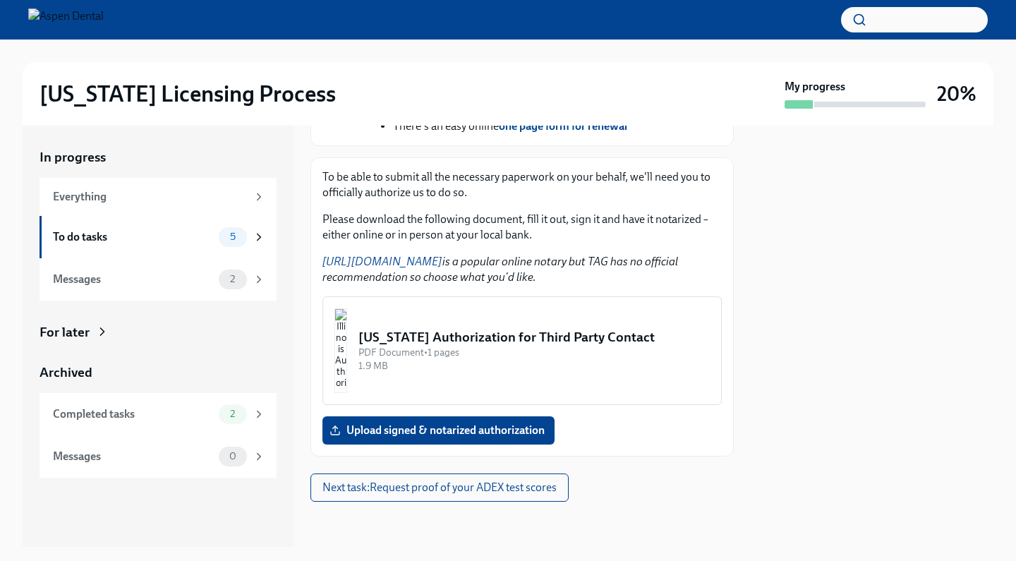
scroll to position [701, 0]
click at [178, 231] on div "To do tasks" at bounding box center [133, 237] width 160 height 16
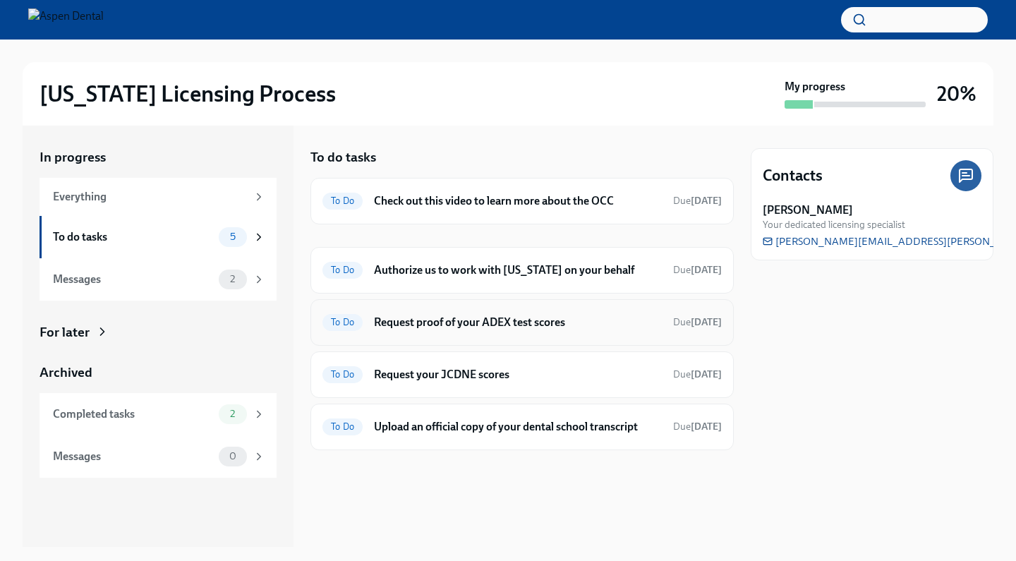
click at [439, 336] on div "To Do Request proof of your ADEX test scores Due in 4 days" at bounding box center [521, 322] width 423 height 47
click at [506, 335] on div "To Do Request proof of your ADEX test scores Due in 4 days" at bounding box center [521, 322] width 423 height 47
click at [237, 240] on span "5" at bounding box center [232, 236] width 23 height 11
click at [247, 239] on div "5" at bounding box center [242, 237] width 47 height 20
click at [255, 239] on icon at bounding box center [258, 237] width 13 height 13
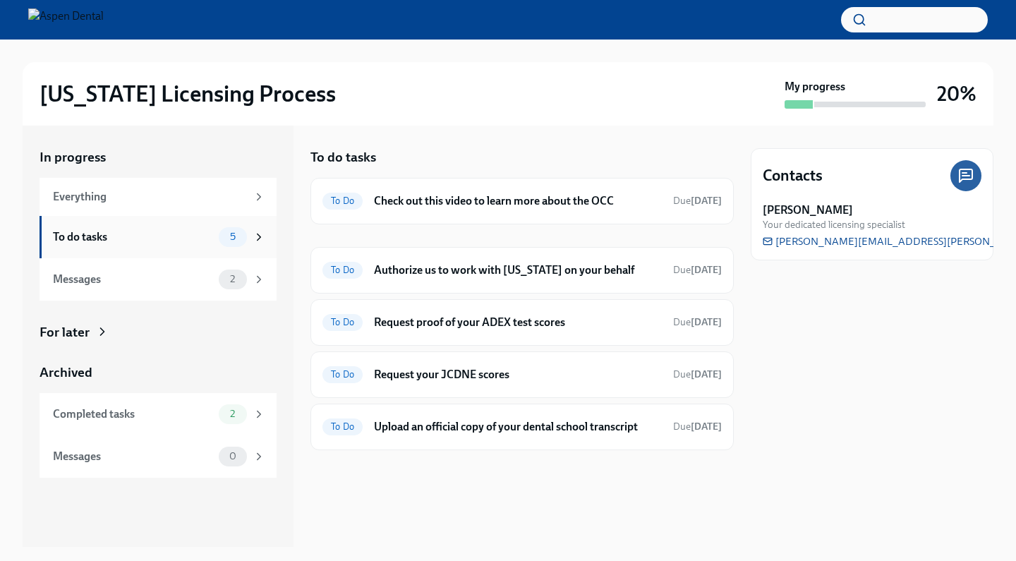
click at [146, 247] on div "To do tasks 5" at bounding box center [157, 237] width 237 height 42
click at [384, 204] on h6 "Check out this video to learn more about the OCC" at bounding box center [518, 201] width 288 height 16
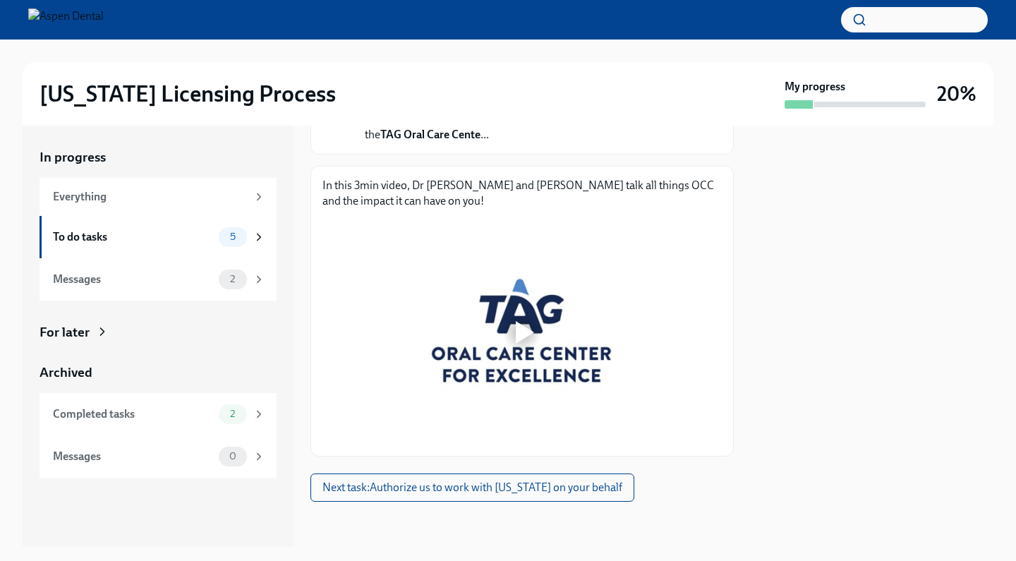
scroll to position [176, 0]
click at [428, 319] on div at bounding box center [521, 332] width 399 height 224
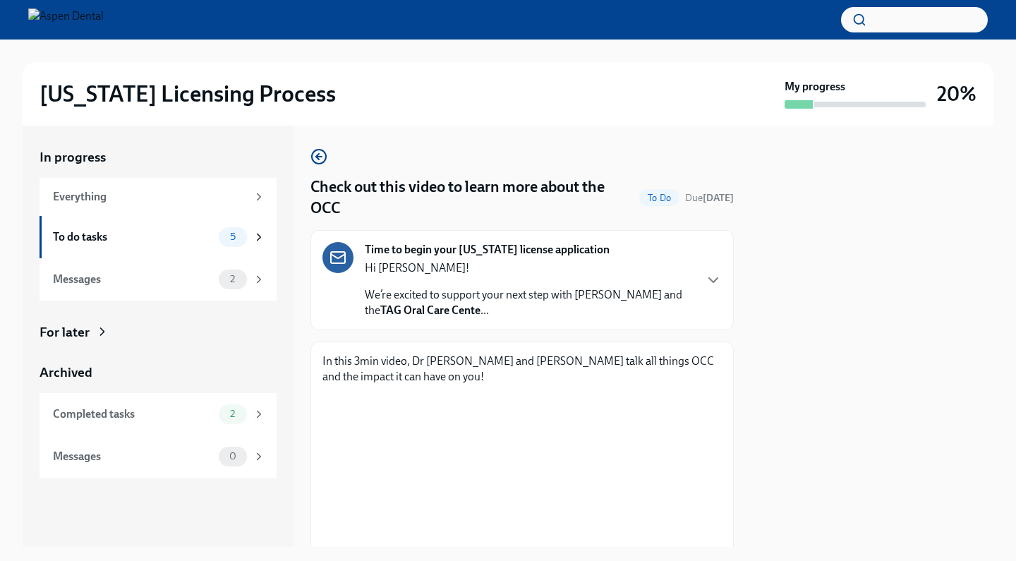
scroll to position [0, 0]
click at [702, 204] on strong "in 4 days" at bounding box center [717, 198] width 31 height 12
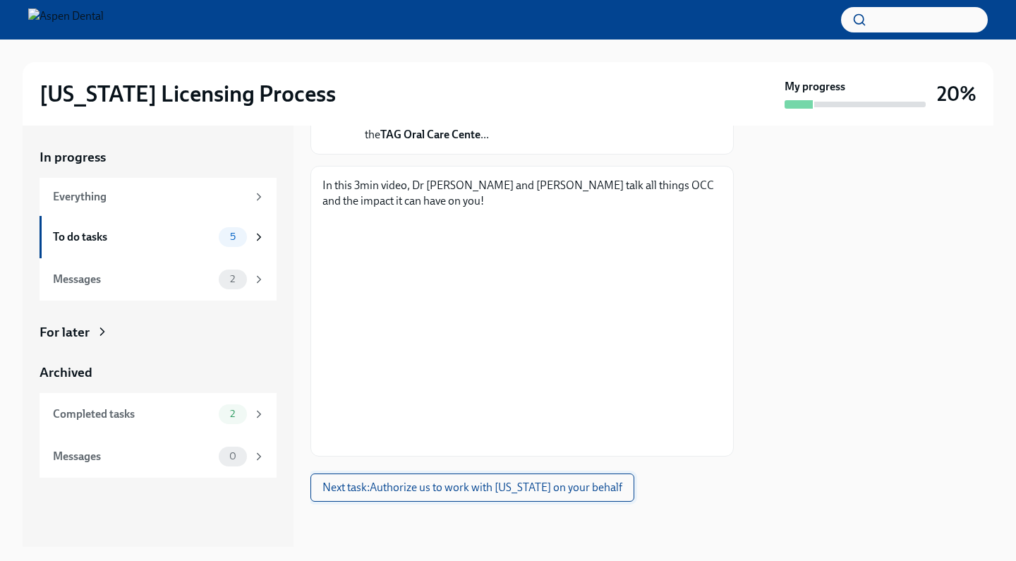
click at [527, 492] on span "Next task : Authorize us to work with Illinois on your behalf" at bounding box center [472, 487] width 300 height 14
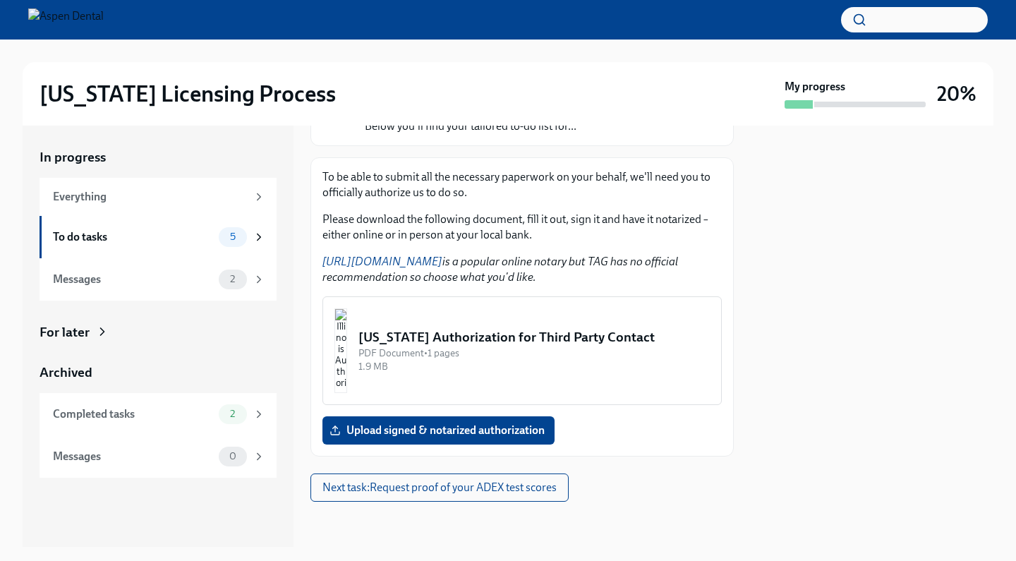
scroll to position [169, 0]
click at [531, 483] on span "Next task : Request proof of your ADEX test scores" at bounding box center [439, 487] width 234 height 14
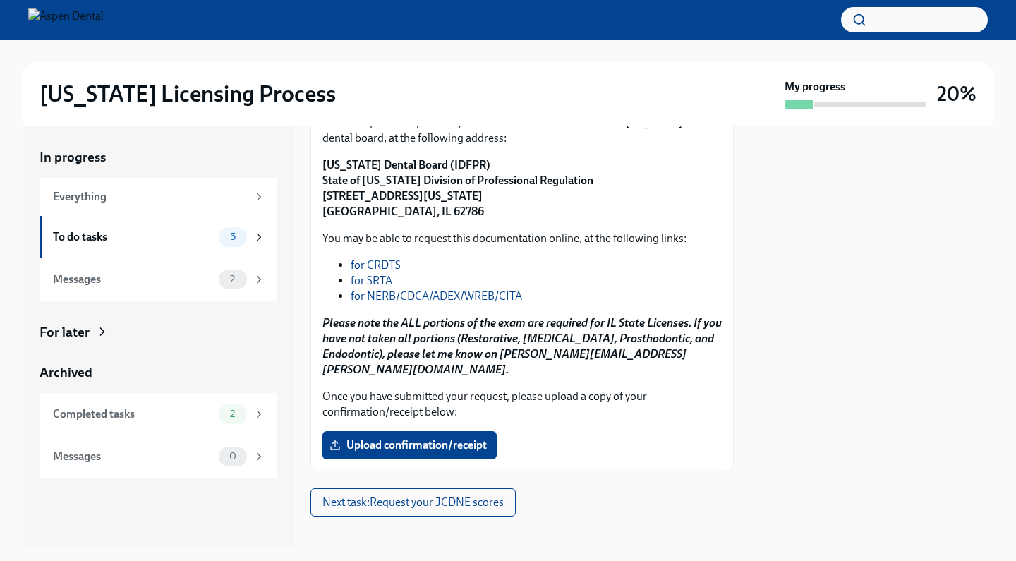
scroll to position [201, 0]
click at [417, 496] on span "Next task : Request your JCDNE scores" at bounding box center [412, 503] width 181 height 14
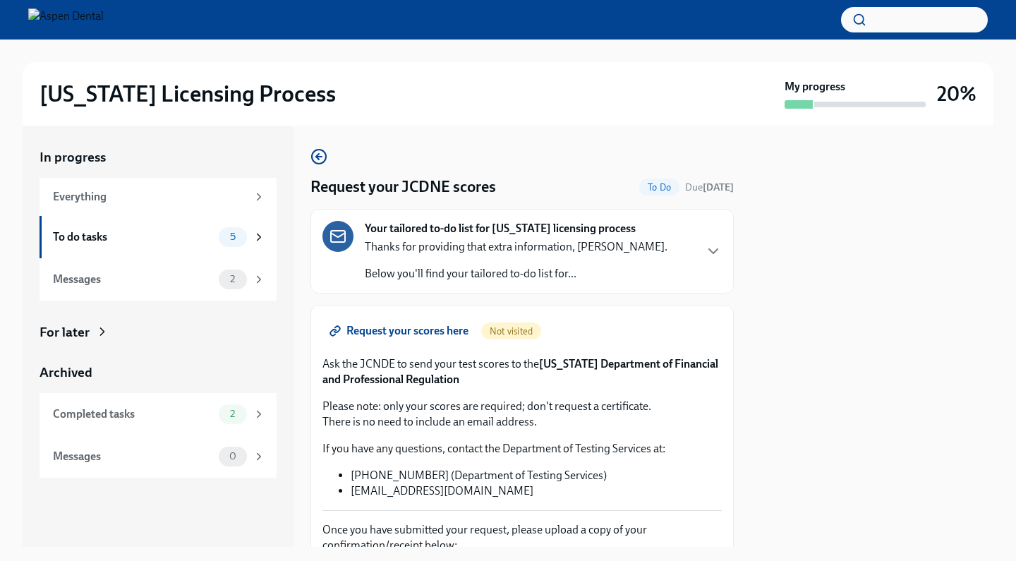
click at [671, 279] on div "Your tailored to-do list for Illinois licensing process Thanks for providing th…" at bounding box center [521, 251] width 399 height 61
